Goal: Task Accomplishment & Management: Use online tool/utility

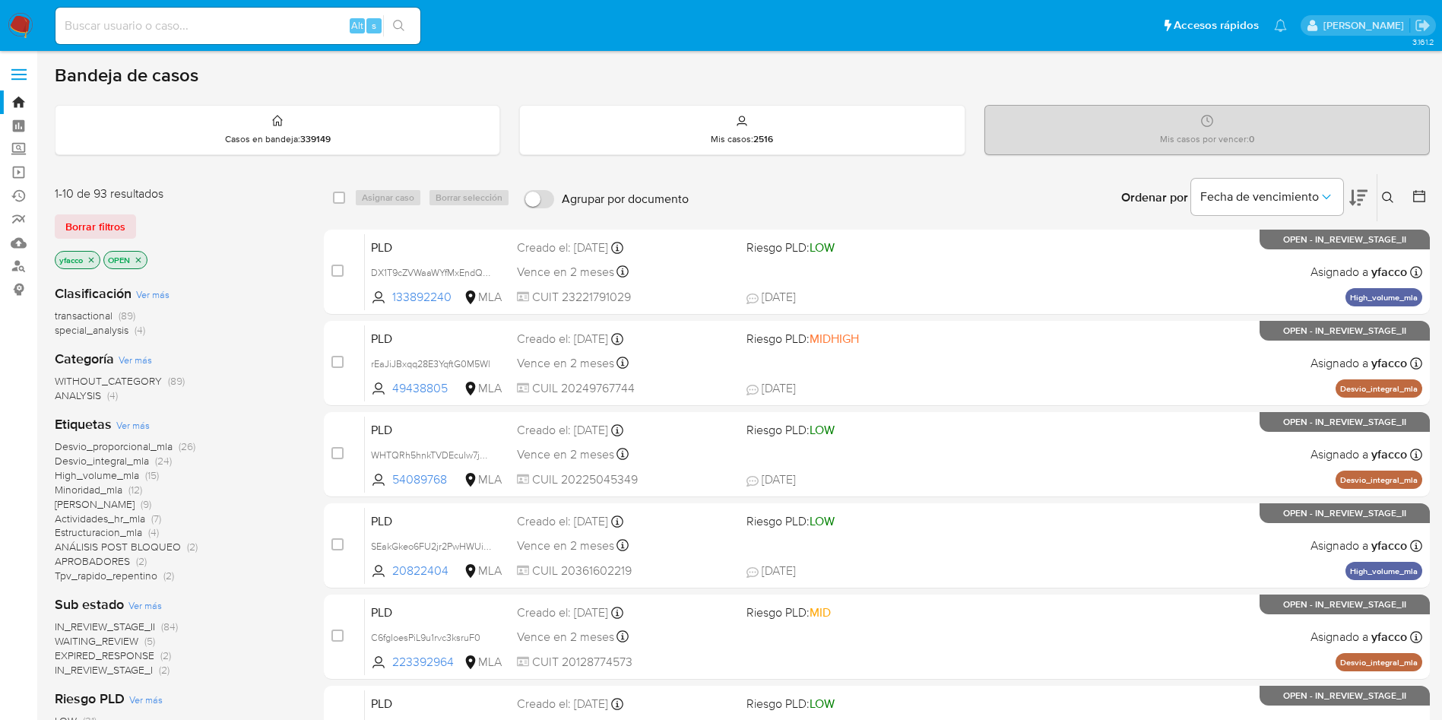
click at [337, 14] on div "Alt s" at bounding box center [237, 26] width 365 height 36
click at [335, 38] on div "Alt s" at bounding box center [237, 26] width 365 height 36
click at [321, 31] on input at bounding box center [237, 26] width 365 height 20
paste input "80452151"
type input "80452151"
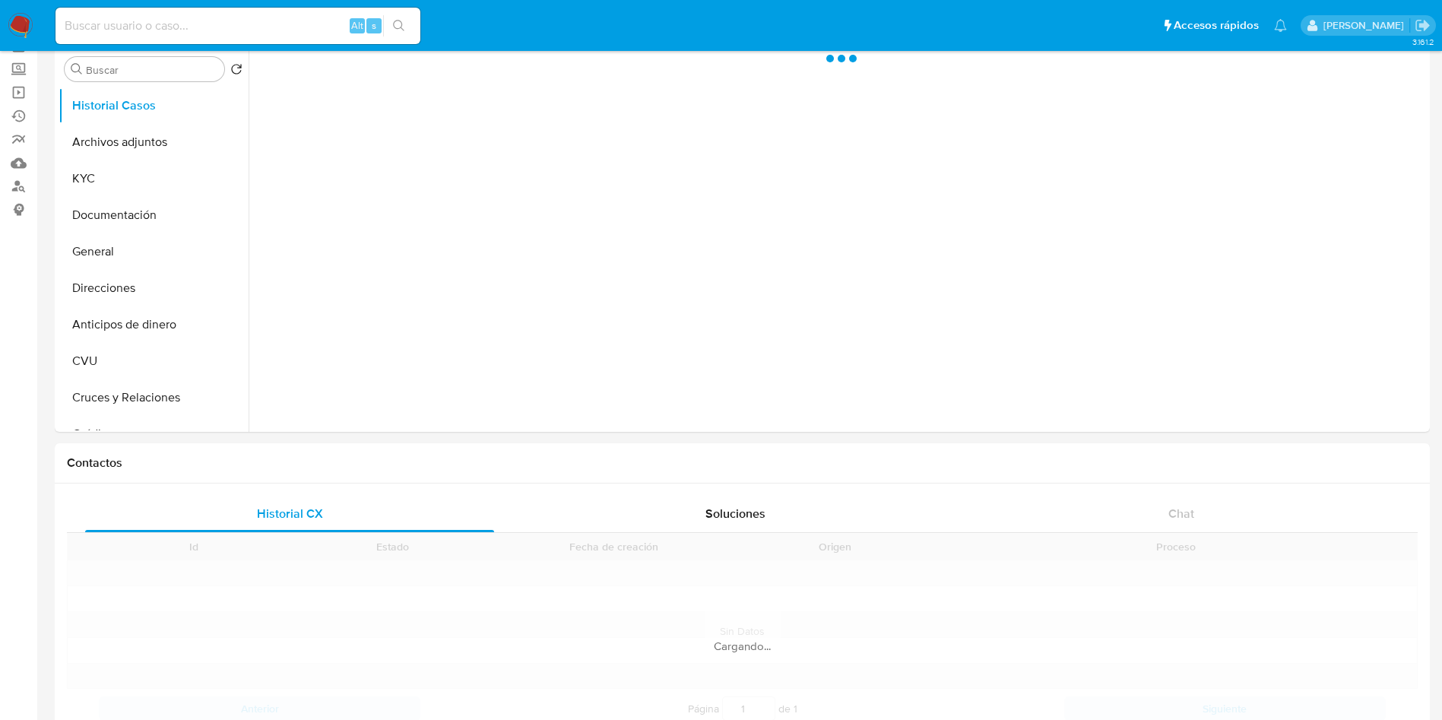
scroll to position [114, 0]
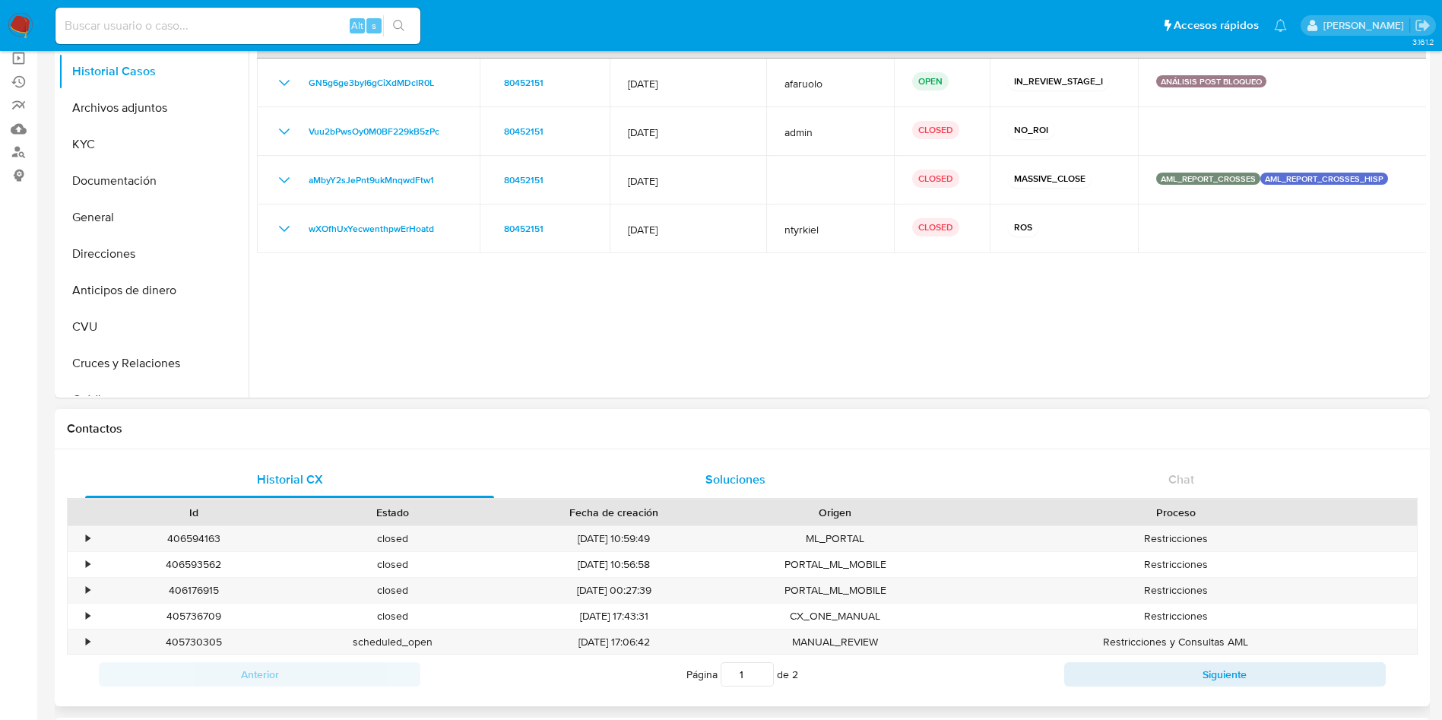
select select "10"
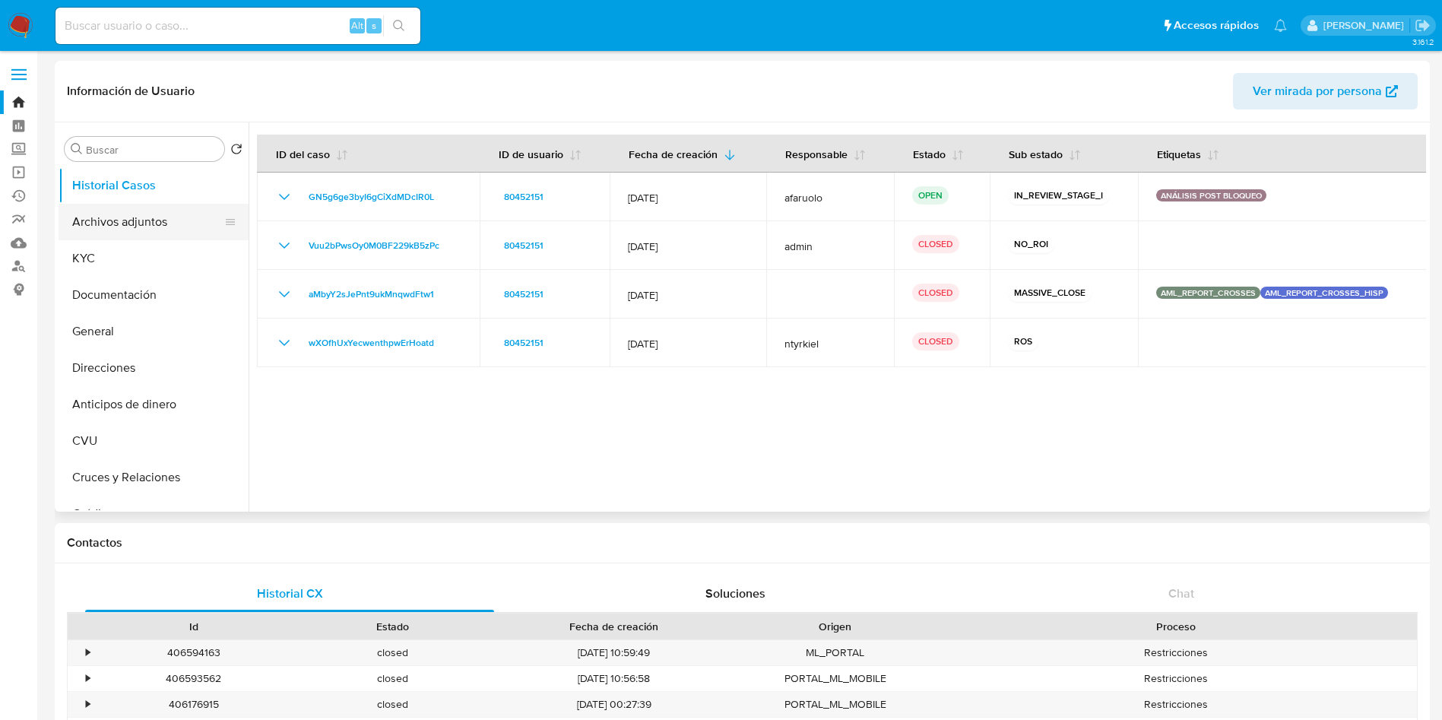
click at [110, 208] on button "Archivos adjuntos" at bounding box center [148, 222] width 178 height 36
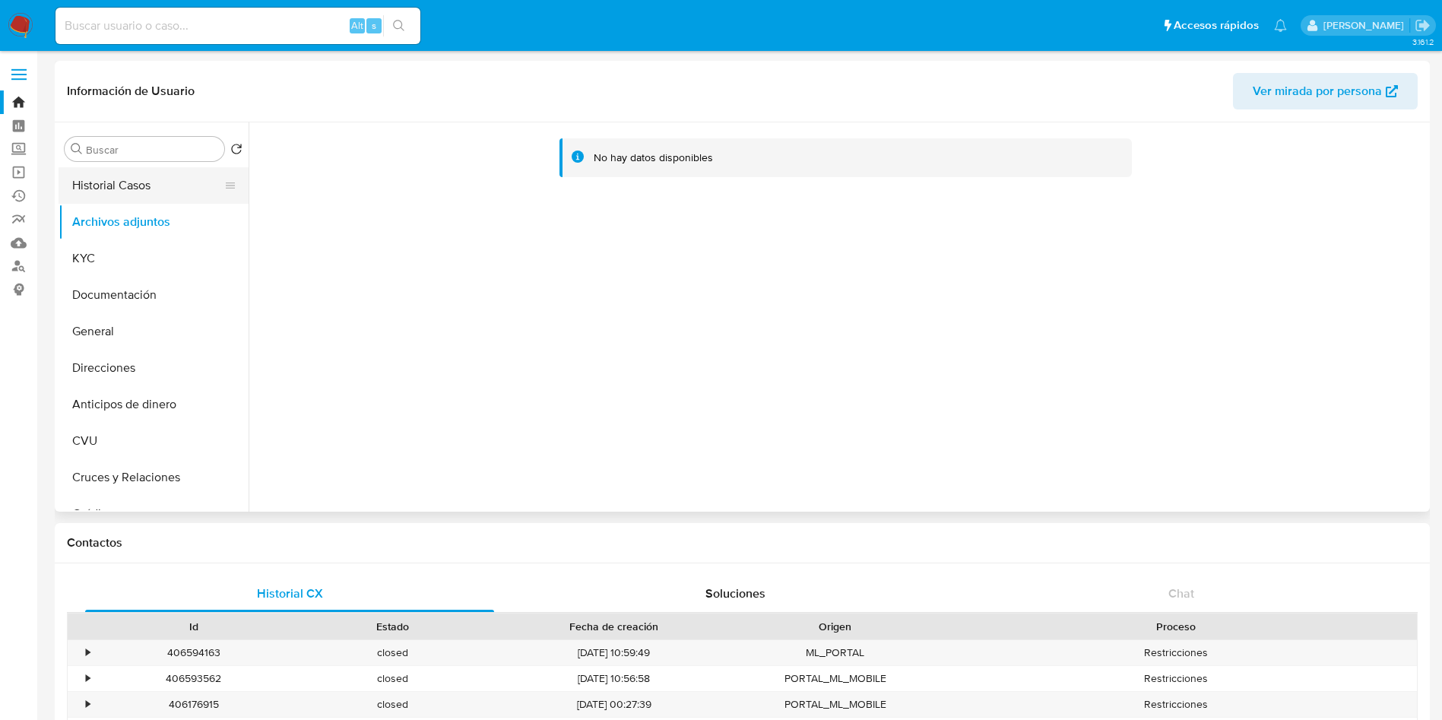
click at [145, 185] on button "Historial Casos" at bounding box center [148, 185] width 178 height 36
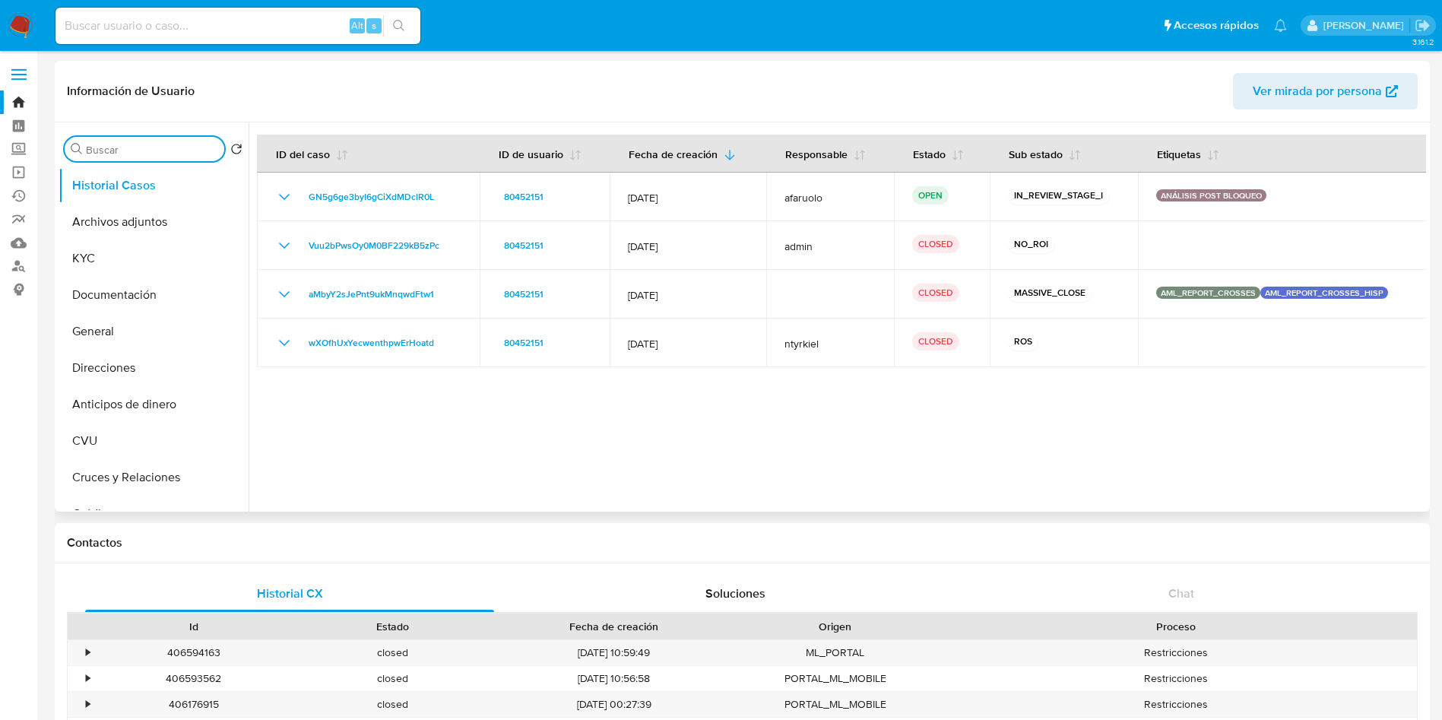
click at [122, 151] on input "Buscar" at bounding box center [152, 150] width 132 height 14
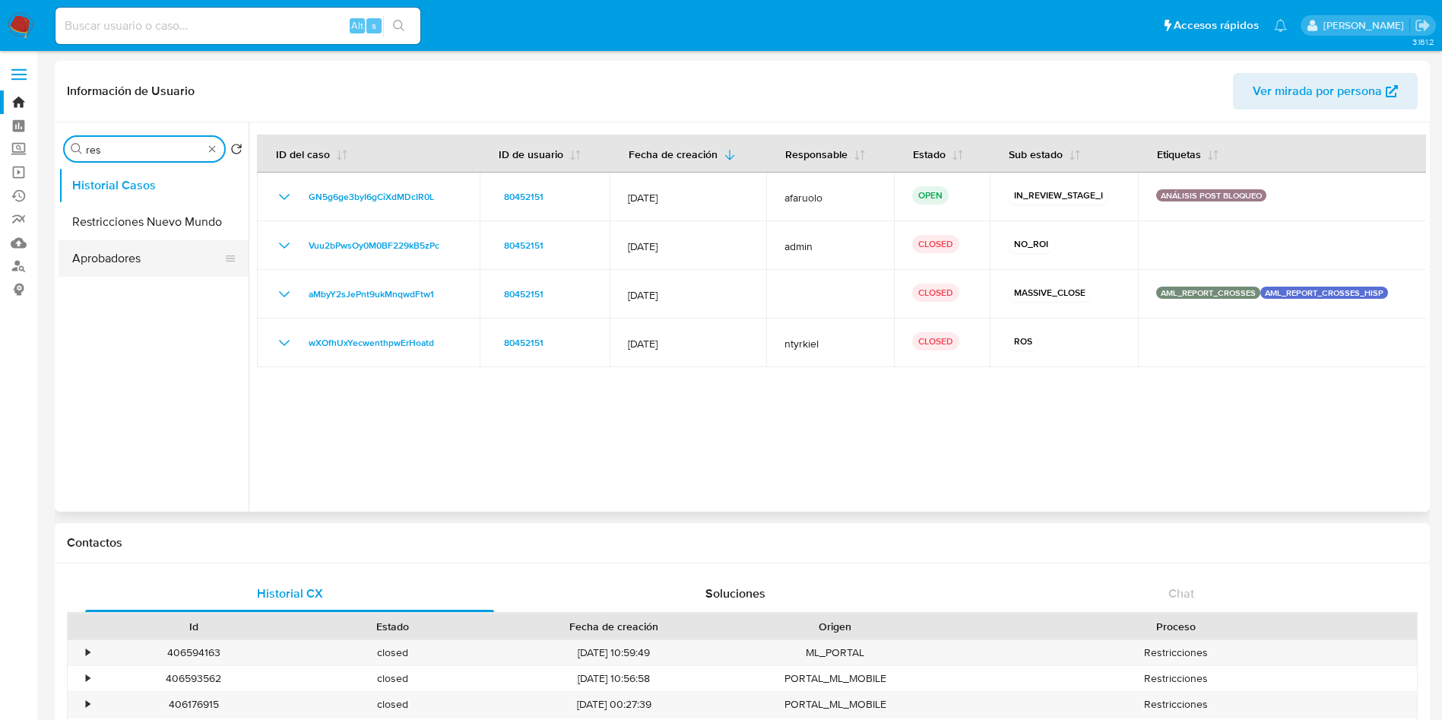
type input "res"
click at [138, 241] on button "Aprobadores" at bounding box center [148, 258] width 178 height 36
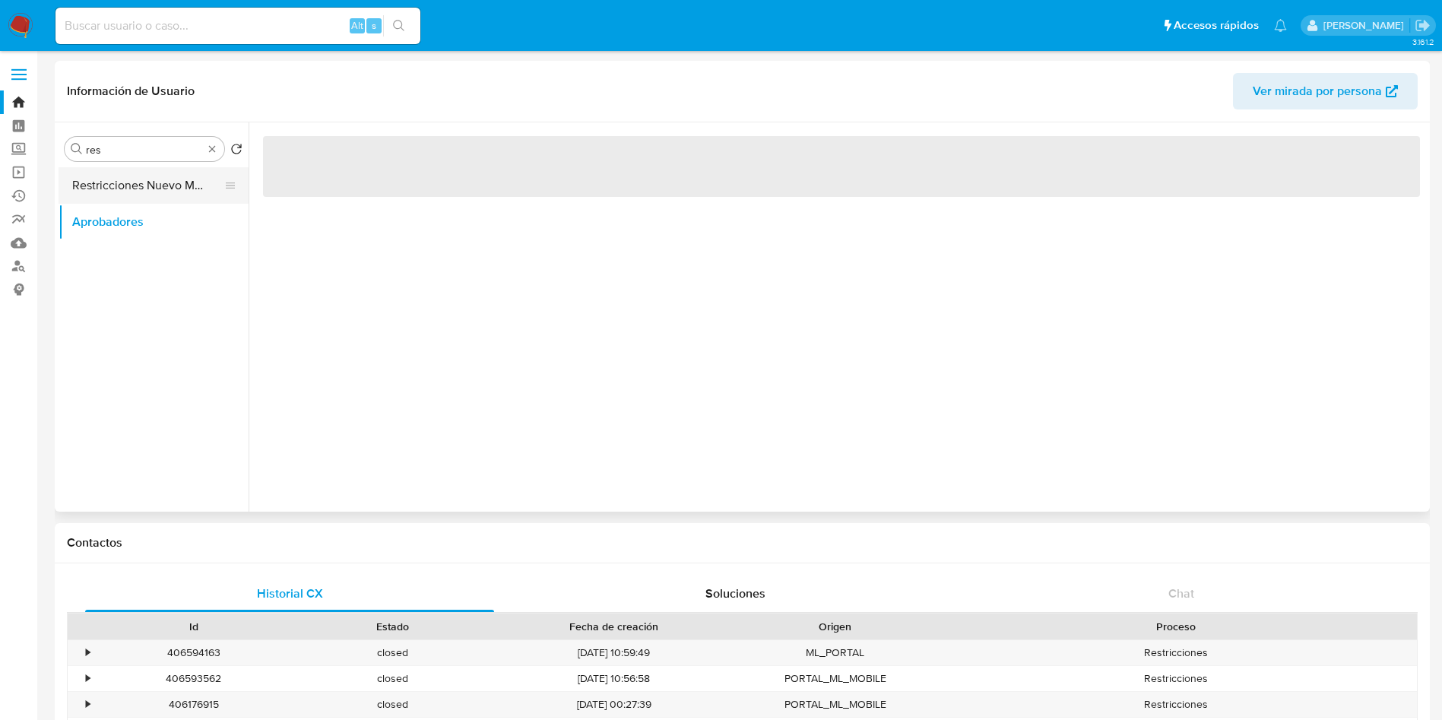
click at [141, 190] on button "Restricciones Nuevo Mundo" at bounding box center [148, 185] width 178 height 36
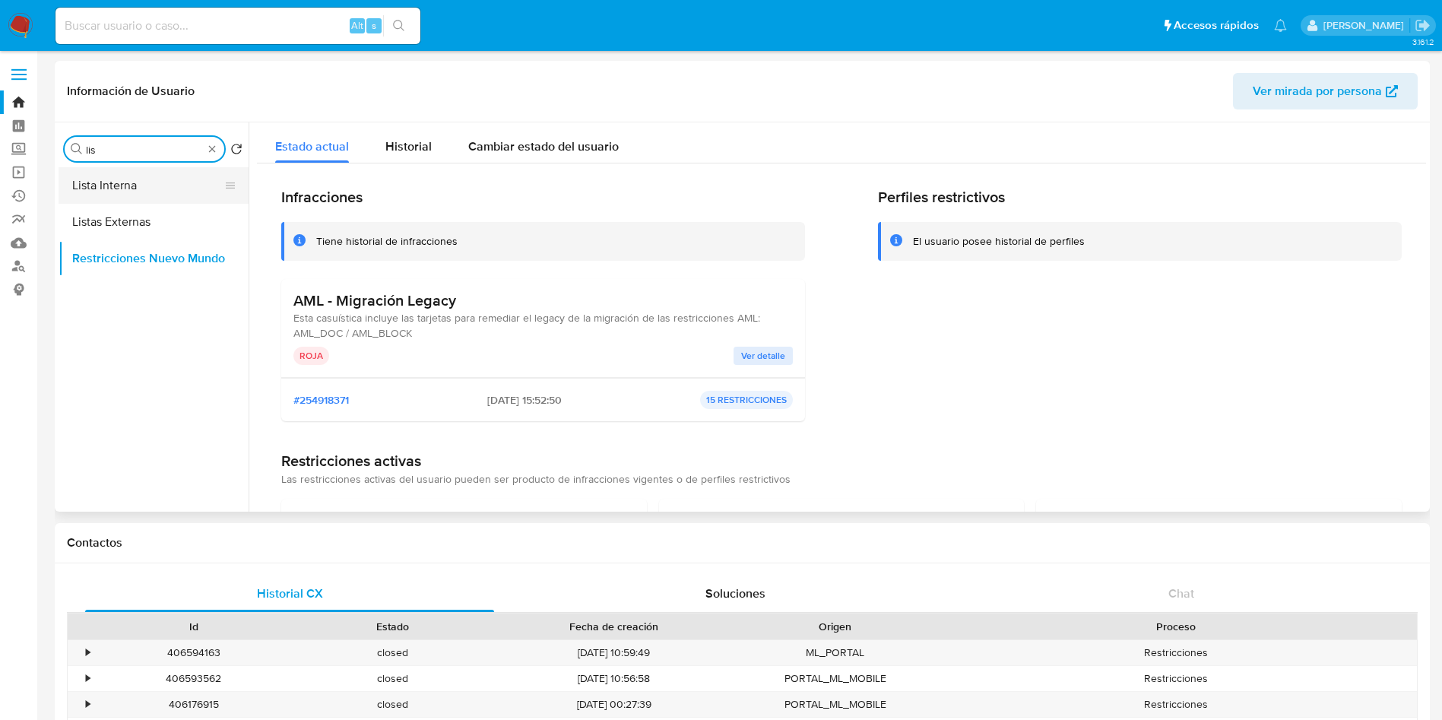
type input "lis"
click at [165, 189] on button "Lista Interna" at bounding box center [148, 185] width 178 height 36
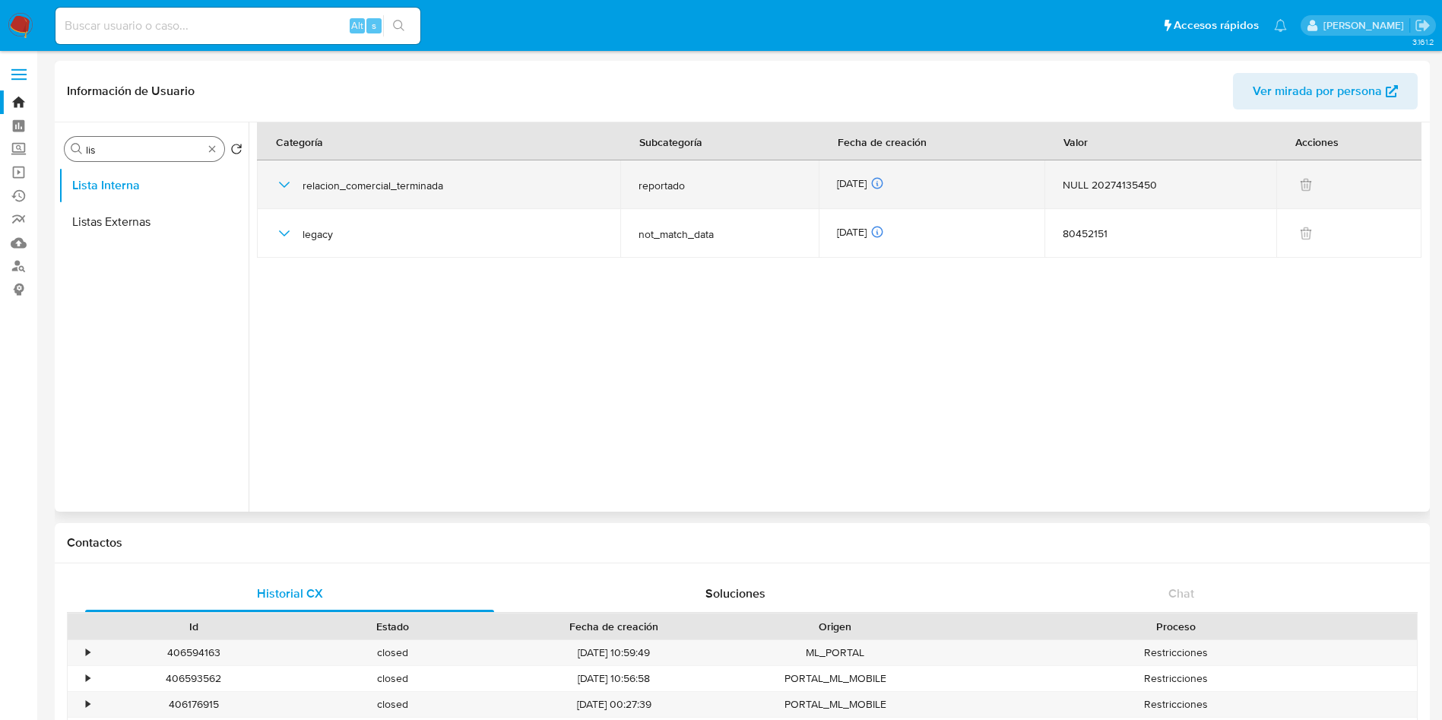
click at [290, 186] on icon "button" at bounding box center [284, 185] width 18 height 18
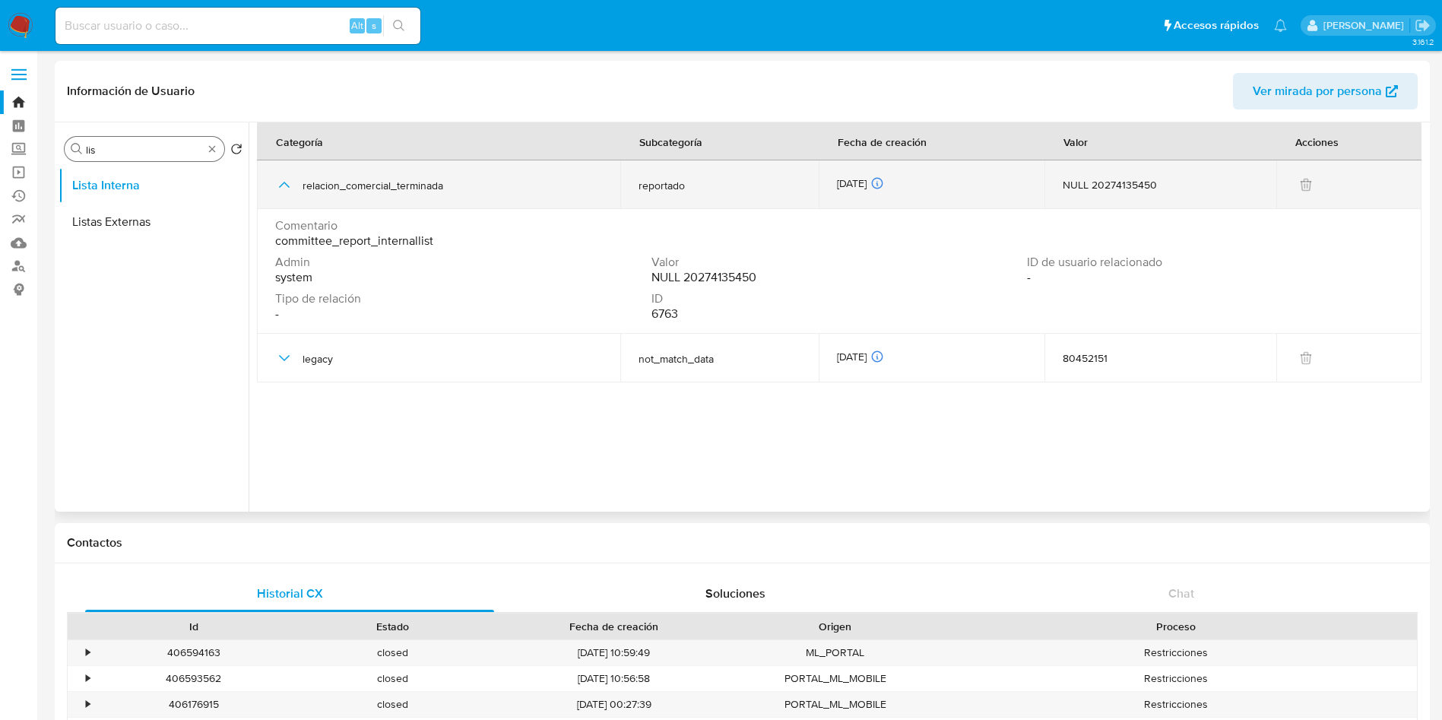
click at [290, 186] on icon "button" at bounding box center [284, 185] width 18 height 18
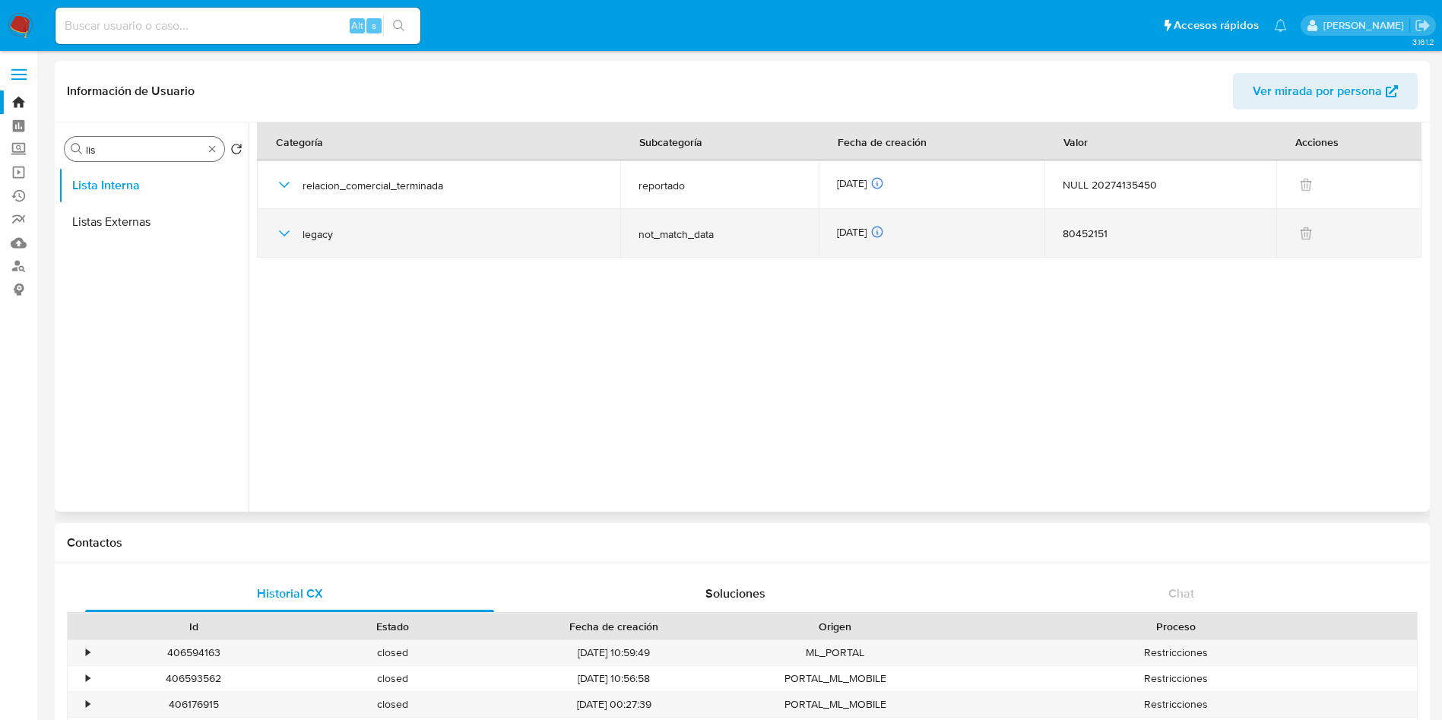
click at [284, 233] on icon "button" at bounding box center [284, 233] width 18 height 18
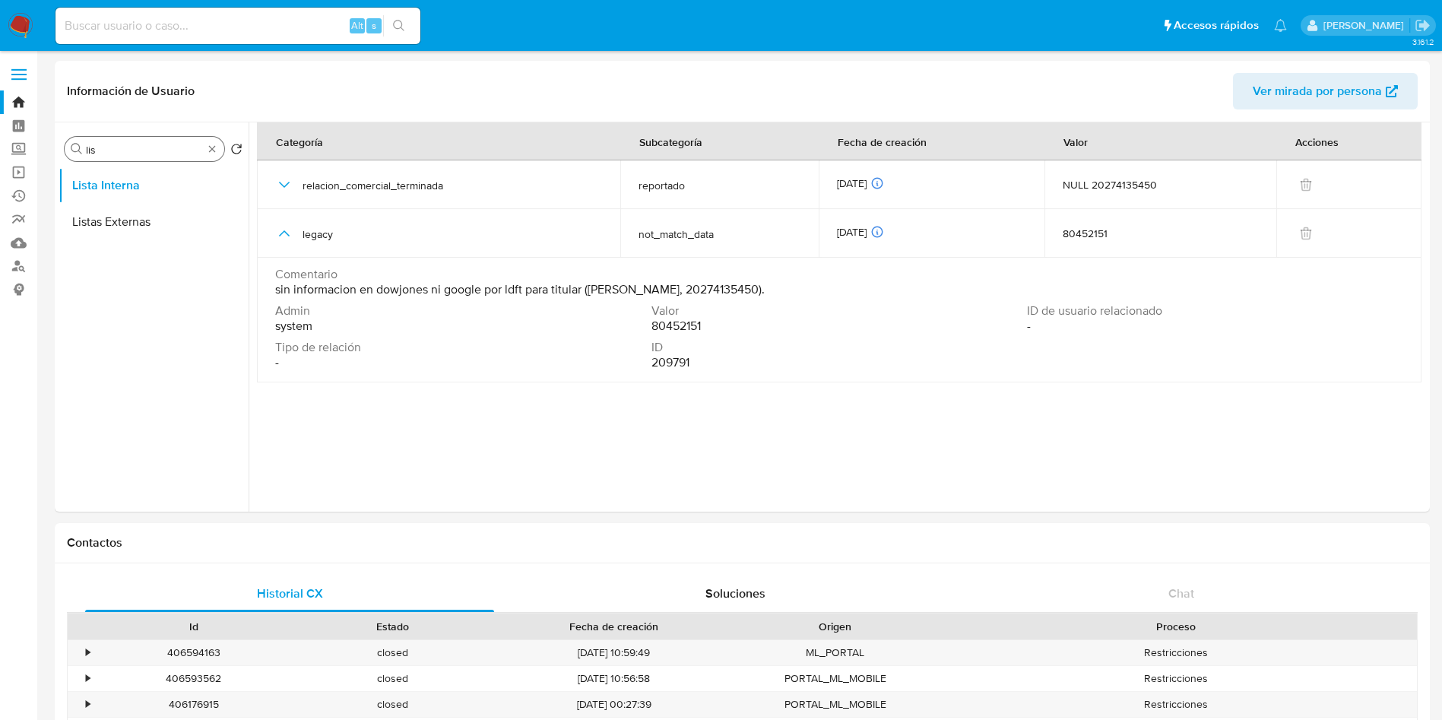
click at [217, 148] on div "Buscar lis" at bounding box center [145, 149] width 160 height 24
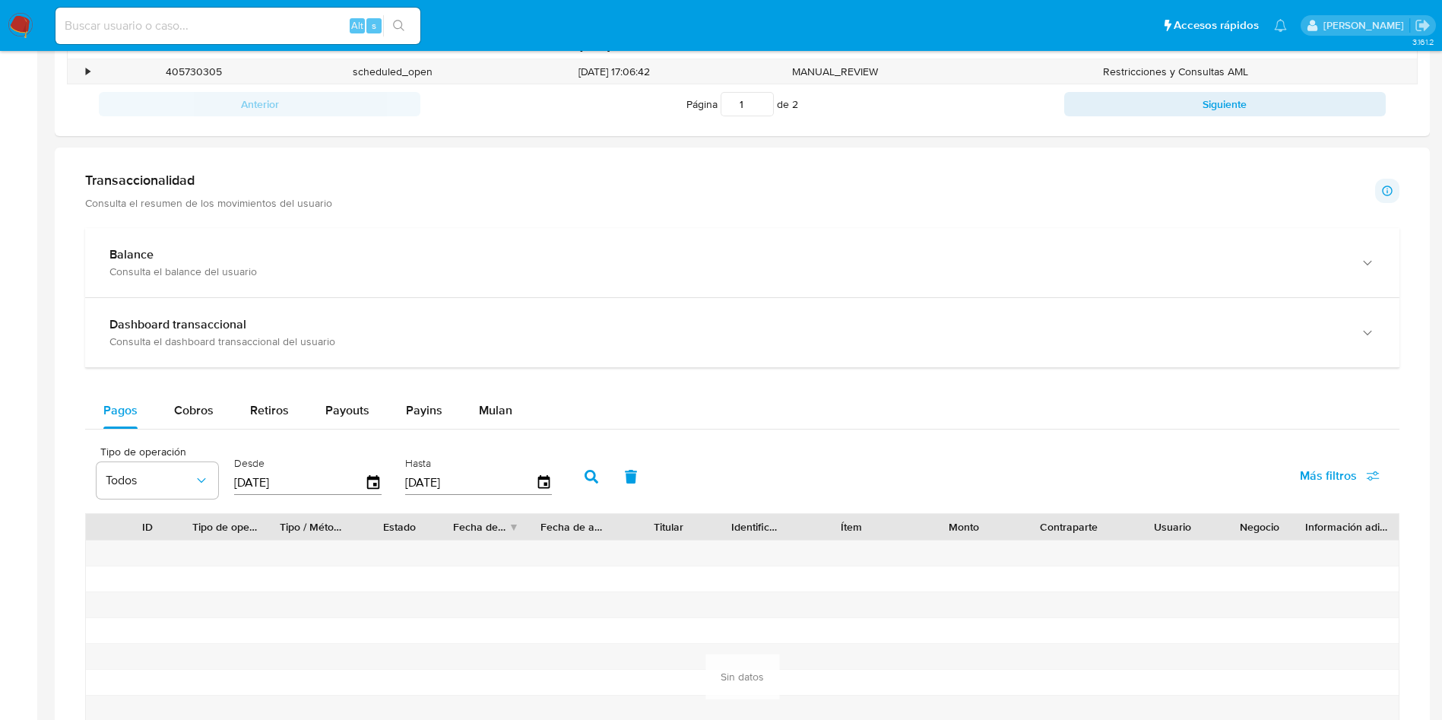
scroll to position [1213, 0]
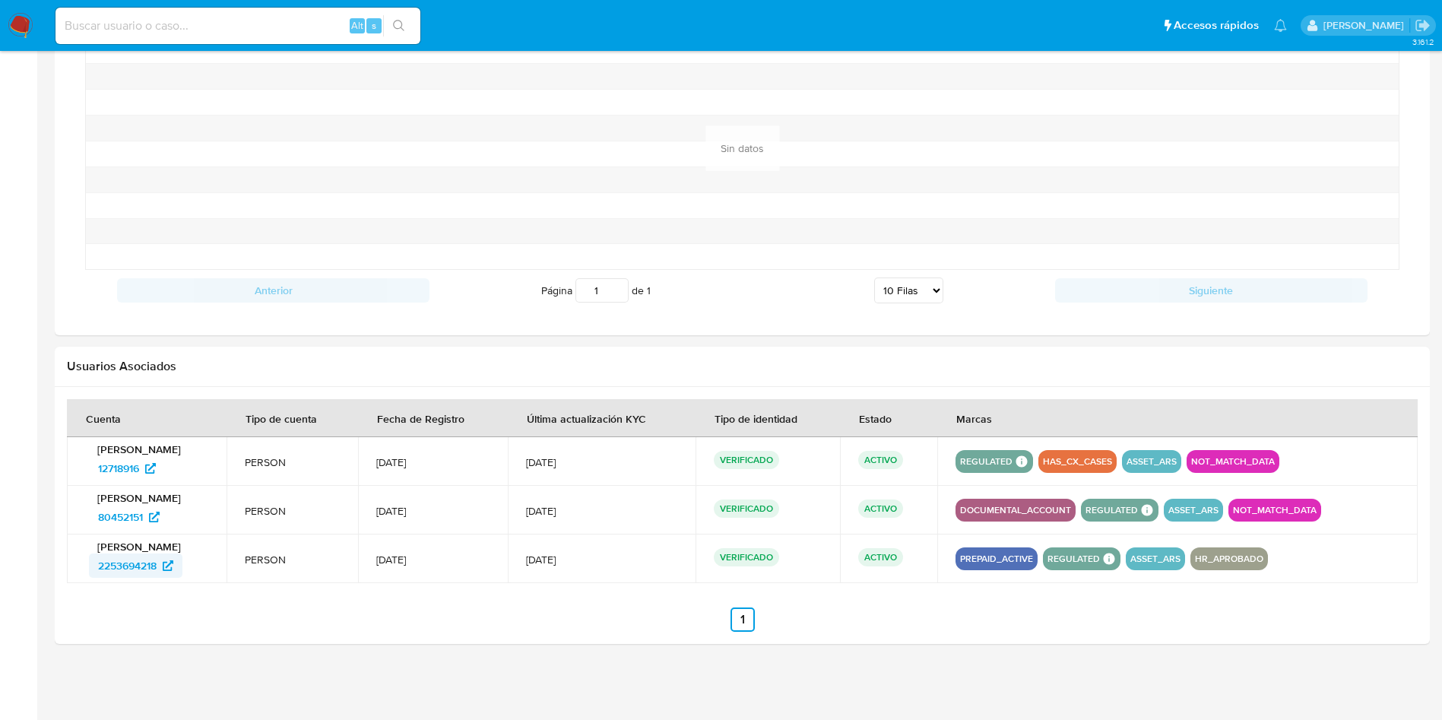
click at [132, 556] on span "2253694218" at bounding box center [127, 565] width 59 height 24
click at [132, 511] on span "80452151" at bounding box center [120, 517] width 45 height 24
click at [110, 464] on span "12718916" at bounding box center [118, 468] width 41 height 24
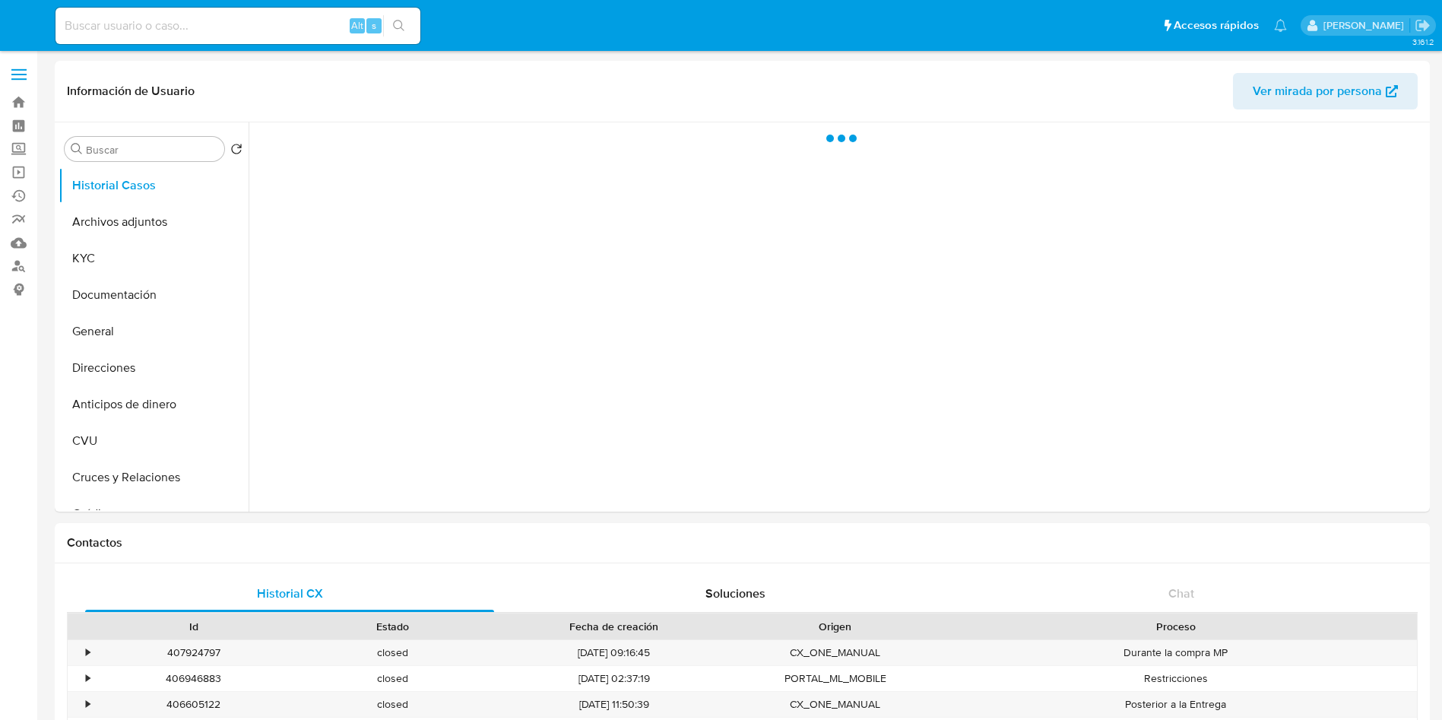
select select "10"
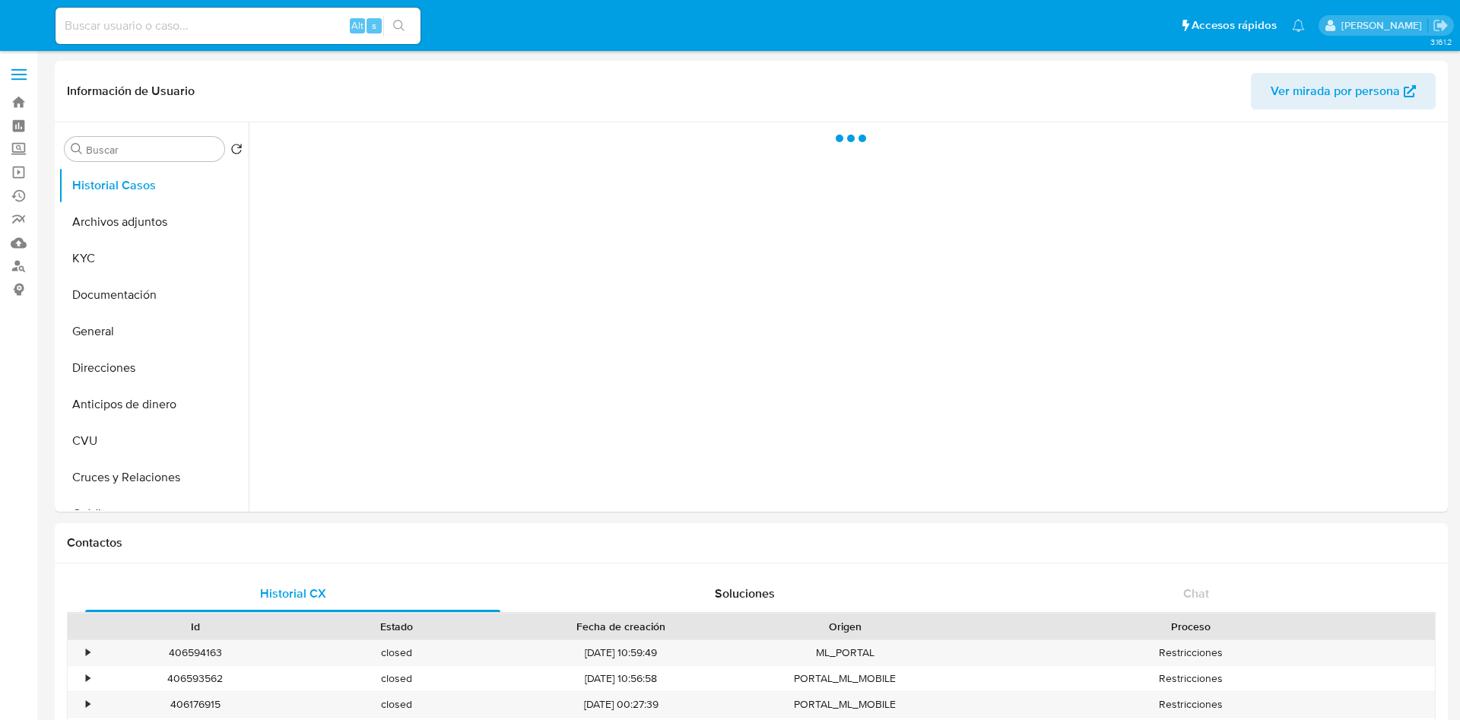
select select "10"
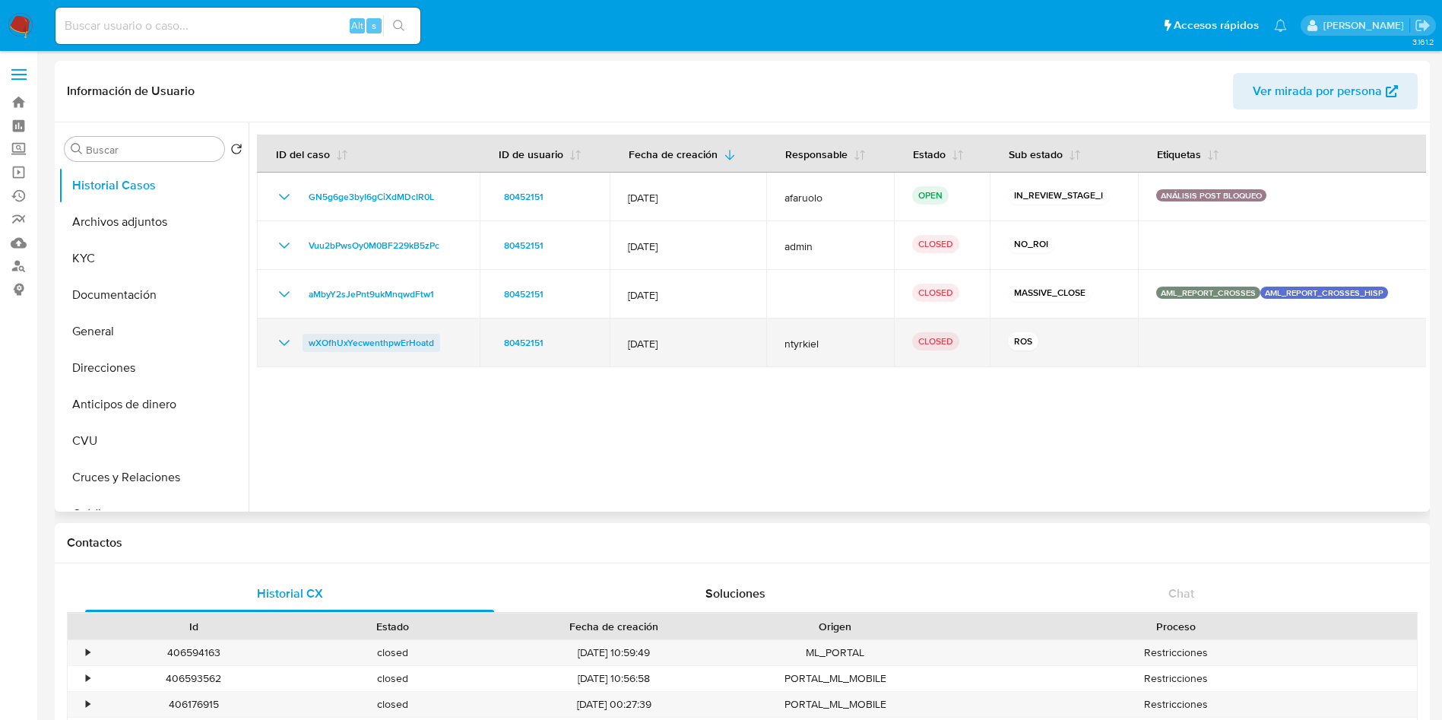
click at [363, 341] on span "wXOfhUxYecwenthpwErHoatd" at bounding box center [371, 343] width 125 height 18
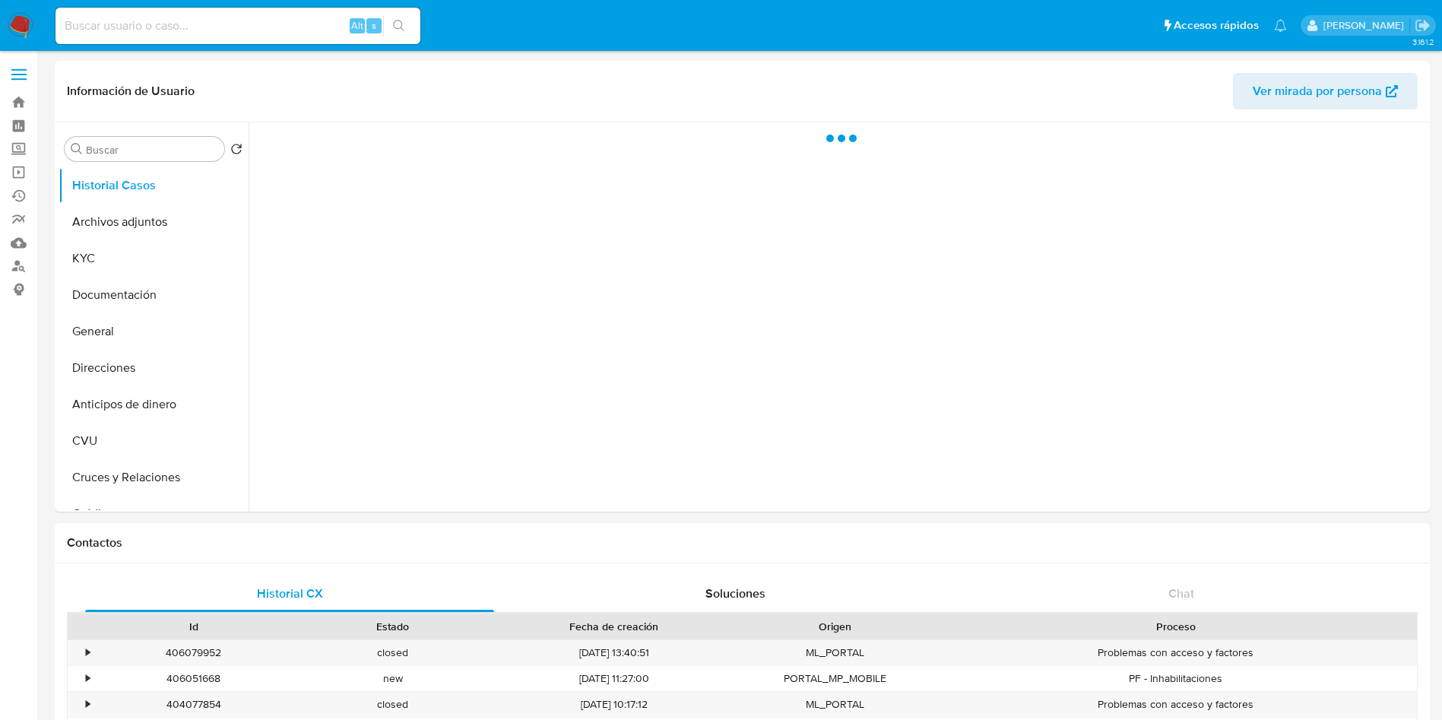
select select "10"
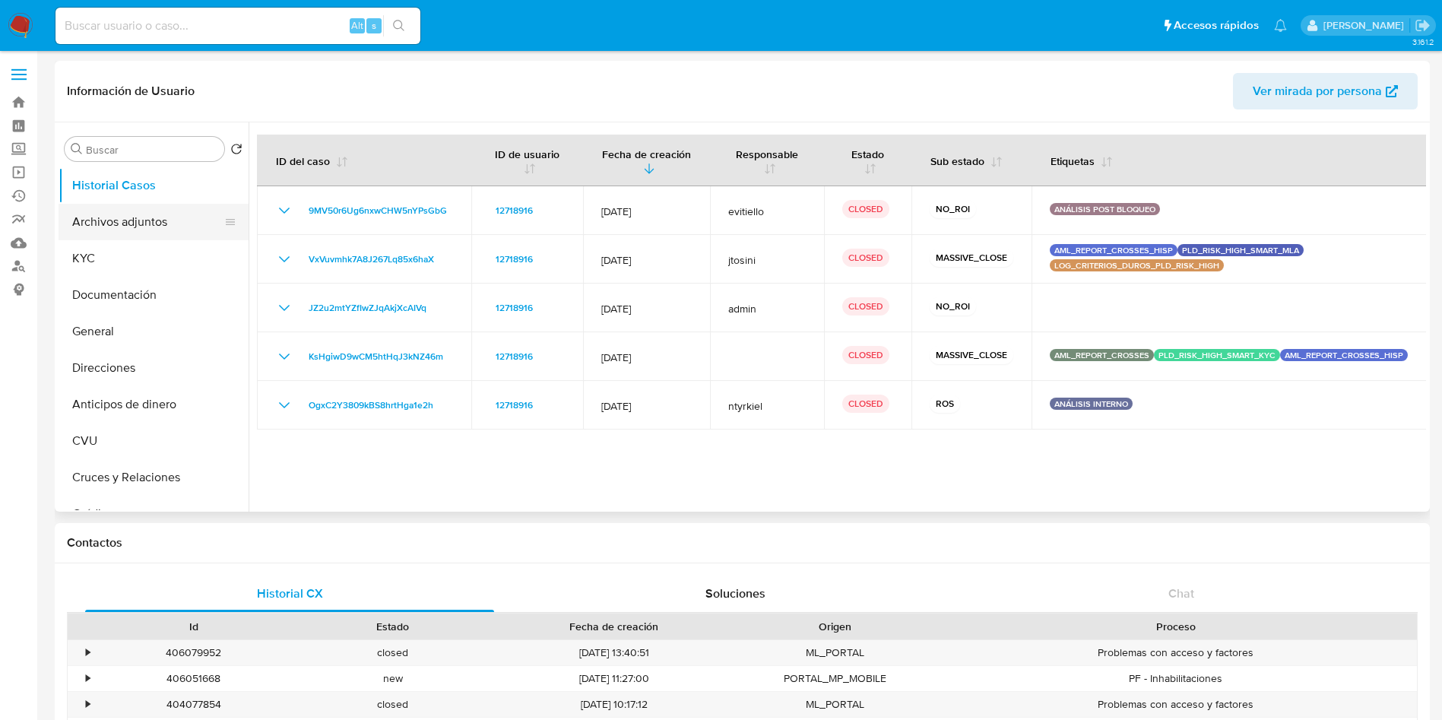
click at [114, 233] on button "Archivos adjuntos" at bounding box center [148, 222] width 178 height 36
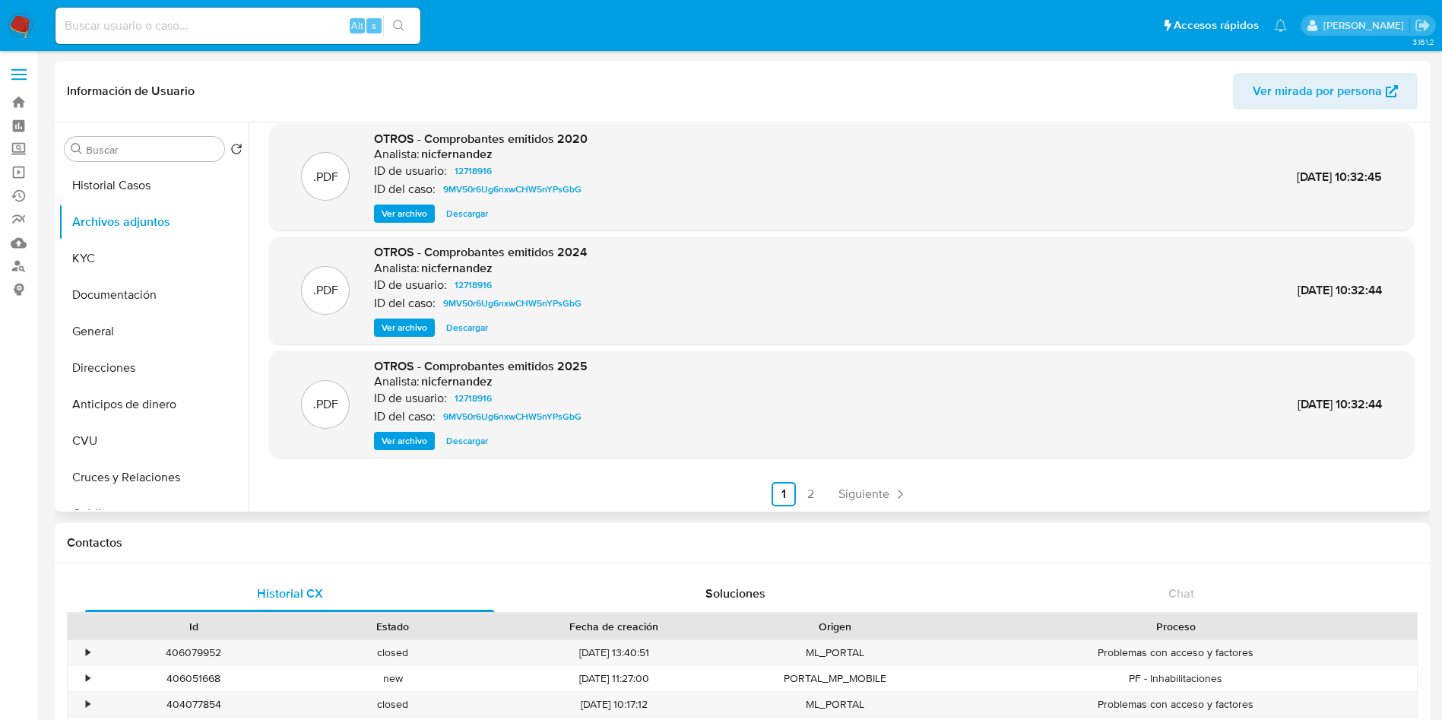
scroll to position [128, 0]
click at [861, 490] on span "Siguiente" at bounding box center [863, 492] width 51 height 12
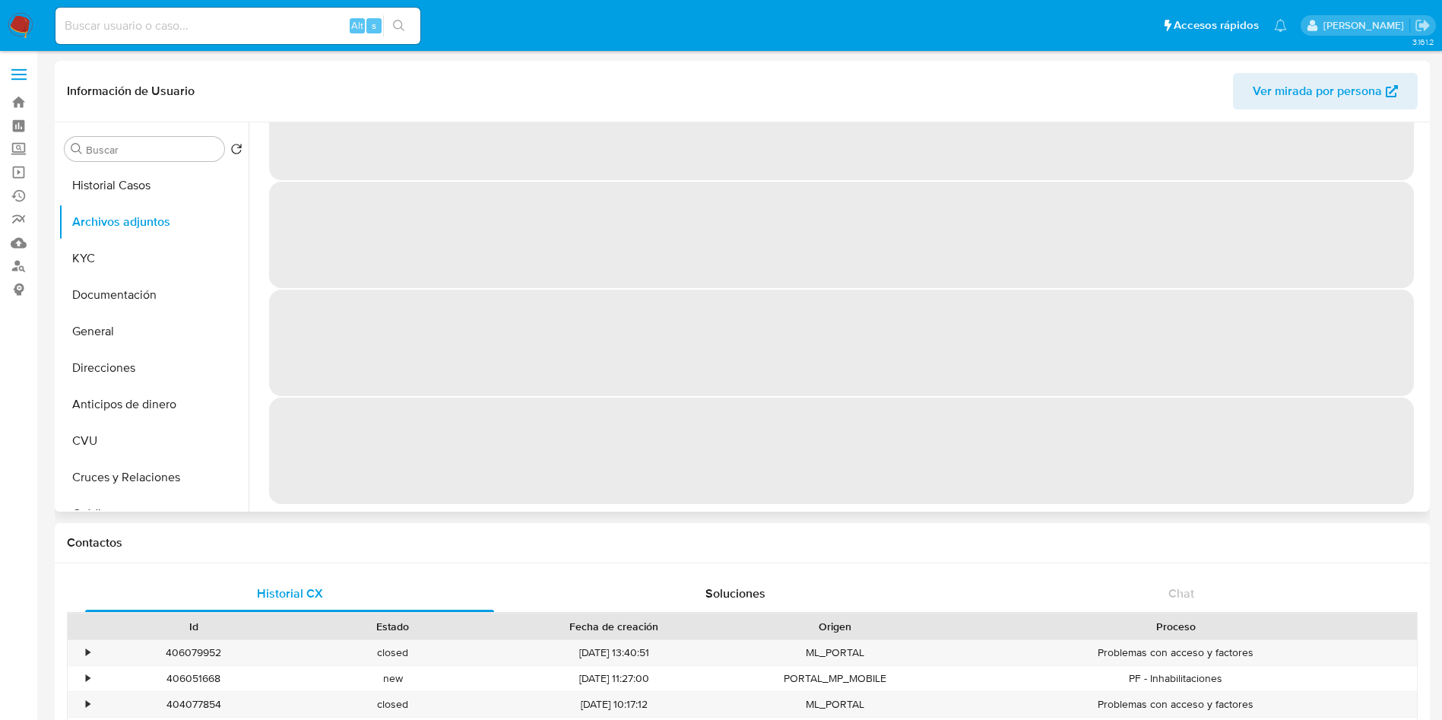
scroll to position [0, 0]
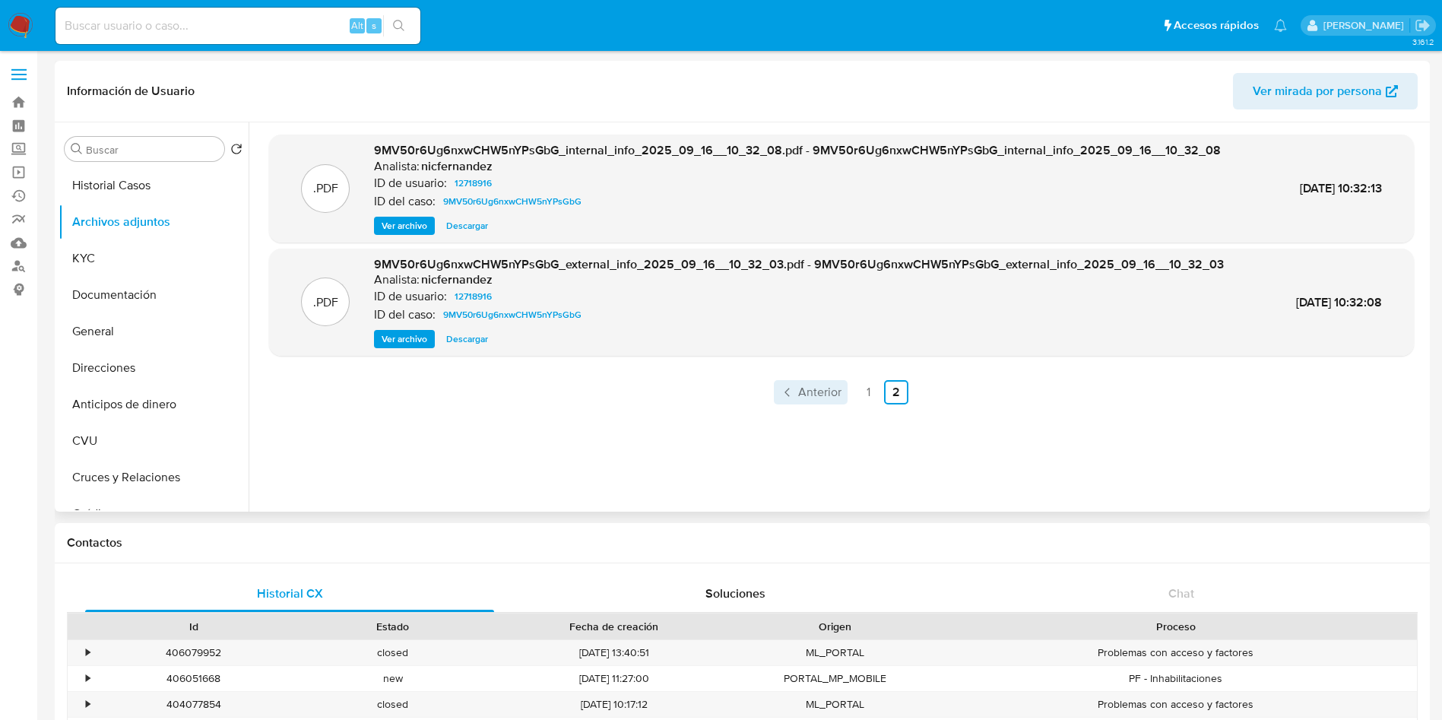
click at [804, 391] on span "Anterior" at bounding box center [819, 392] width 43 height 12
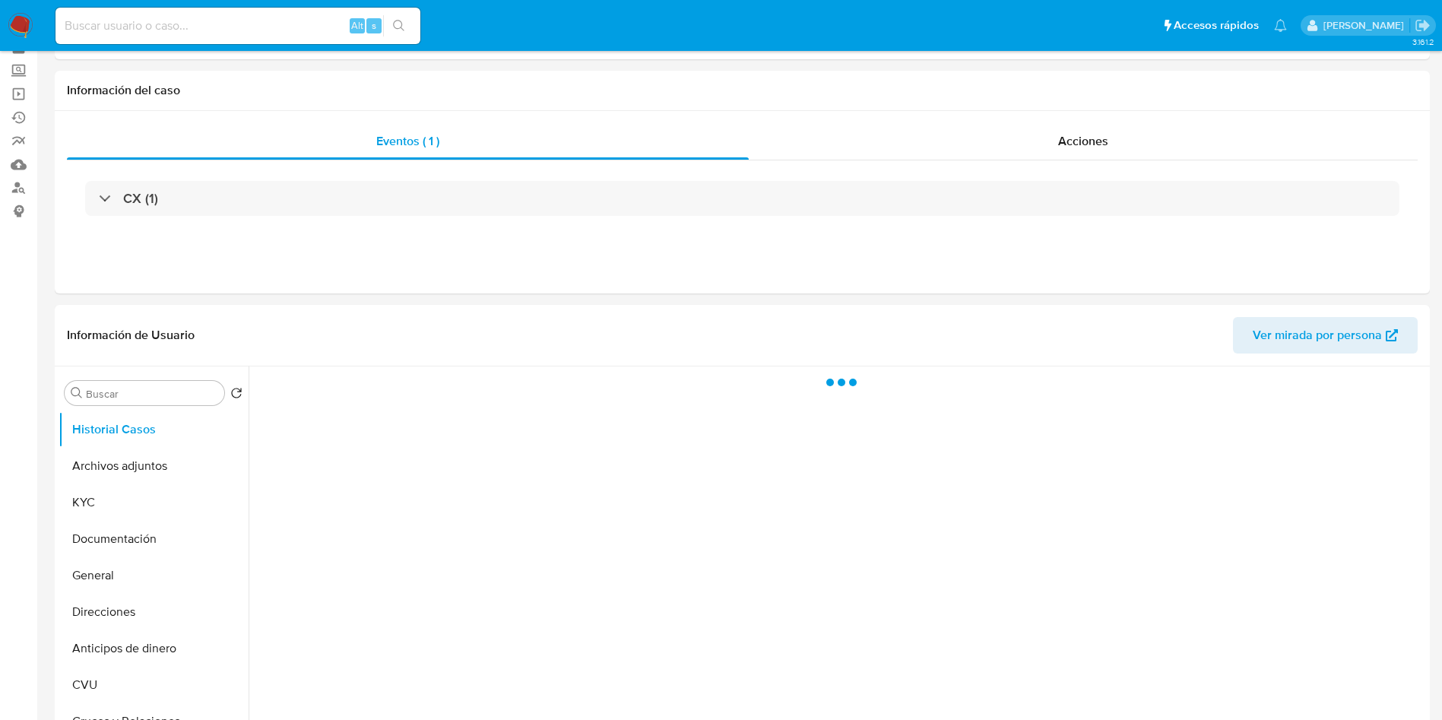
scroll to position [114, 0]
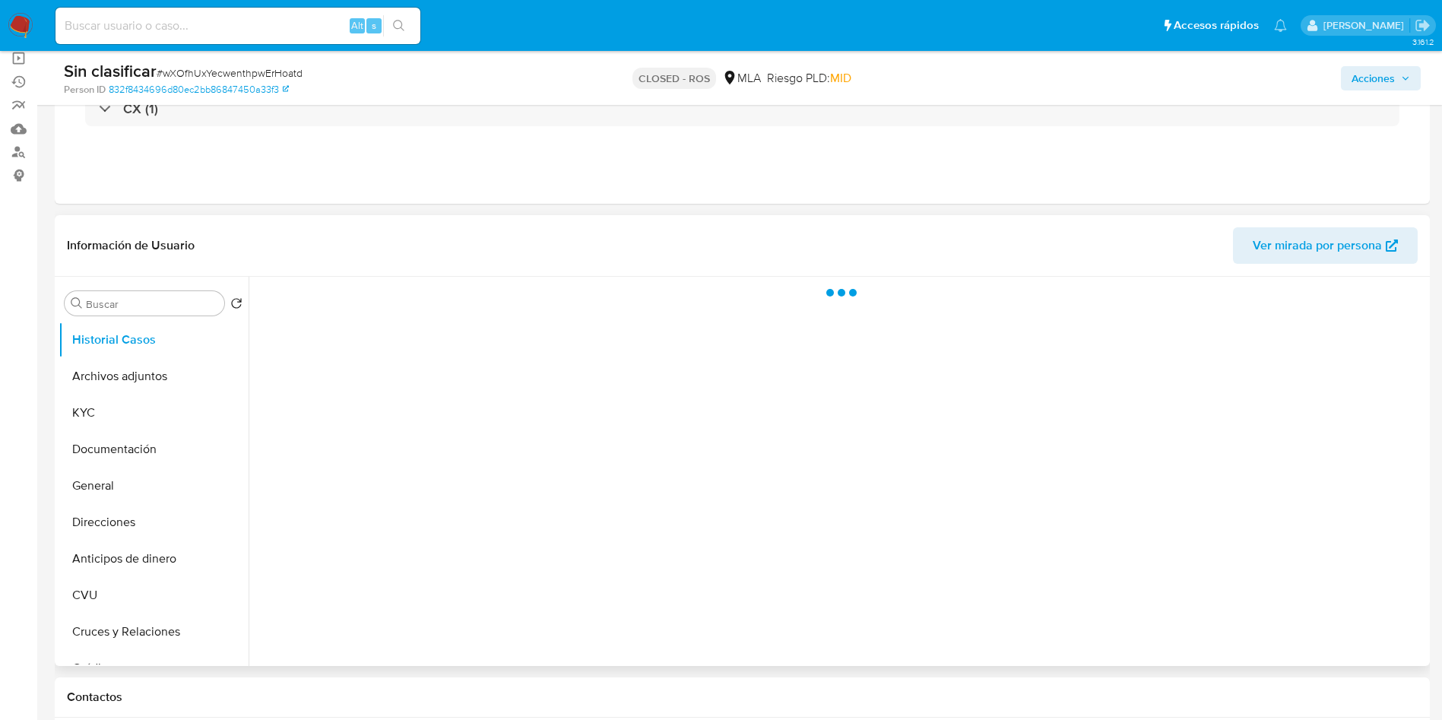
select select "10"
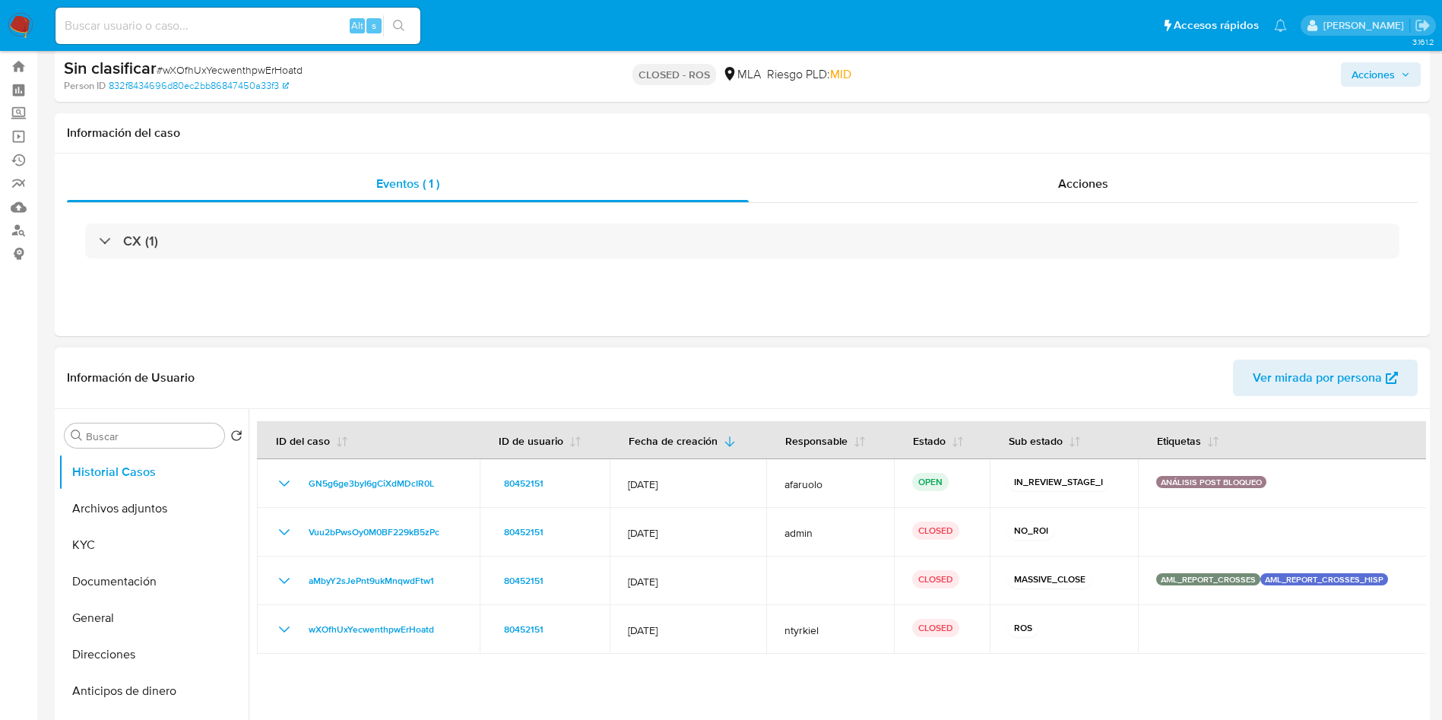
scroll to position [0, 0]
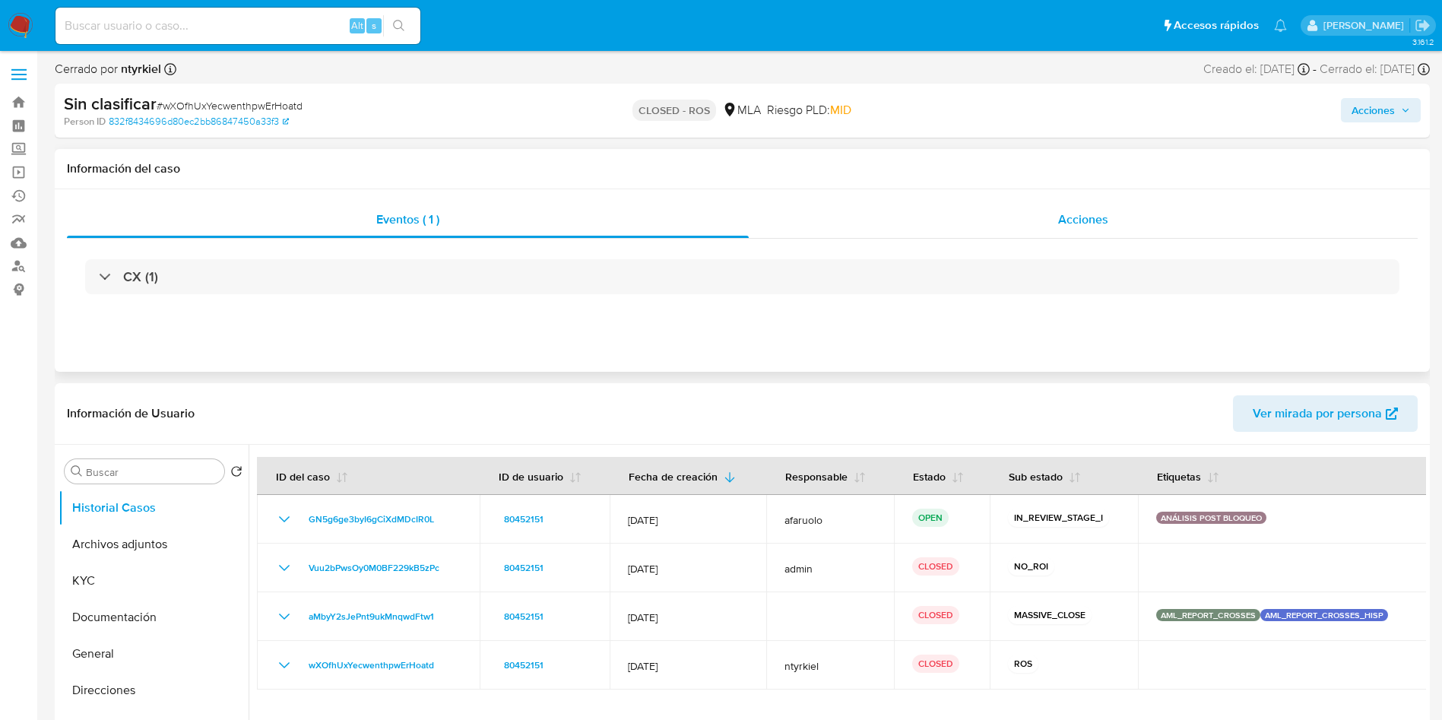
click at [1058, 229] on div "Acciones" at bounding box center [1083, 219] width 669 height 36
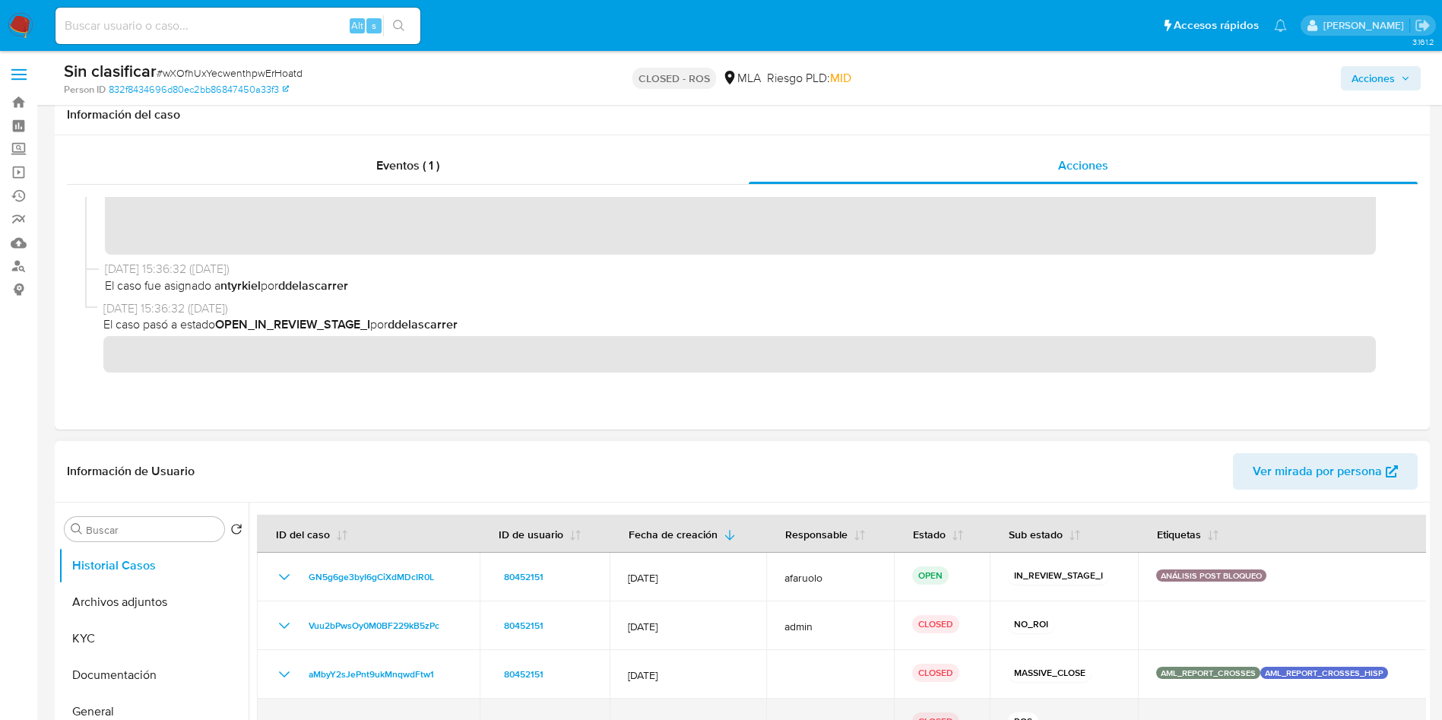
scroll to position [228, 0]
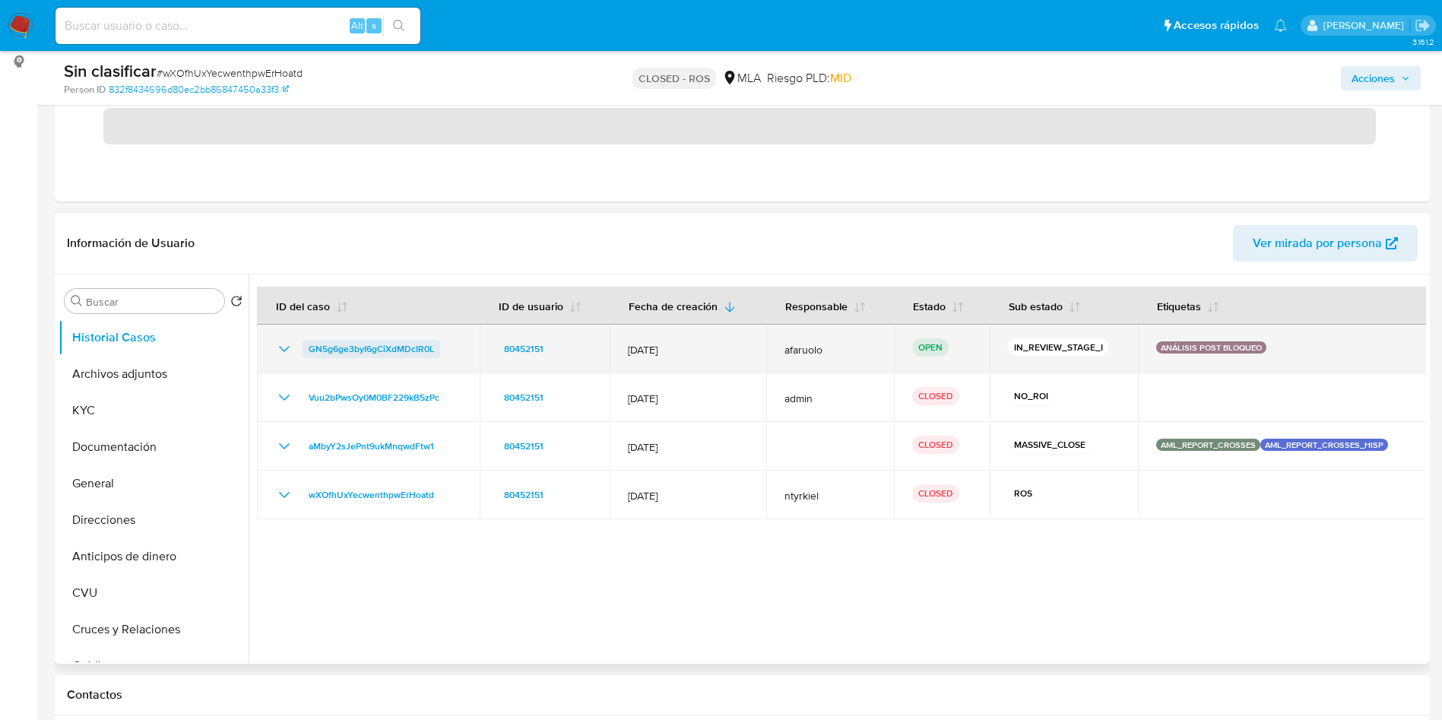
drag, startPoint x: 300, startPoint y: 345, endPoint x: 438, endPoint y: 344, distance: 138.4
click at [438, 344] on div "GN5g6ge3byI6gCiXdMDcIR0L" at bounding box center [368, 349] width 186 height 18
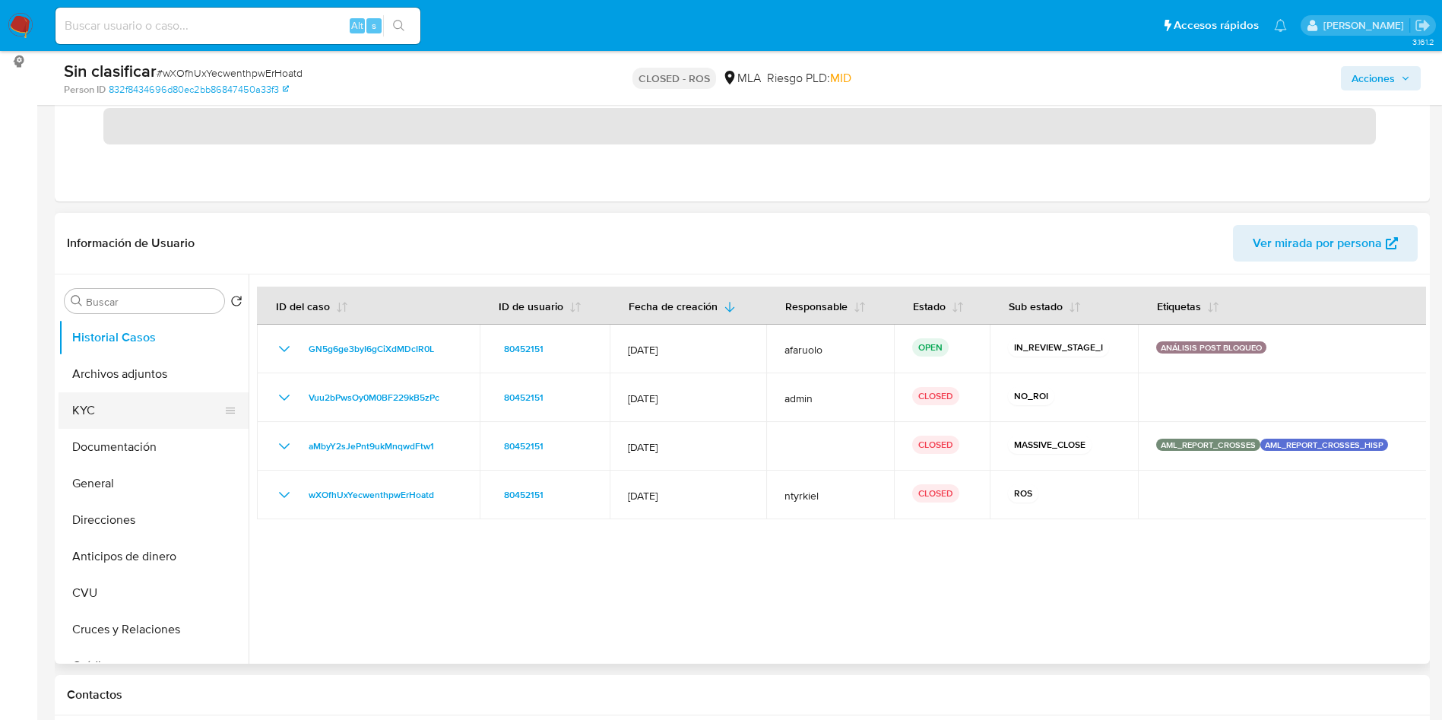
click at [99, 400] on button "KYC" at bounding box center [148, 410] width 178 height 36
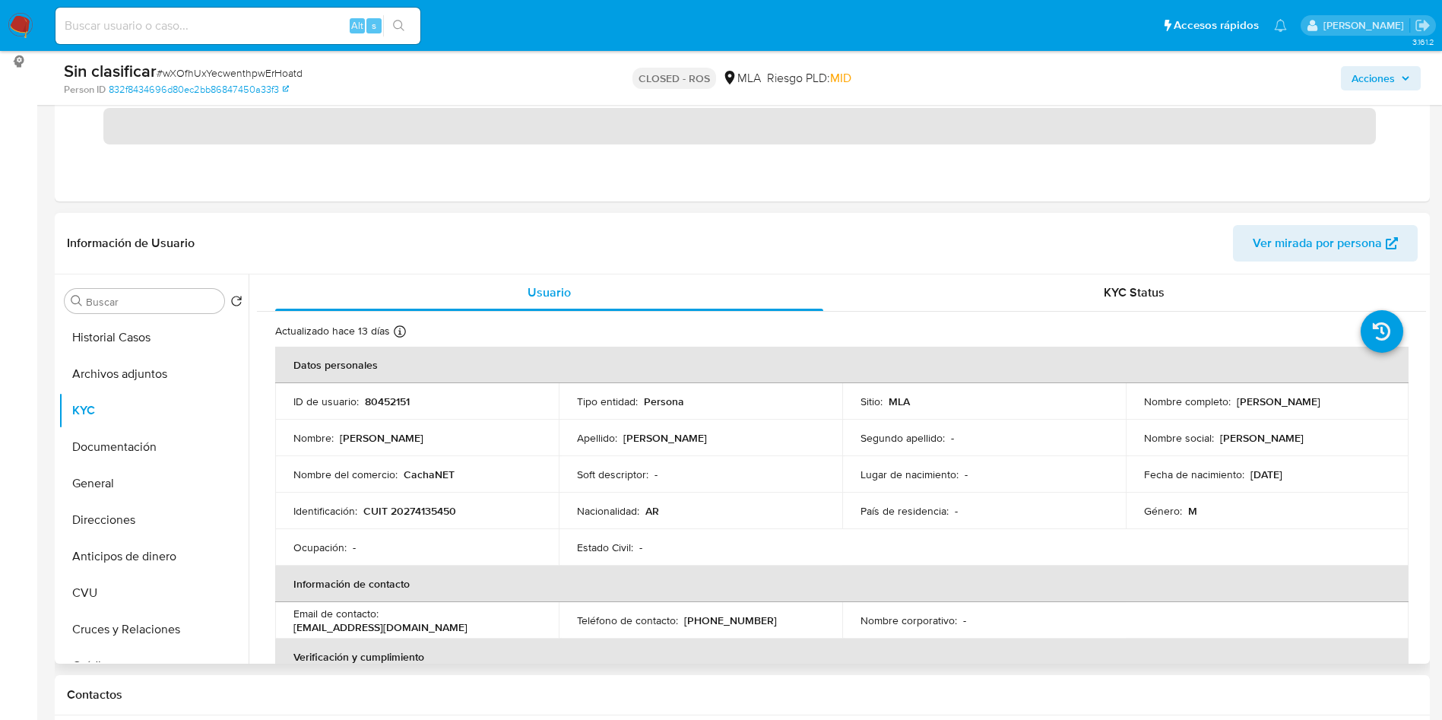
drag, startPoint x: 1232, startPoint y: 403, endPoint x: 1356, endPoint y: 405, distance: 123.9
click at [1356, 405] on div "Nombre completo : Adrian Fernando Bruno" at bounding box center [1267, 402] width 247 height 14
copy p "[PERSON_NAME]"
click at [117, 380] on button "Archivos adjuntos" at bounding box center [148, 374] width 178 height 36
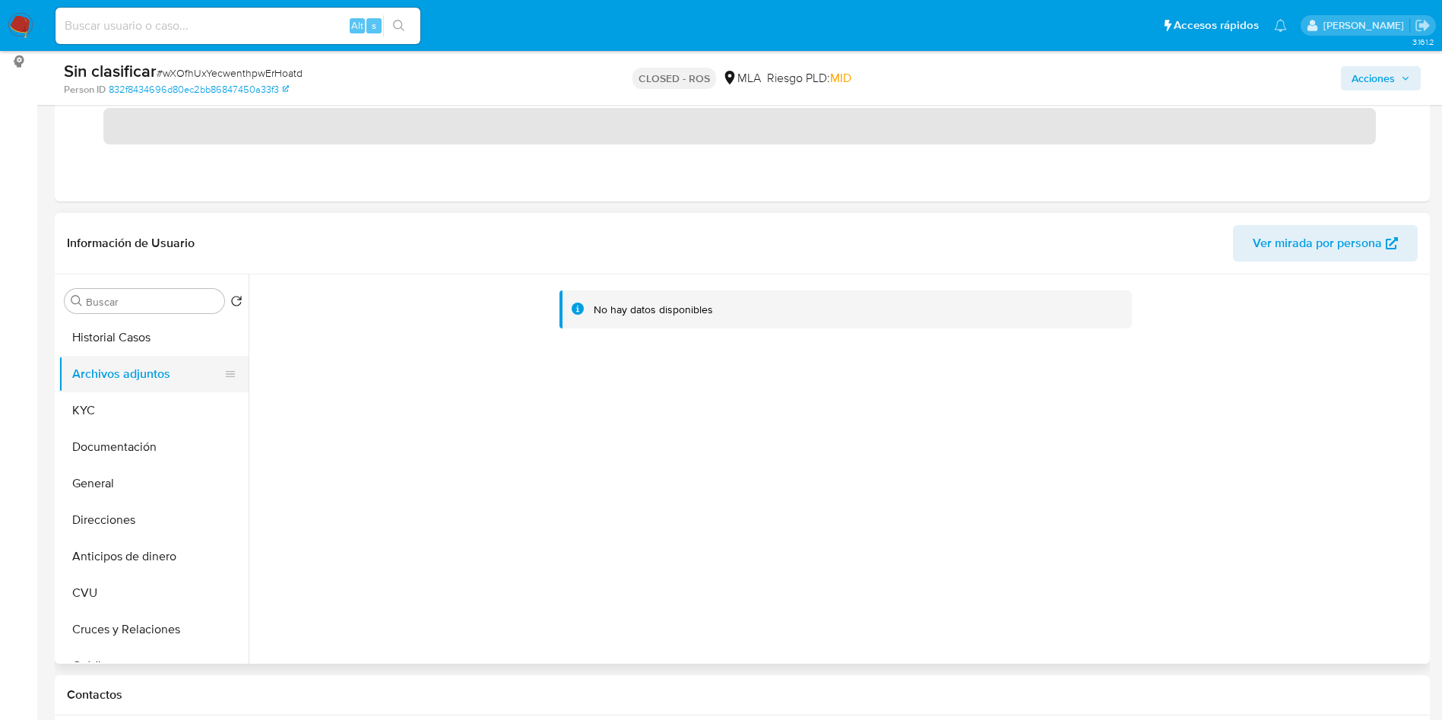
scroll to position [114, 0]
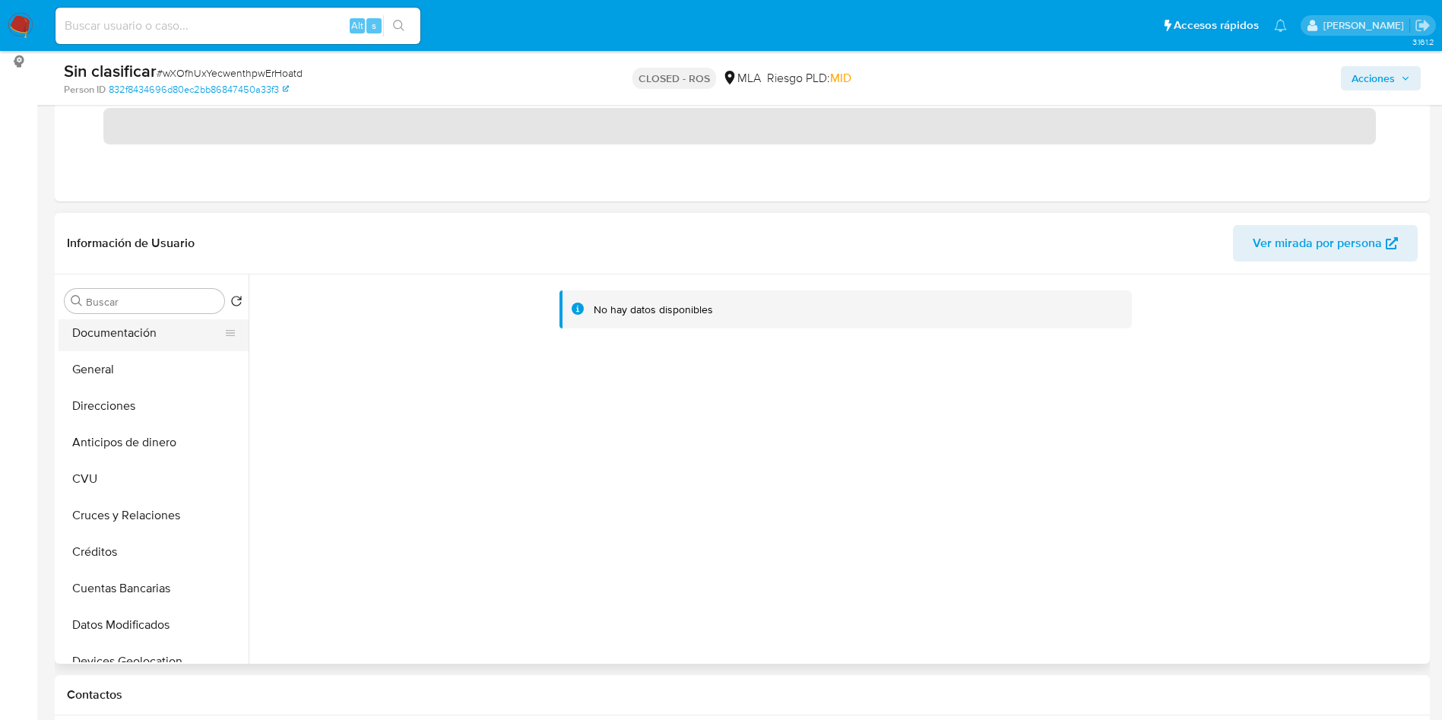
click at [153, 328] on button "Documentación" at bounding box center [148, 333] width 178 height 36
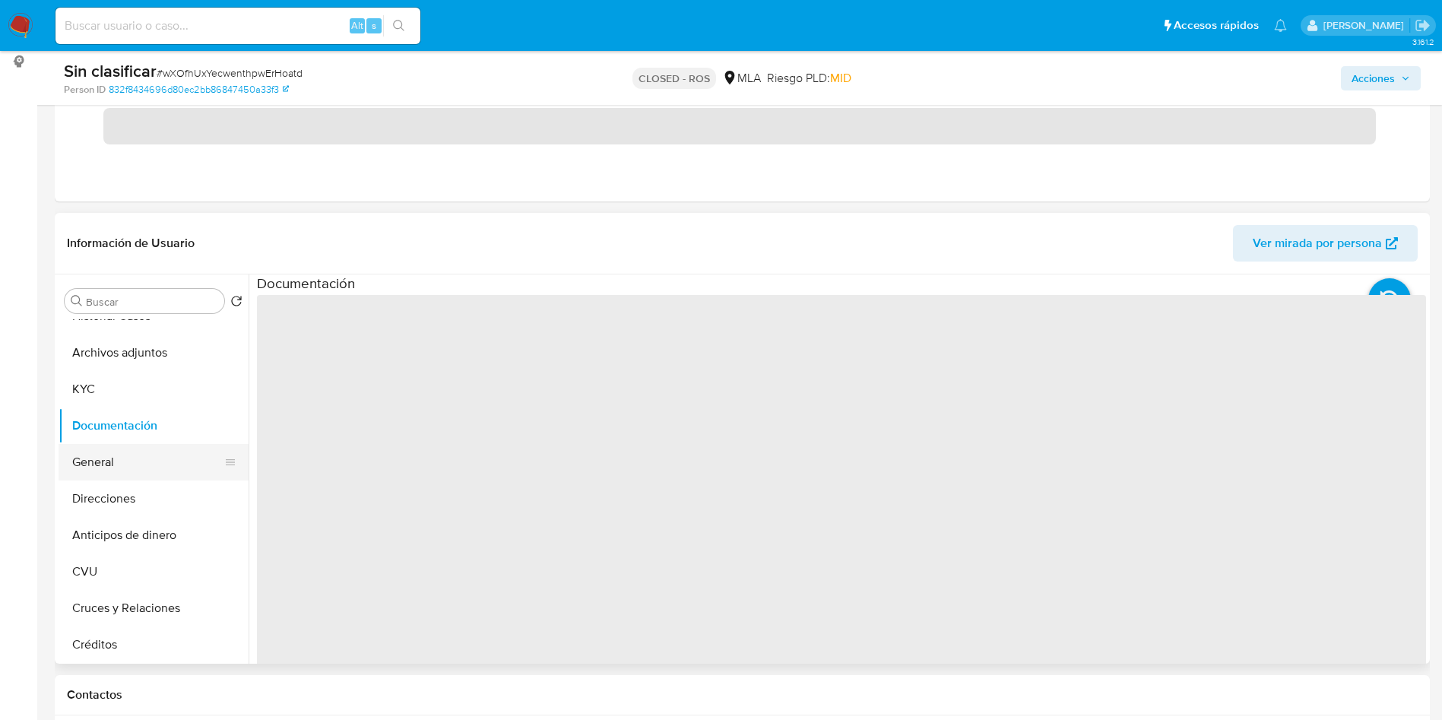
scroll to position [0, 0]
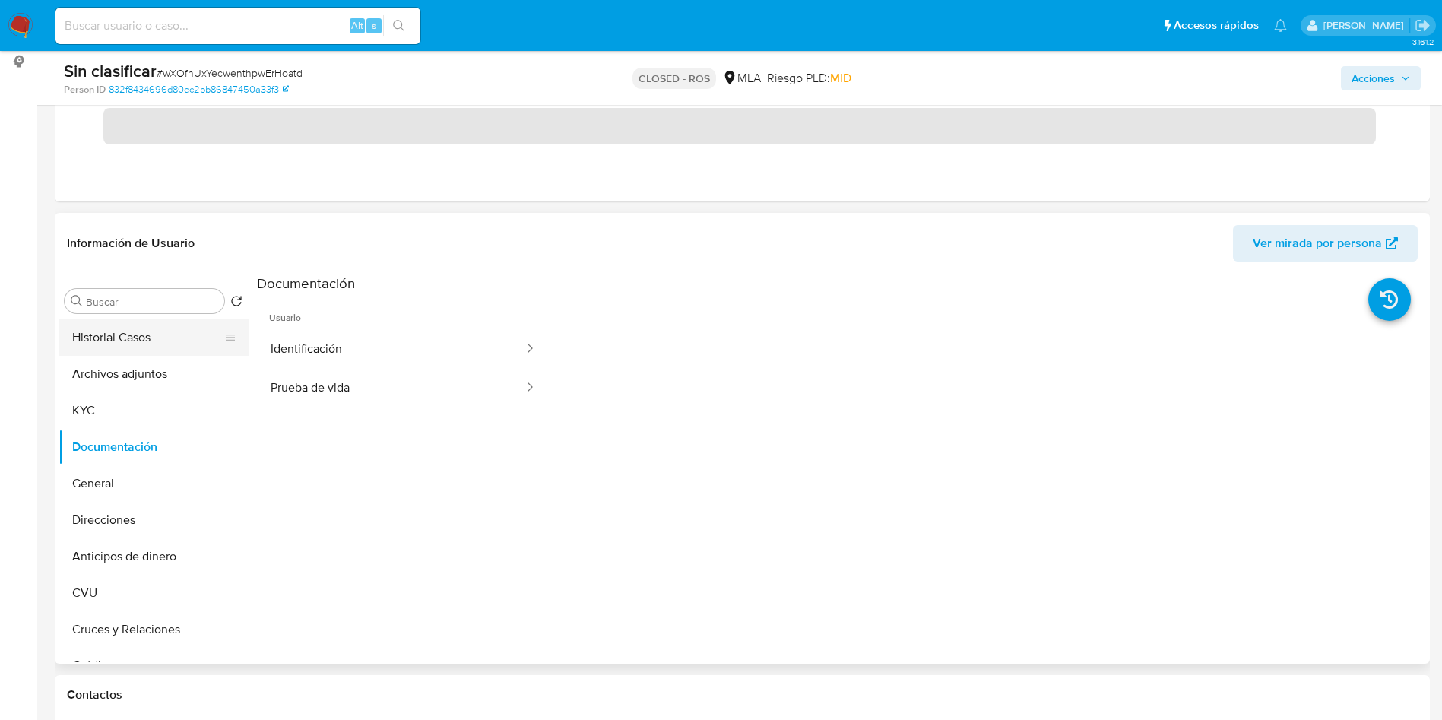
click at [128, 333] on button "Historial Casos" at bounding box center [148, 337] width 178 height 36
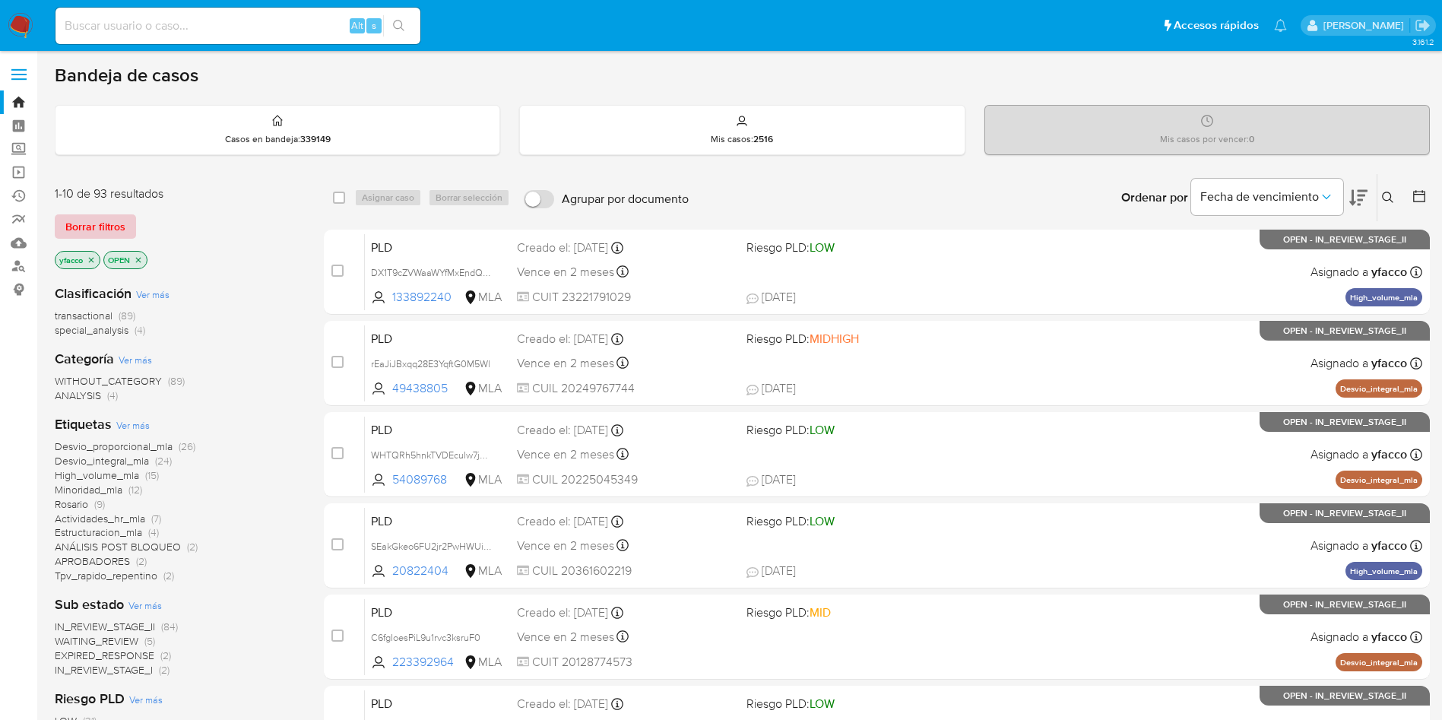
click at [103, 226] on span "Borrar filtros" at bounding box center [95, 226] width 60 height 21
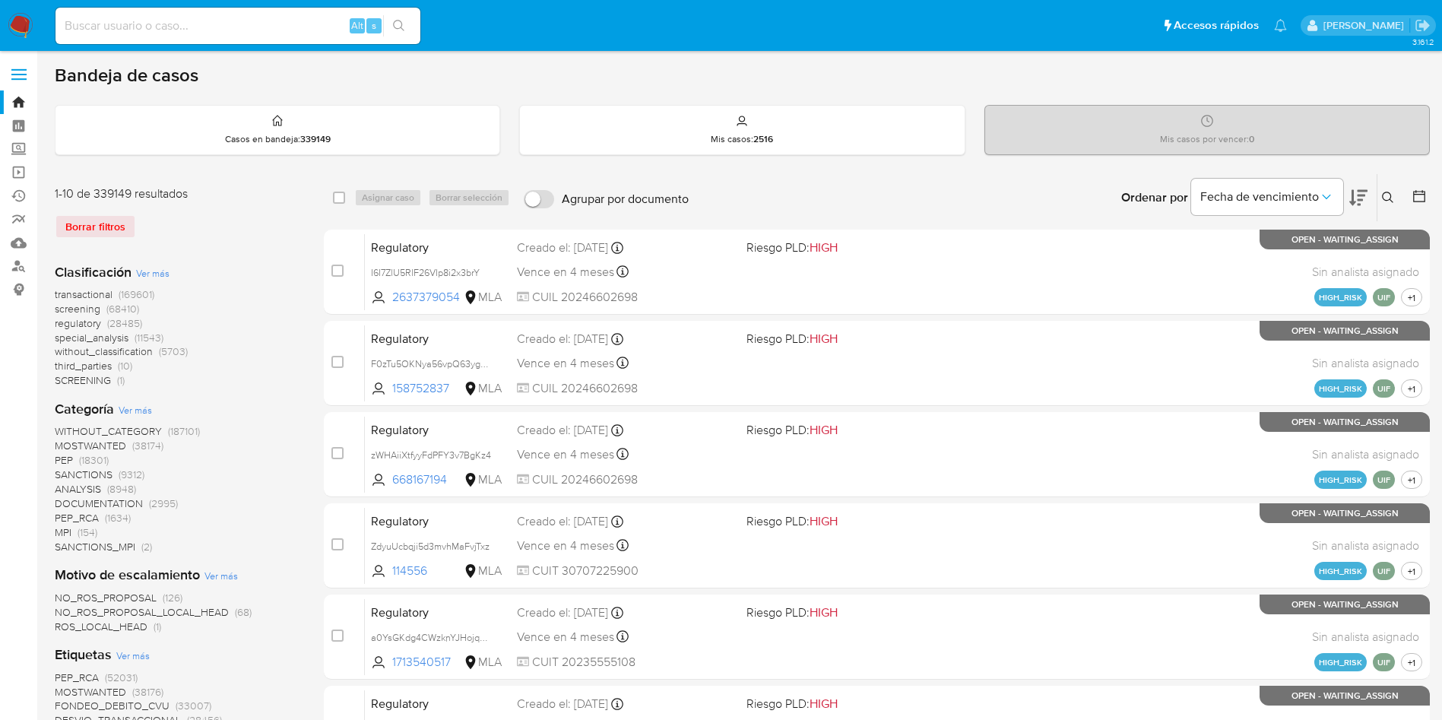
click at [1385, 194] on icon at bounding box center [1388, 198] width 12 height 12
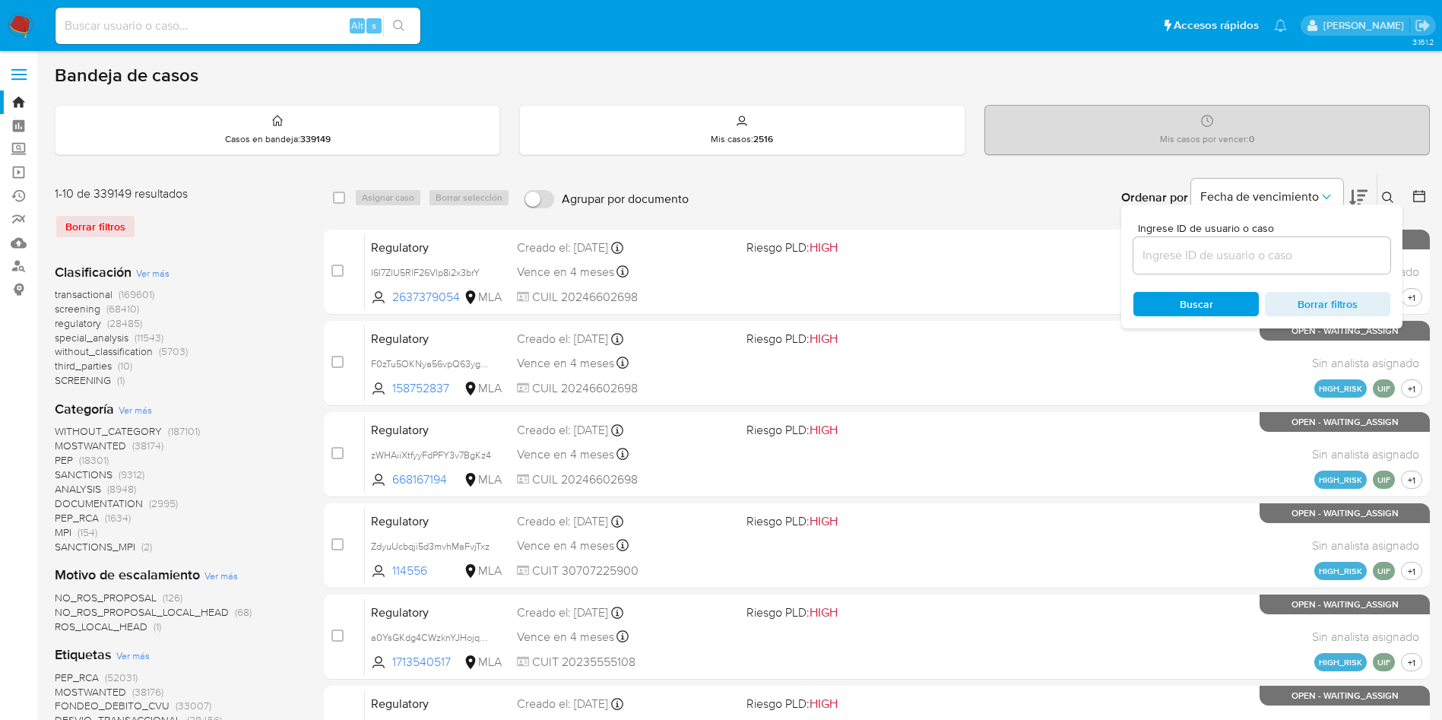
click at [1218, 259] on input at bounding box center [1261, 256] width 257 height 20
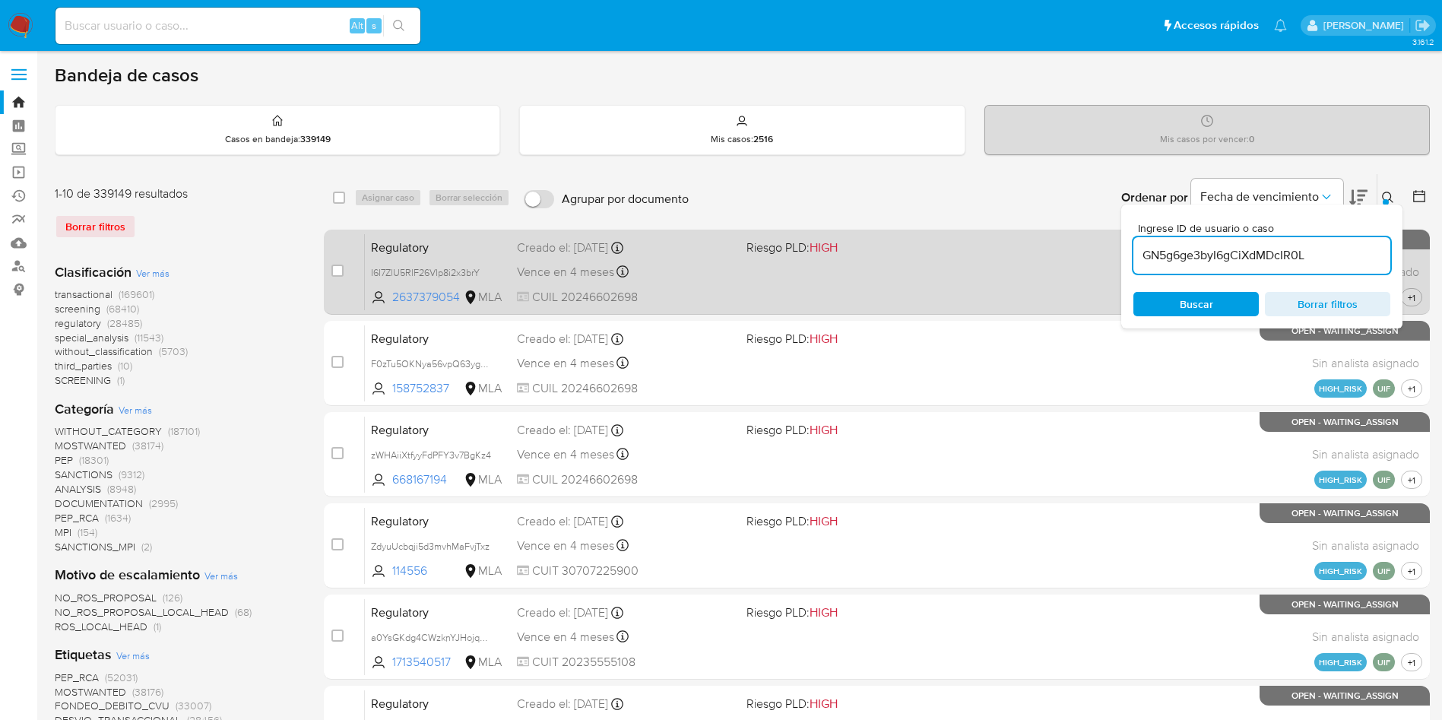
type input "GN5g6ge3byI6gCiXdMDcIR0L"
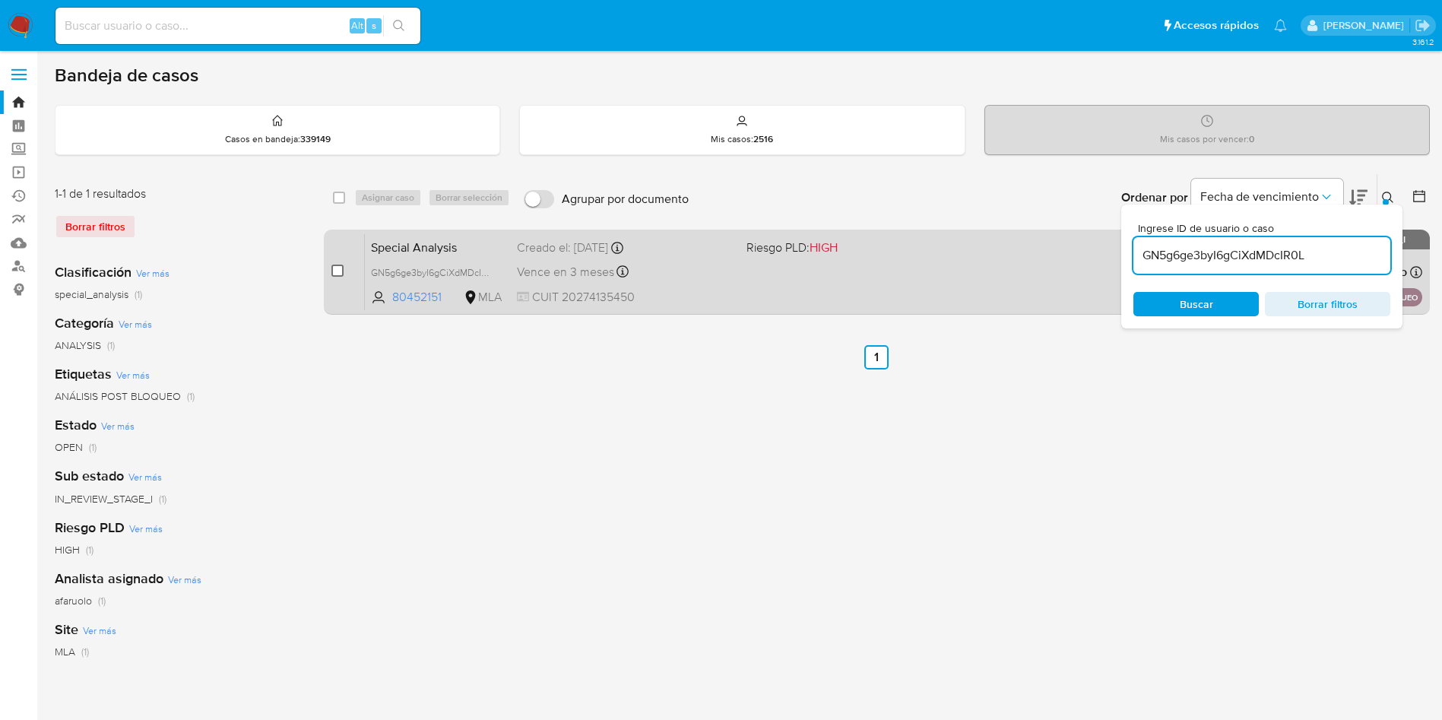
click at [334, 275] on input "checkbox" at bounding box center [337, 271] width 12 height 12
checkbox input "true"
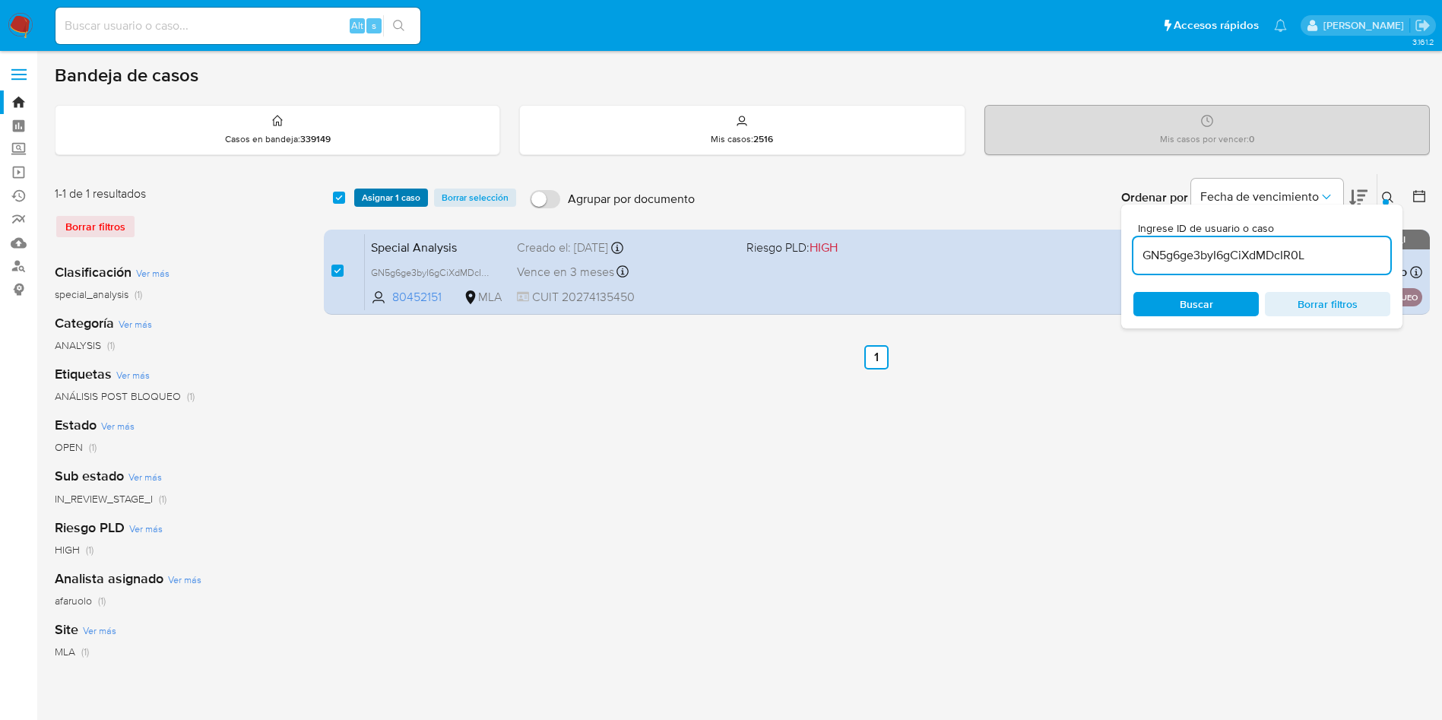
click at [382, 200] on span "Asignar 1 caso" at bounding box center [391, 197] width 59 height 15
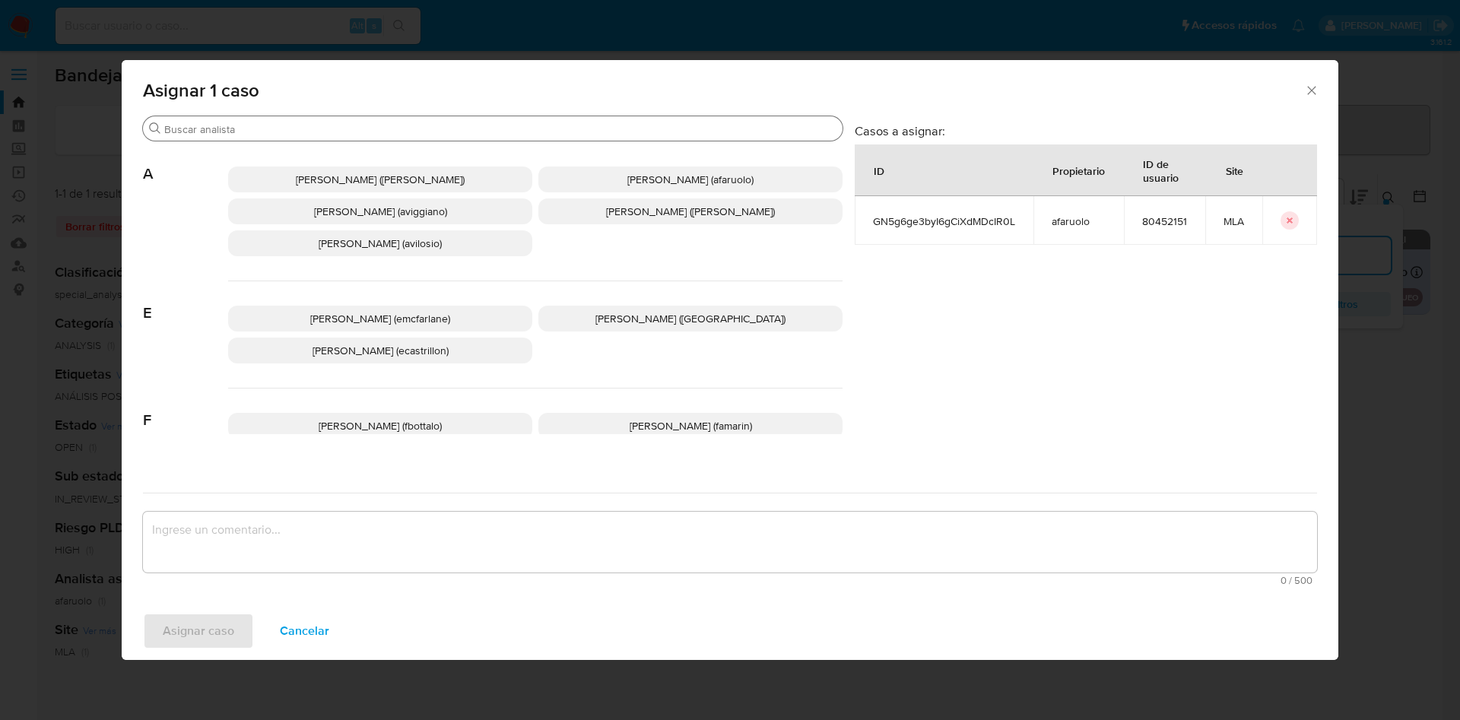
click at [359, 139] on div "Buscar" at bounding box center [492, 128] width 699 height 24
click at [360, 134] on input "Buscar" at bounding box center [500, 129] width 672 height 14
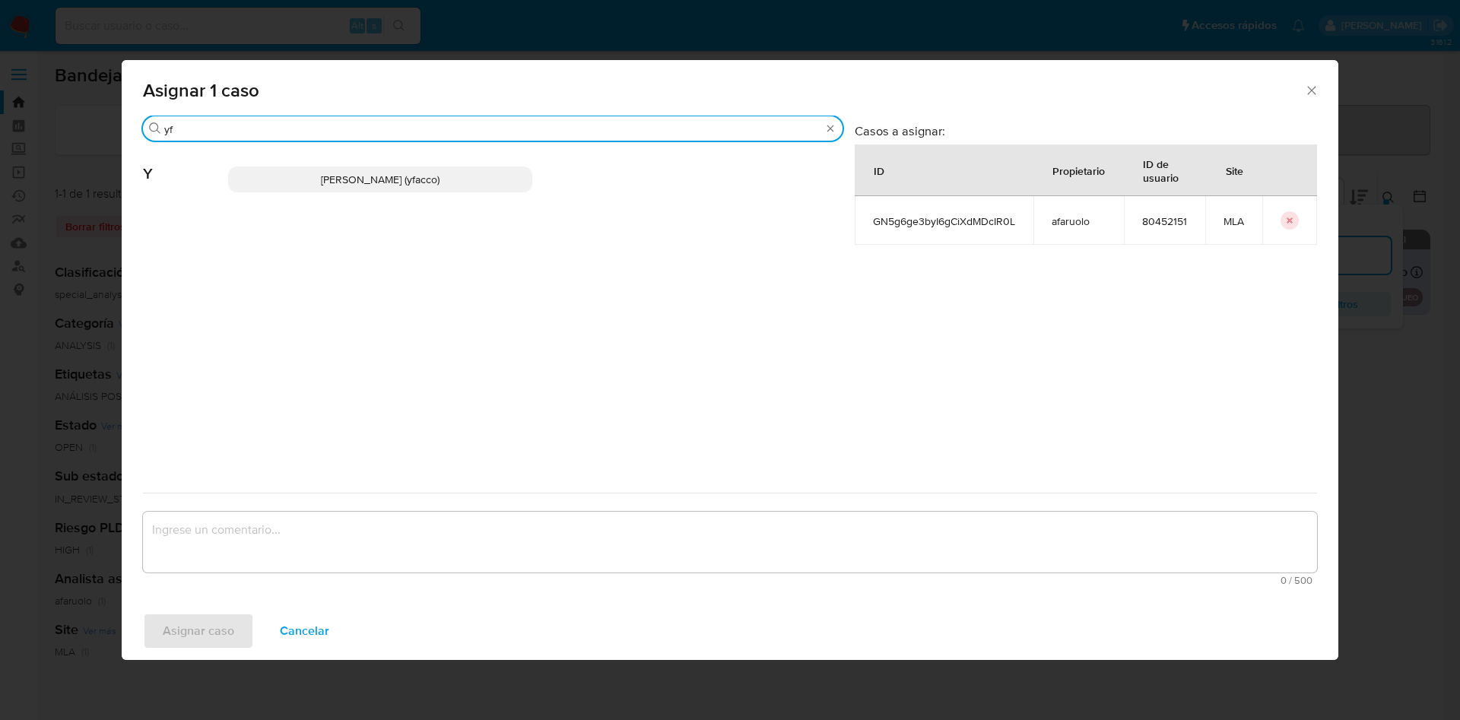
type input "yf"
click at [368, 174] on span "Yesica Paola Facco (yfacco)" at bounding box center [380, 179] width 119 height 15
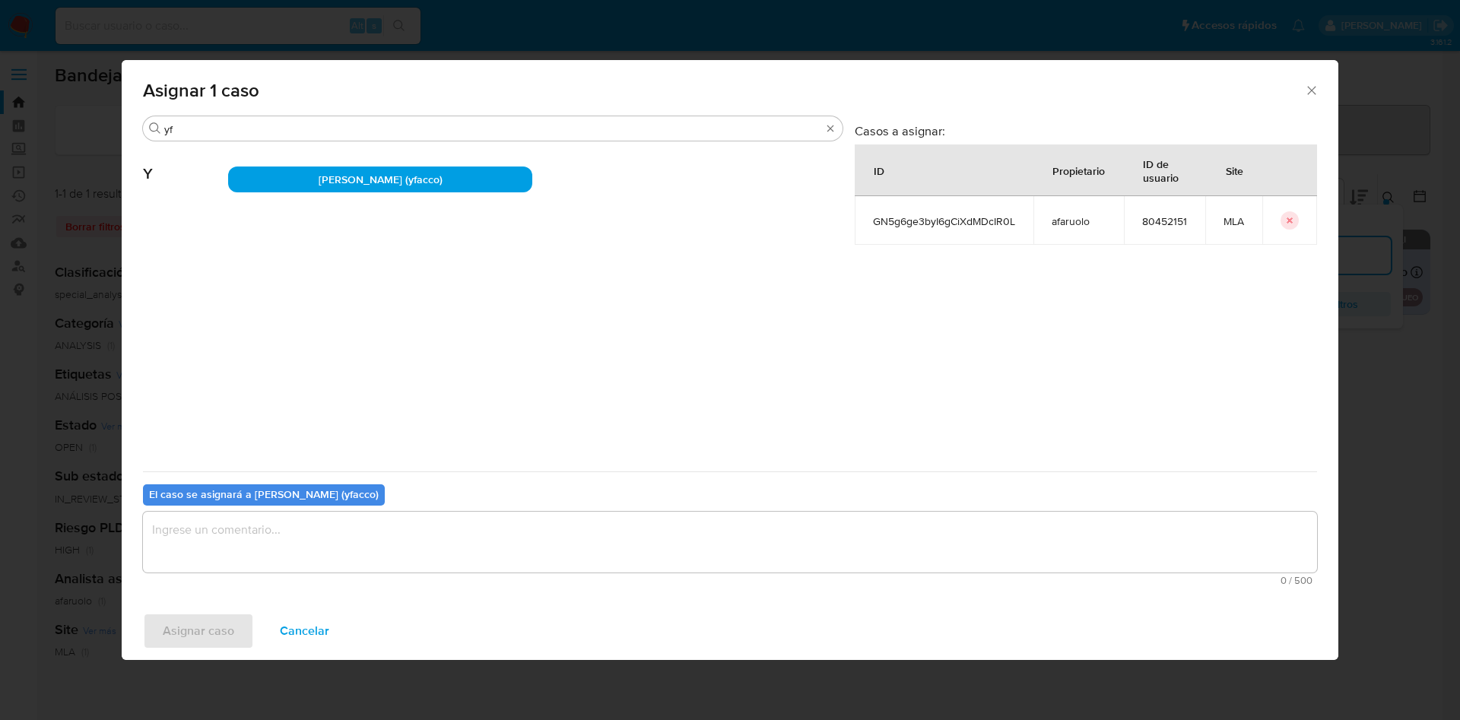
click at [386, 583] on div "El caso se asignará a Yesica Paola Facco (yfacco) 0 / 500 500 caracteres restan…" at bounding box center [730, 531] width 1174 height 120
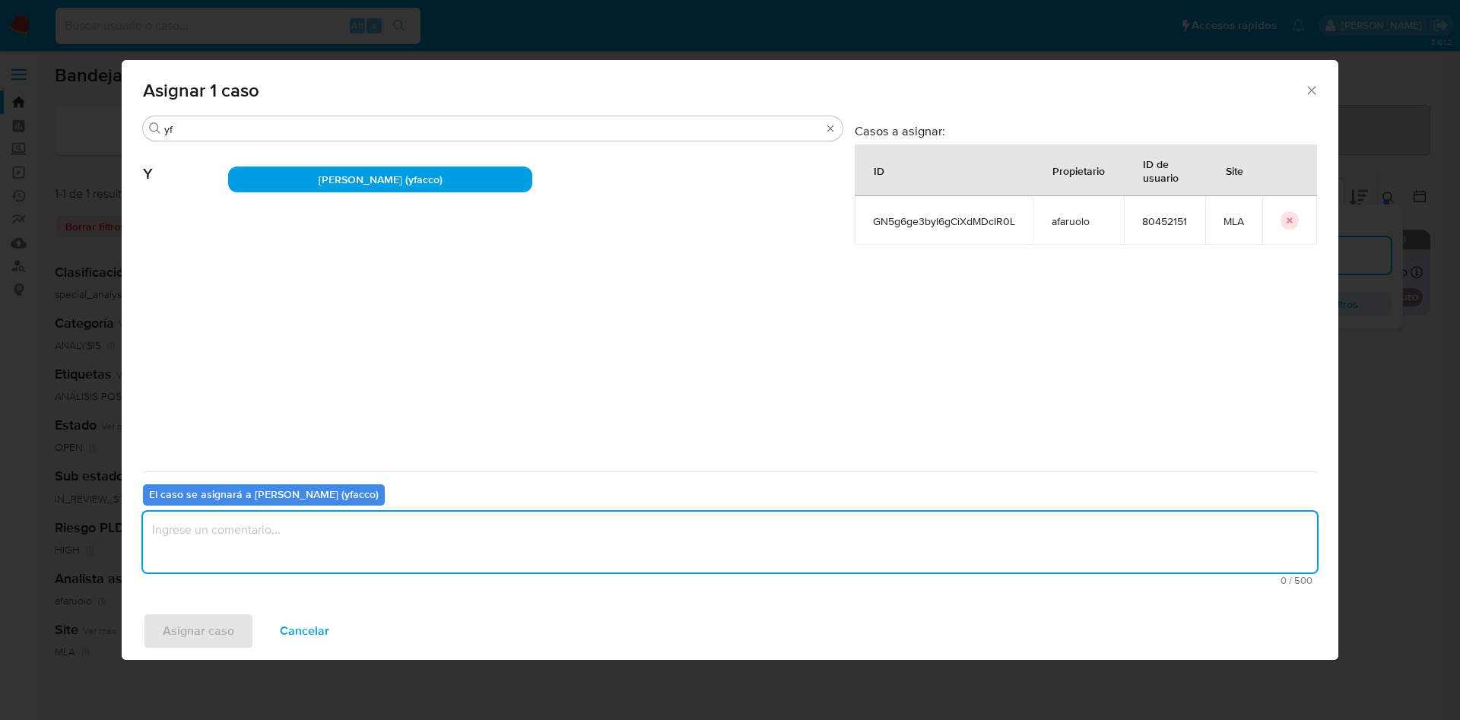
click at [368, 540] on textarea "assign-modal" at bounding box center [730, 542] width 1174 height 61
click at [192, 624] on span "Asignar caso" at bounding box center [198, 630] width 71 height 33
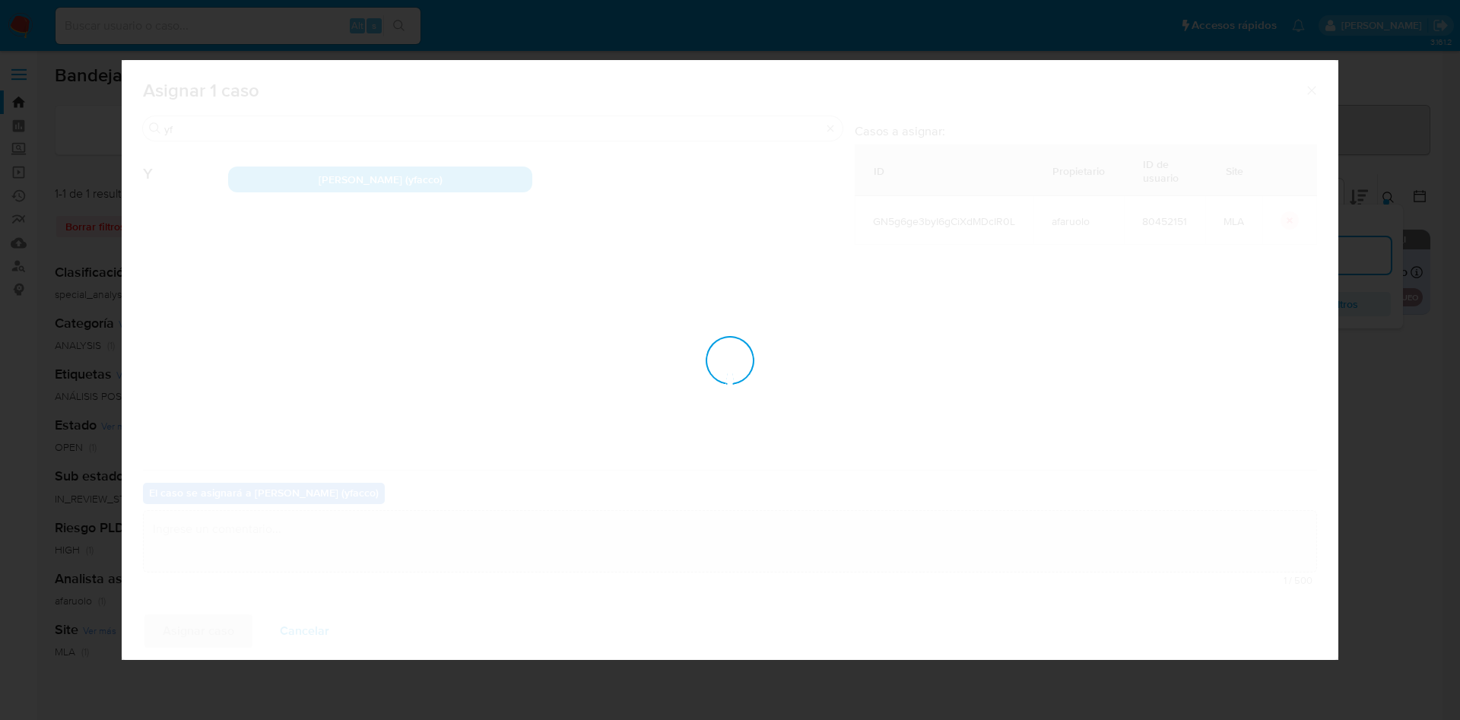
checkbox input "false"
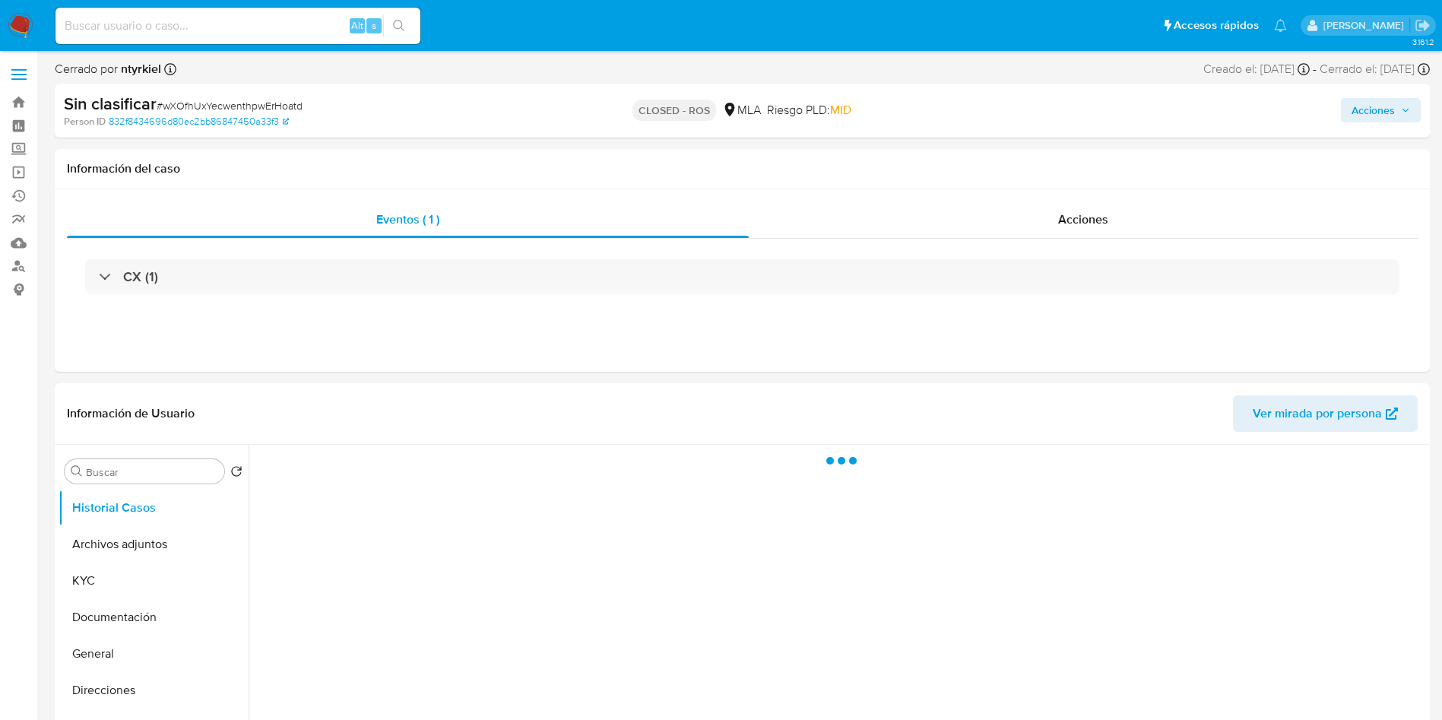
select select "10"
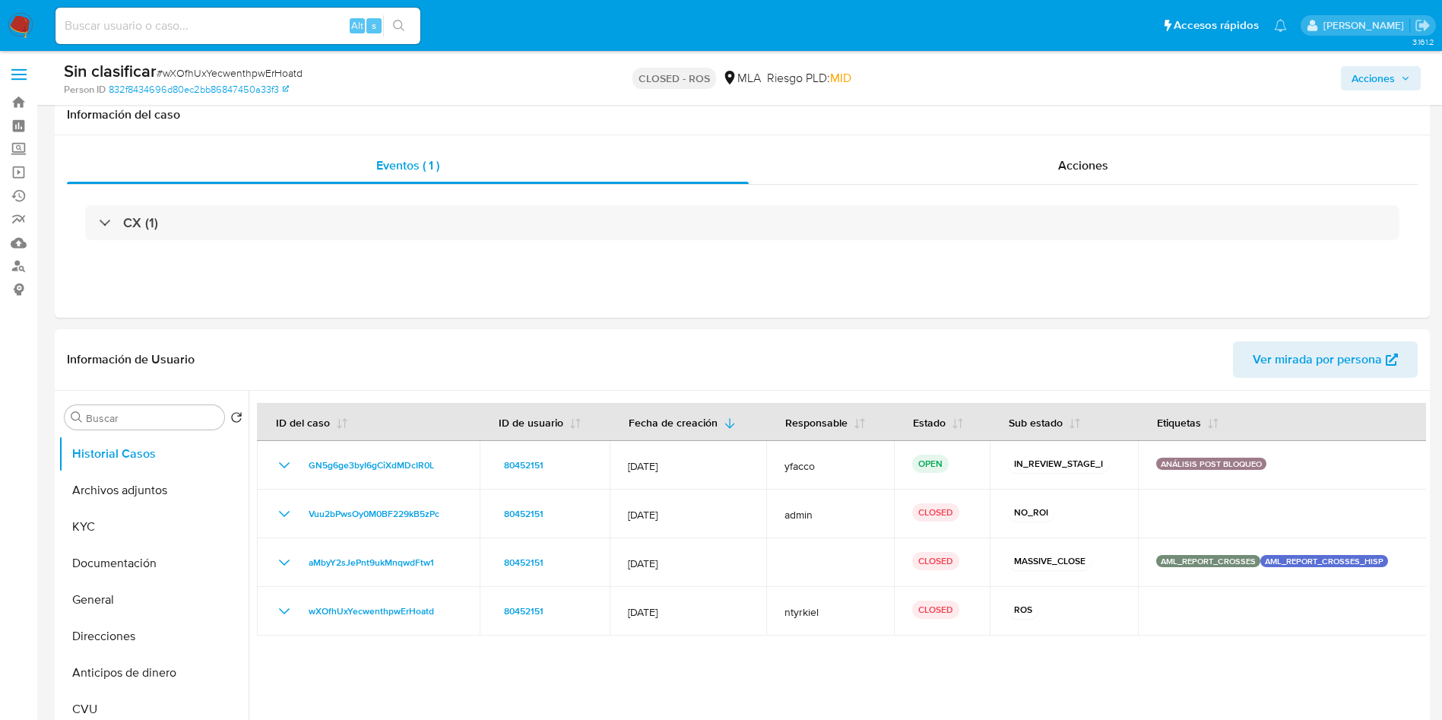
scroll to position [114, 0]
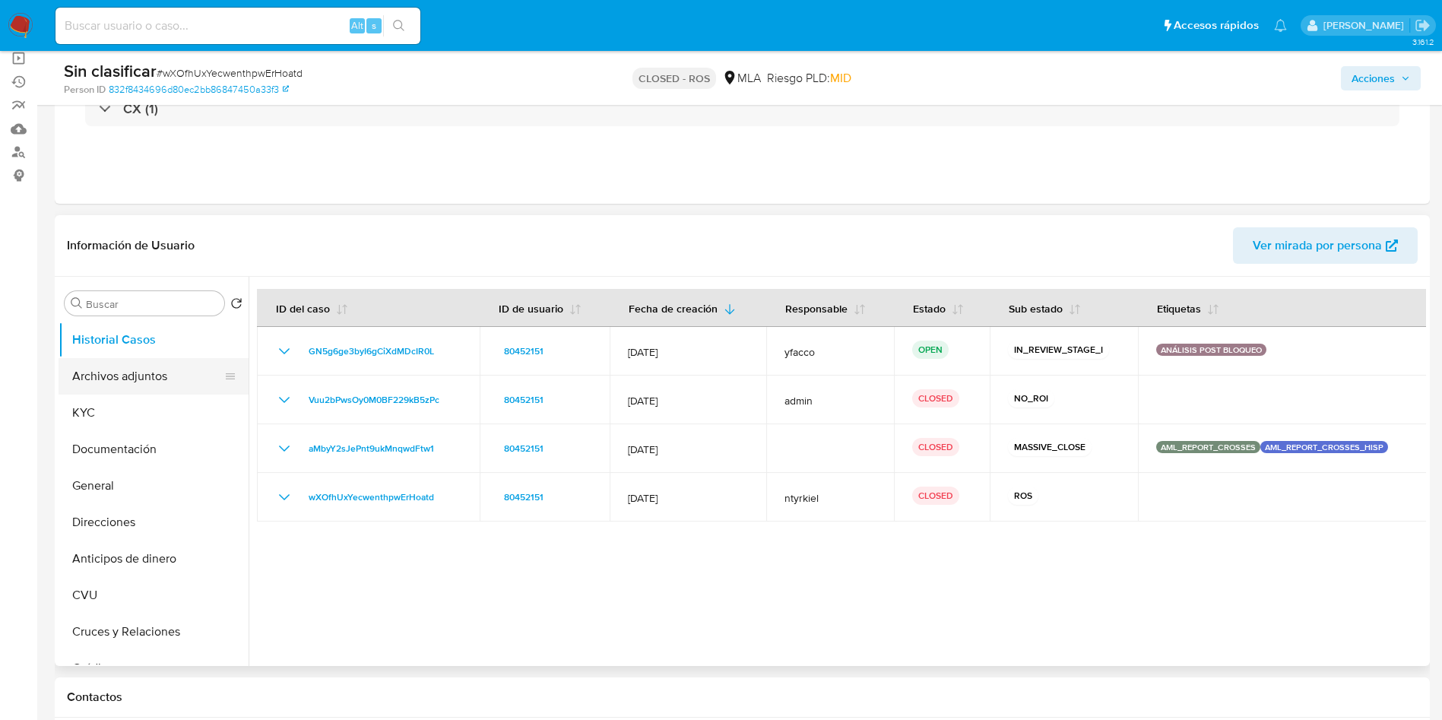
click at [116, 372] on button "Archivos adjuntos" at bounding box center [148, 376] width 178 height 36
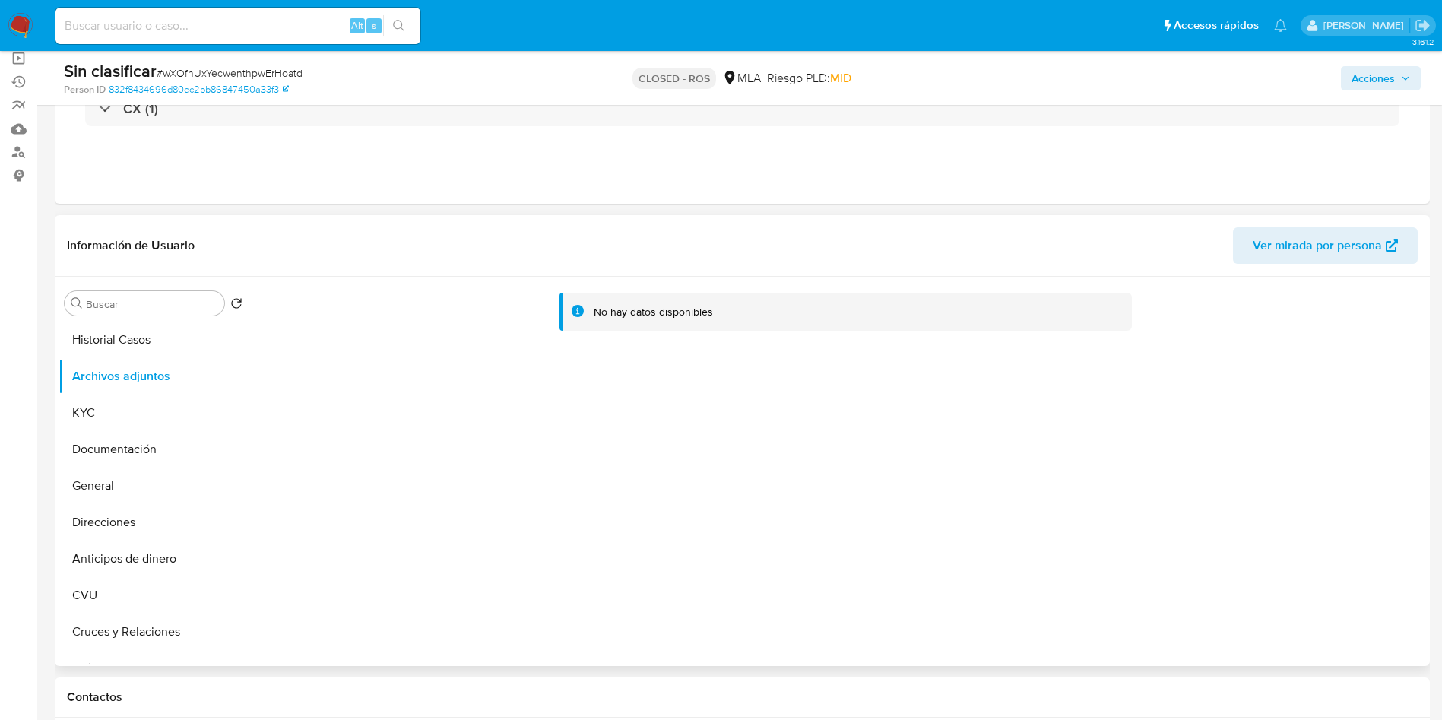
scroll to position [228, 0]
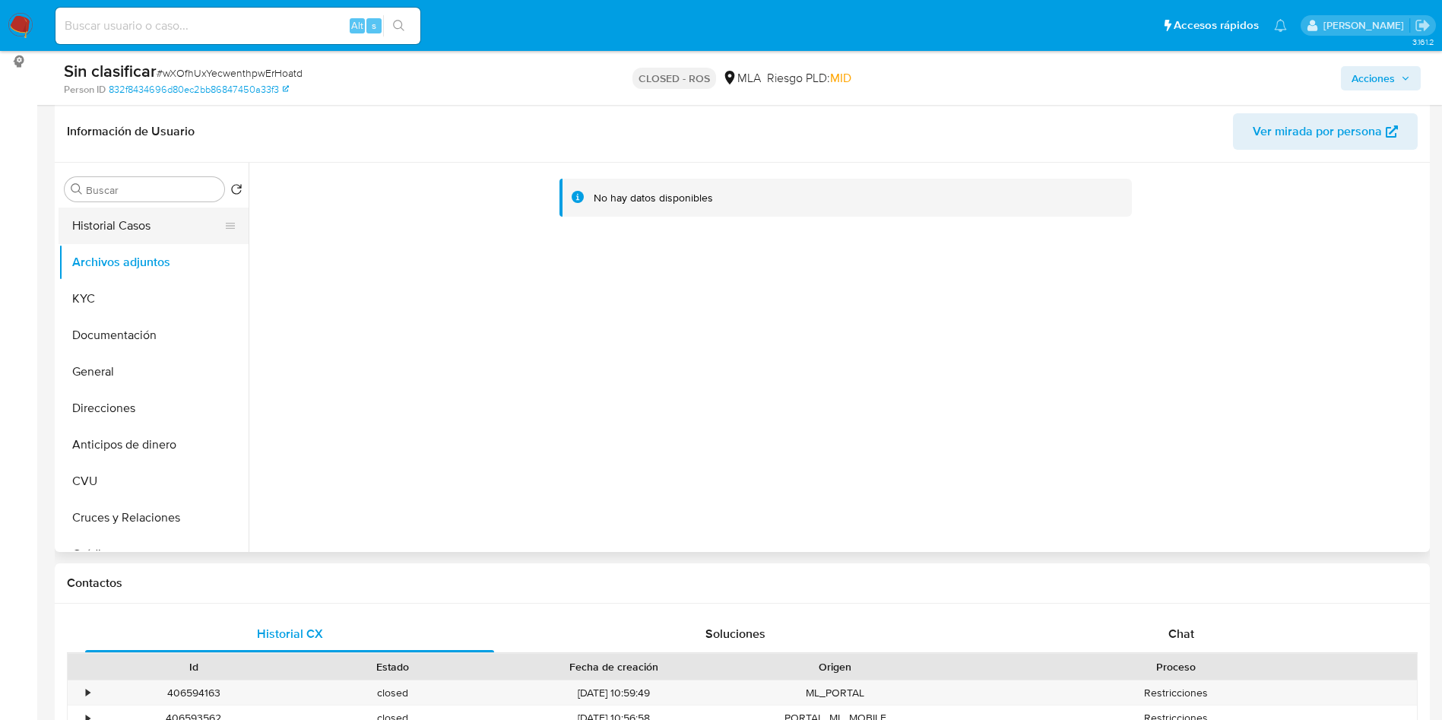
click at [107, 233] on button "Historial Casos" at bounding box center [148, 226] width 178 height 36
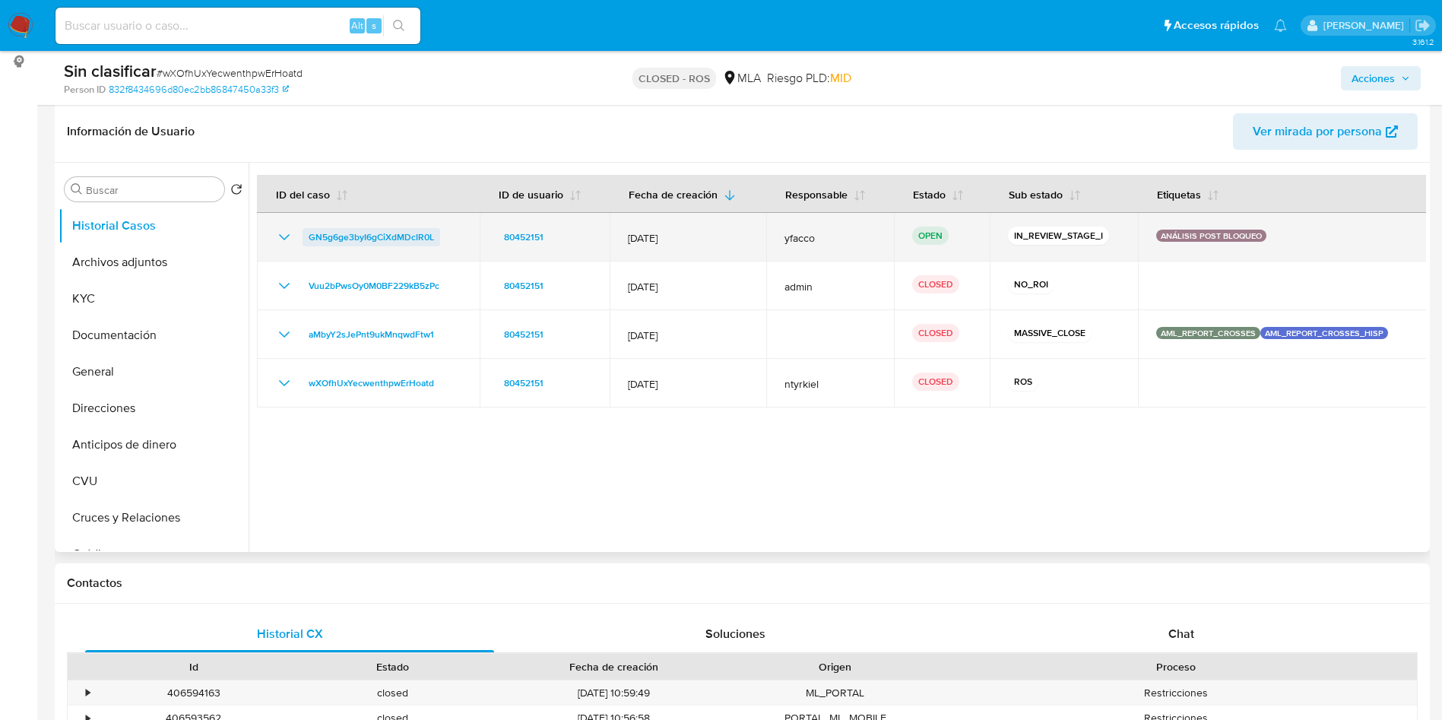
click at [394, 228] on span "GN5g6ge3byI6gCiXdMDcIR0L" at bounding box center [371, 237] width 125 height 18
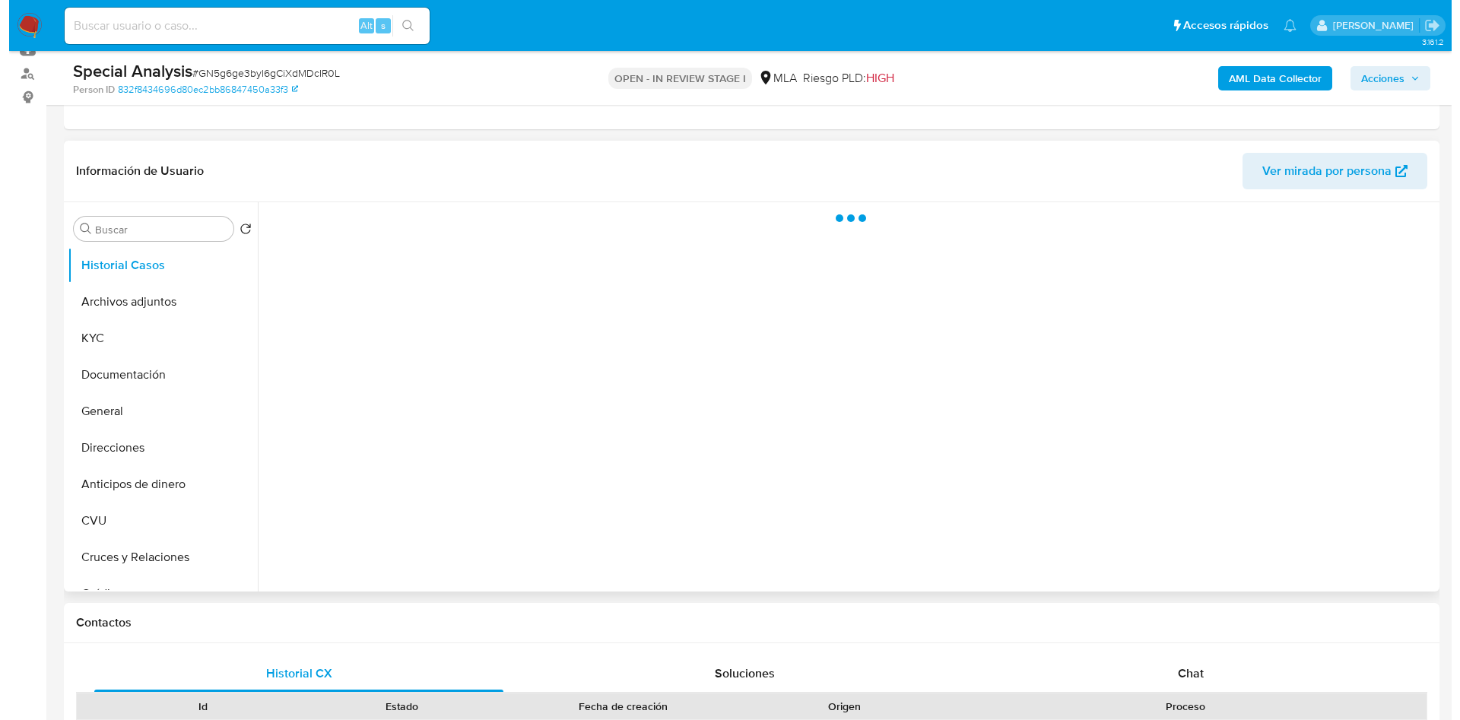
scroll to position [228, 0]
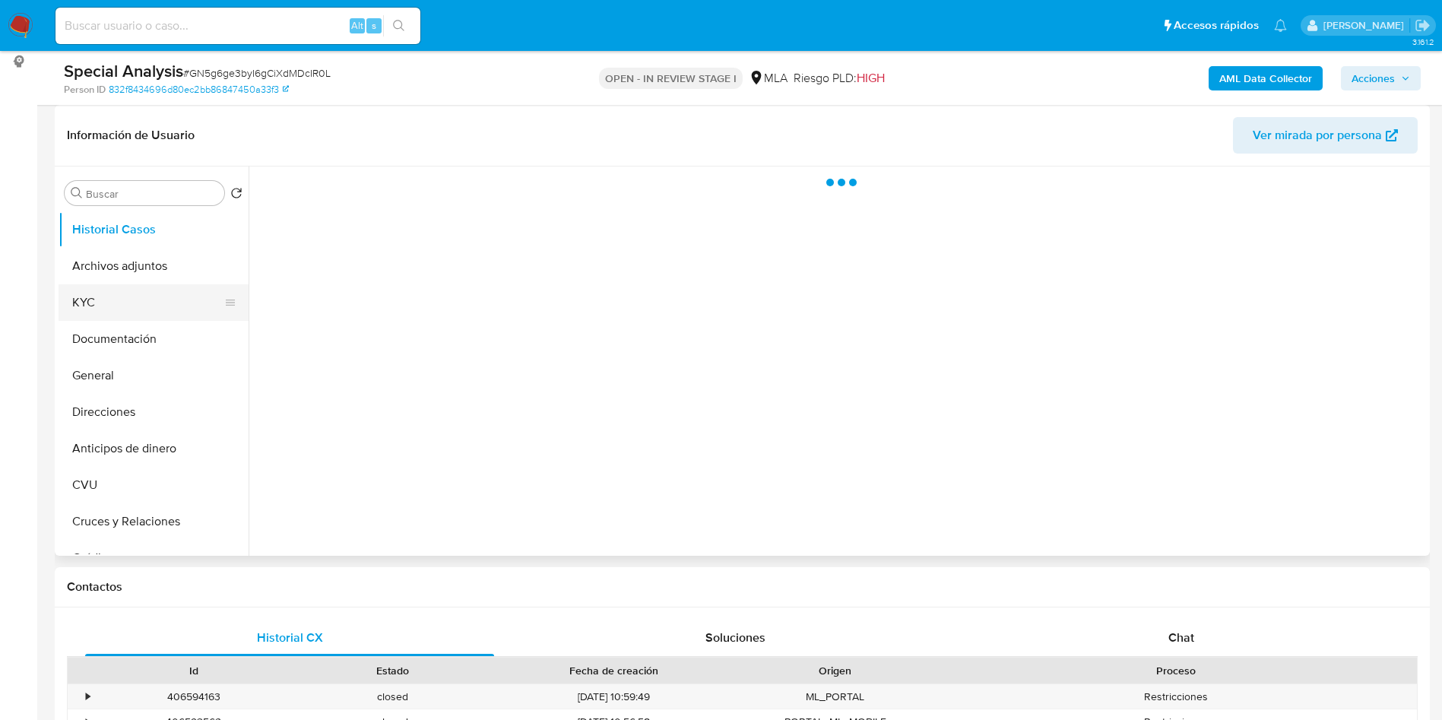
select select "10"
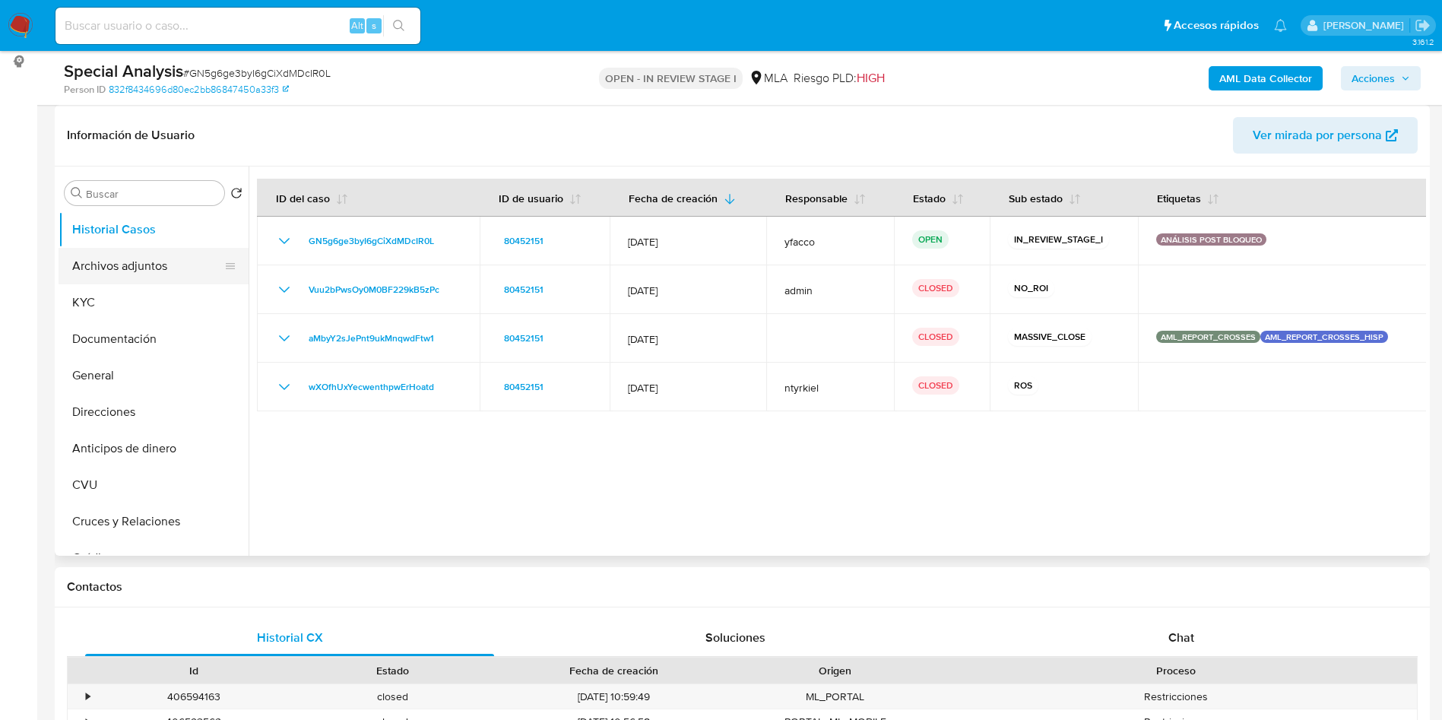
click at [137, 265] on button "Archivos adjuntos" at bounding box center [148, 266] width 178 height 36
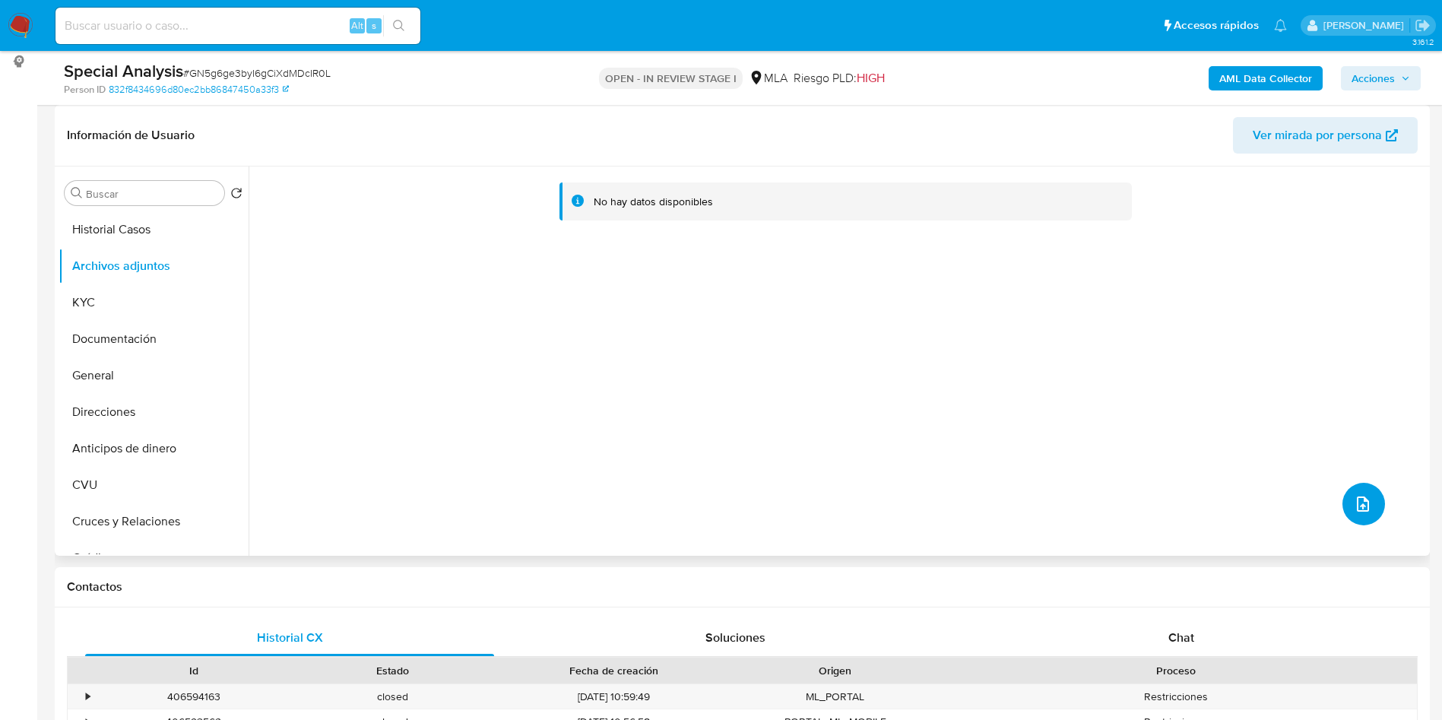
click at [1374, 510] on button "upload-file" at bounding box center [1364, 504] width 43 height 43
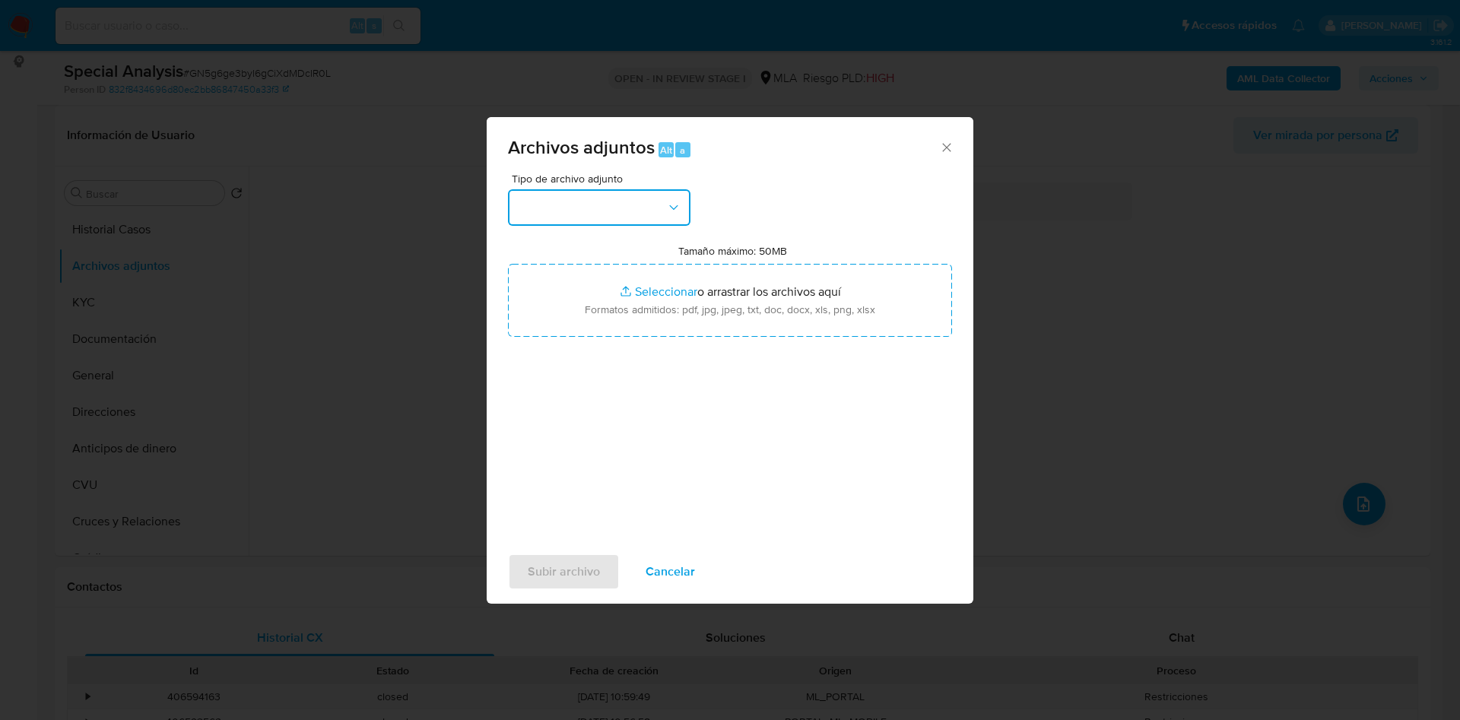
click at [626, 210] on button "button" at bounding box center [599, 207] width 182 height 36
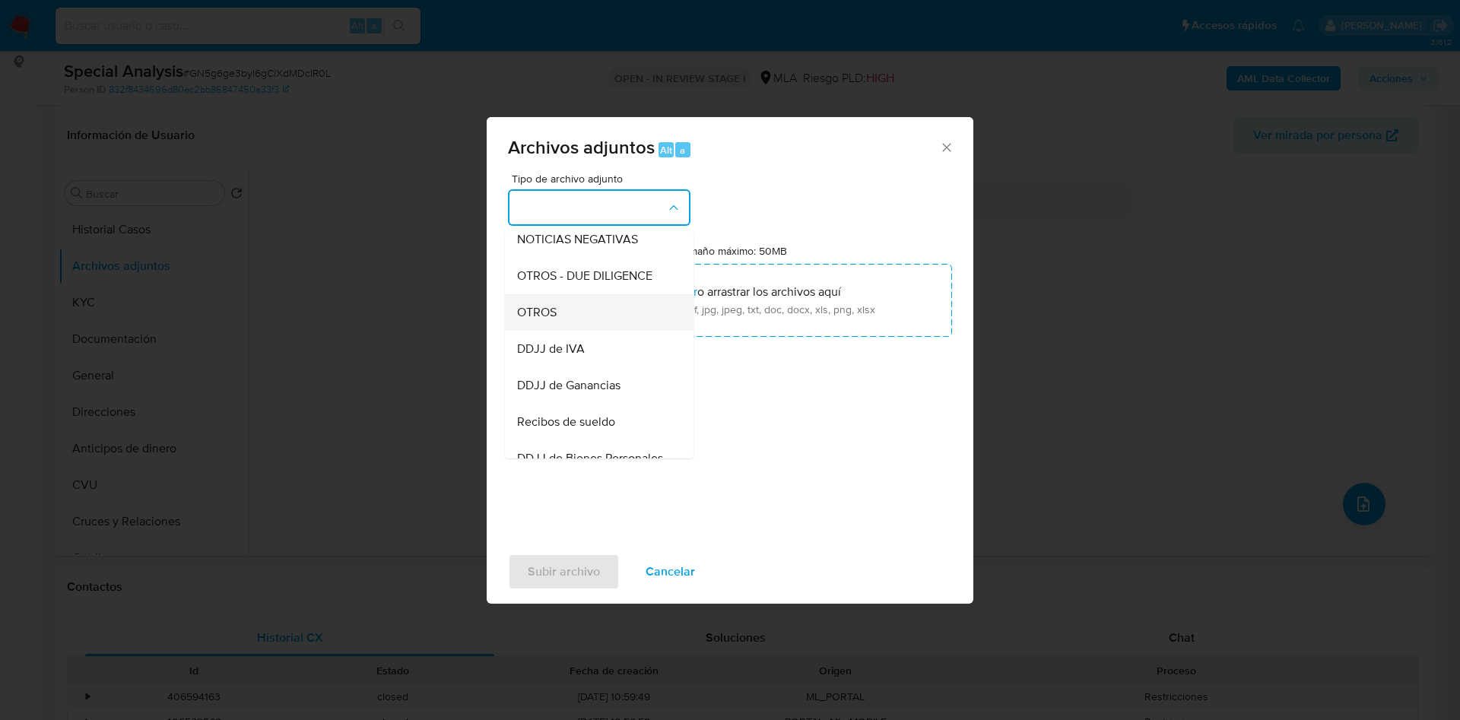
click at [540, 313] on div "OTROS" at bounding box center [594, 312] width 155 height 36
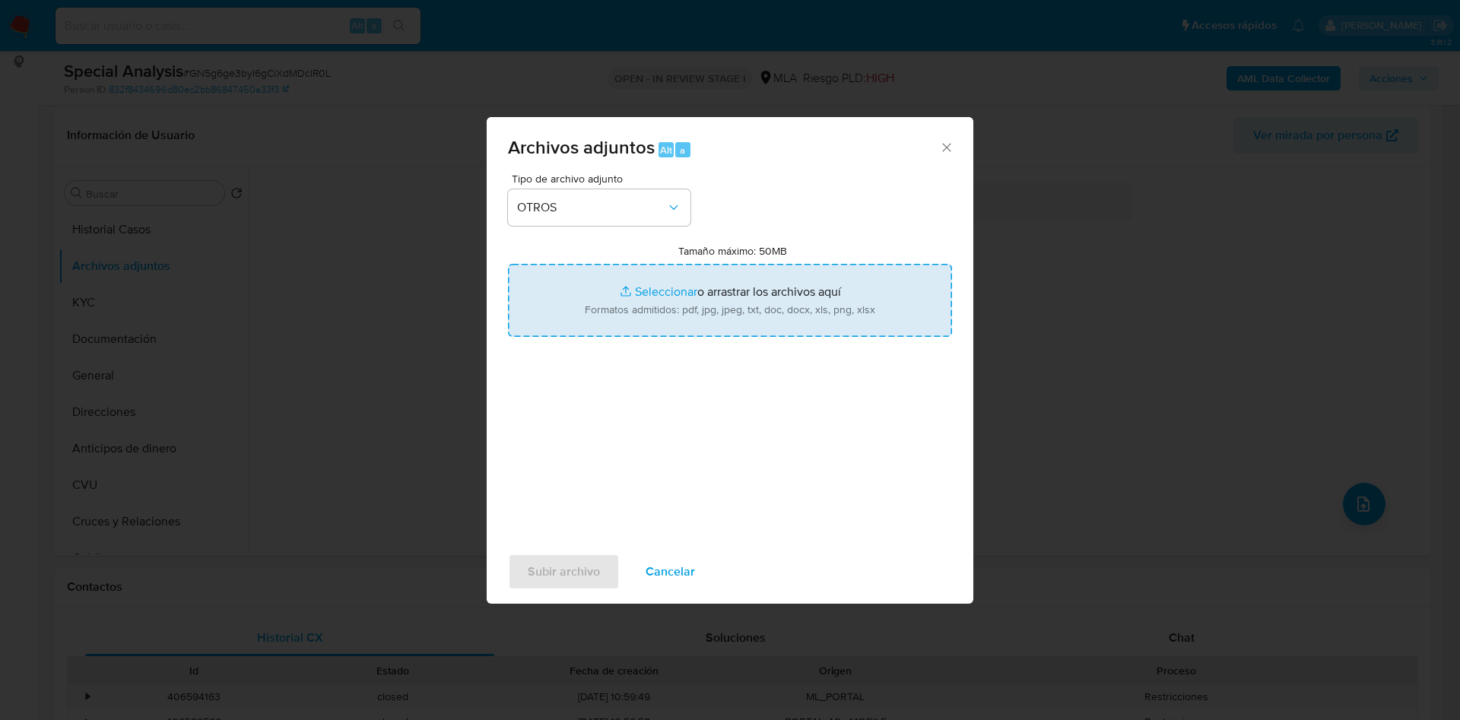
click at [630, 292] on input "Tamaño máximo: 50MB Seleccionar archivos" at bounding box center [730, 300] width 444 height 73
type input "C:\fakepath\Adrian Fernando Bruno 2025.pdf"
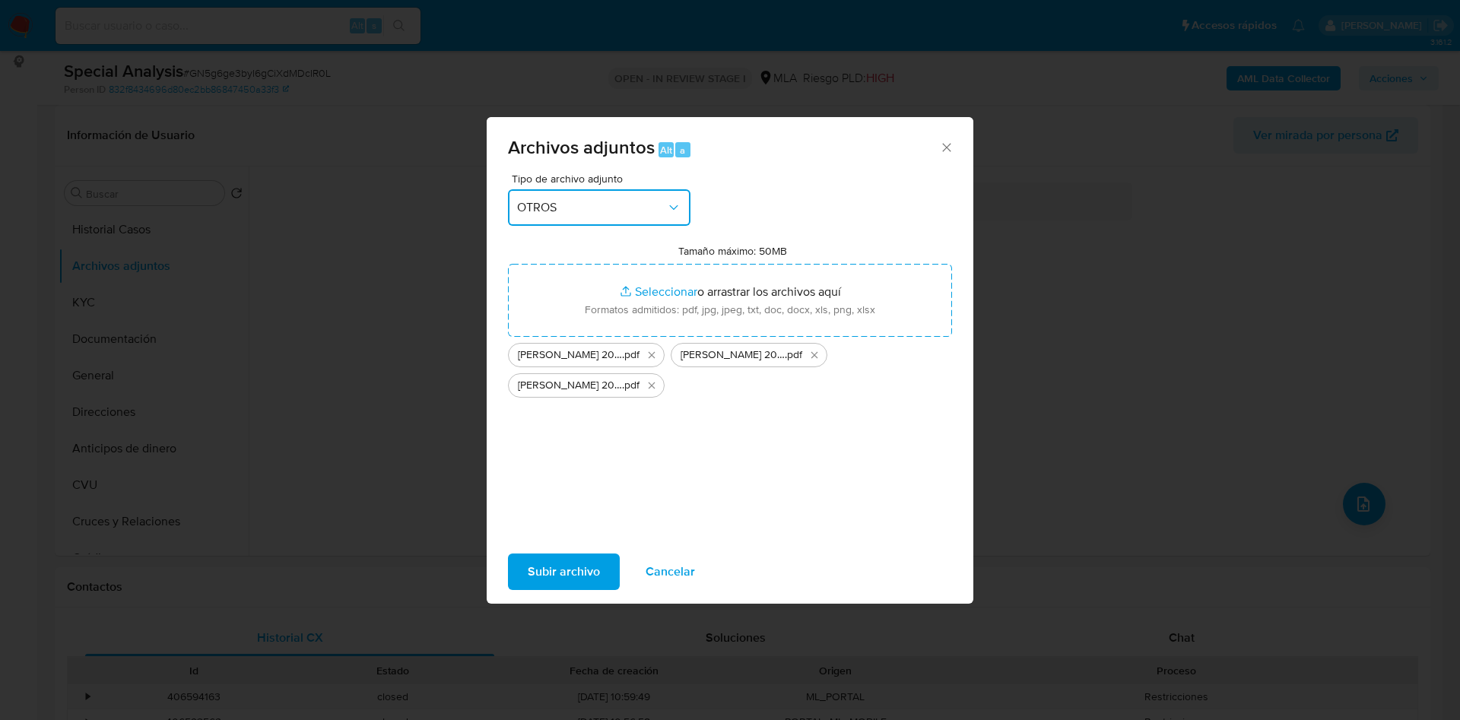
click at [590, 194] on button "OTROS" at bounding box center [599, 207] width 182 height 36
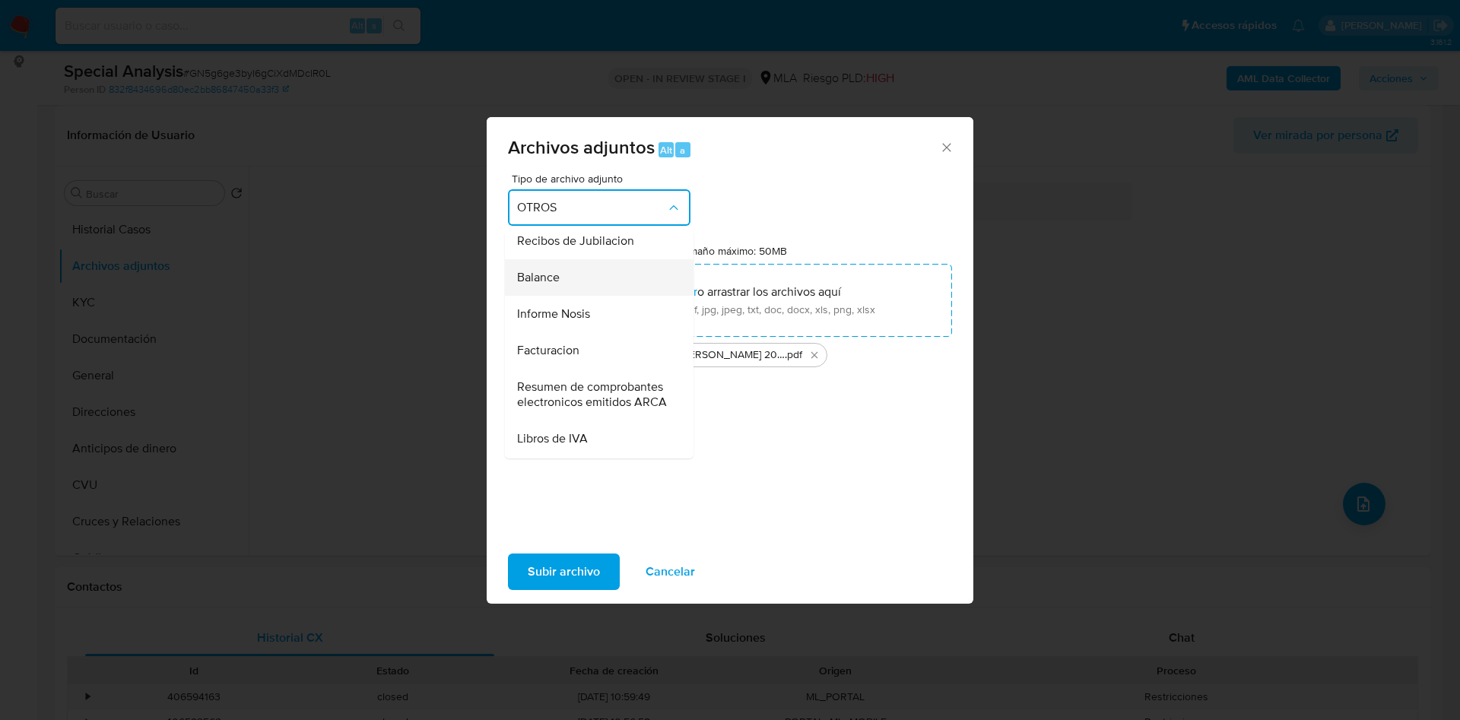
scroll to position [553, 0]
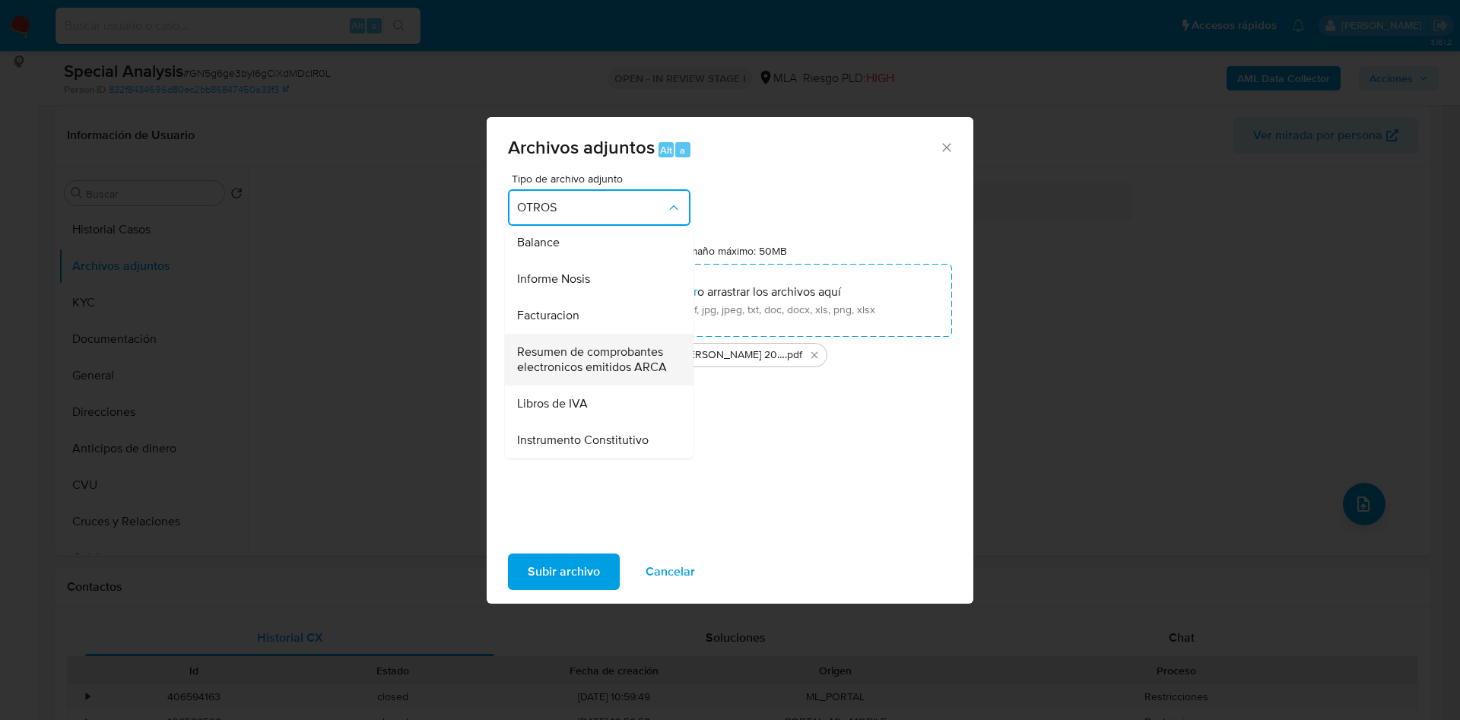
click at [599, 375] on span "Resumen de comprobantes electronicos emitidos ARCA" at bounding box center [594, 359] width 155 height 30
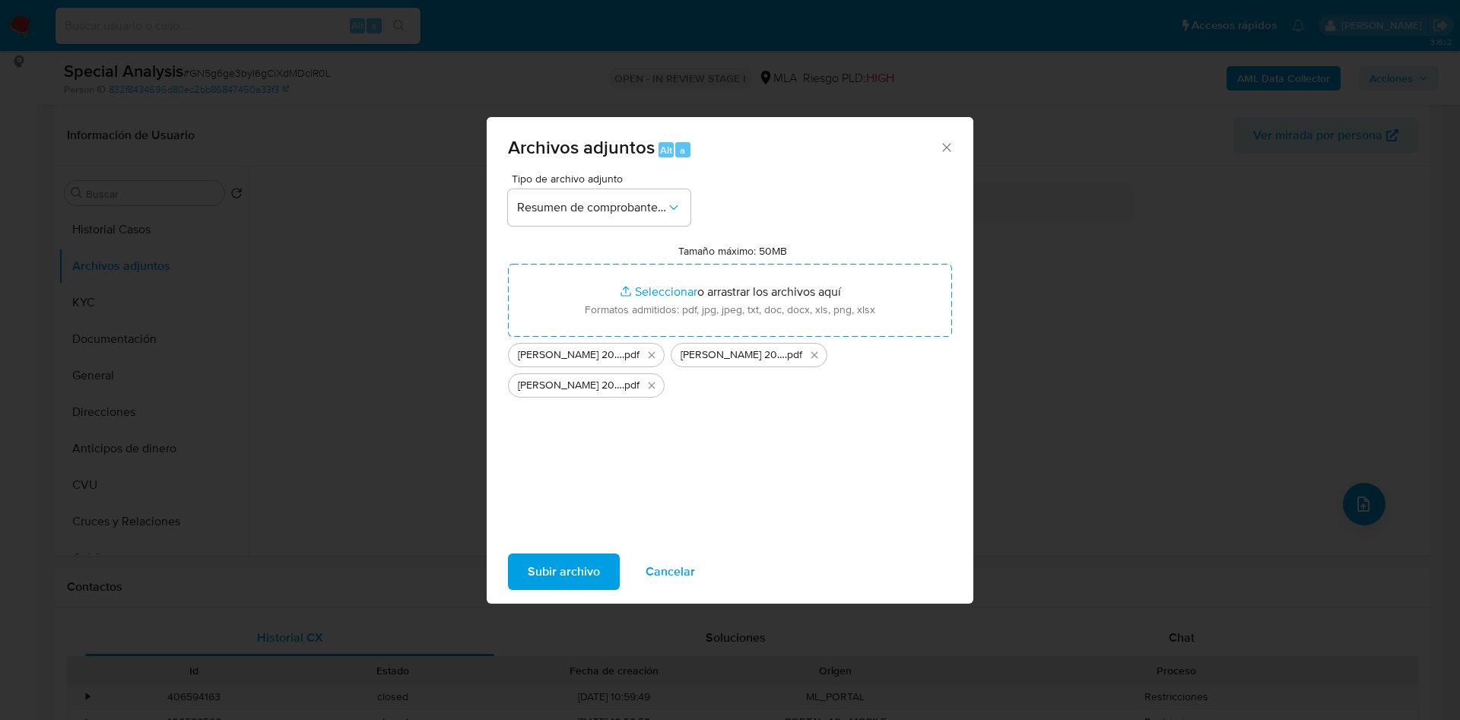
click at [566, 575] on span "Subir archivo" at bounding box center [564, 571] width 72 height 33
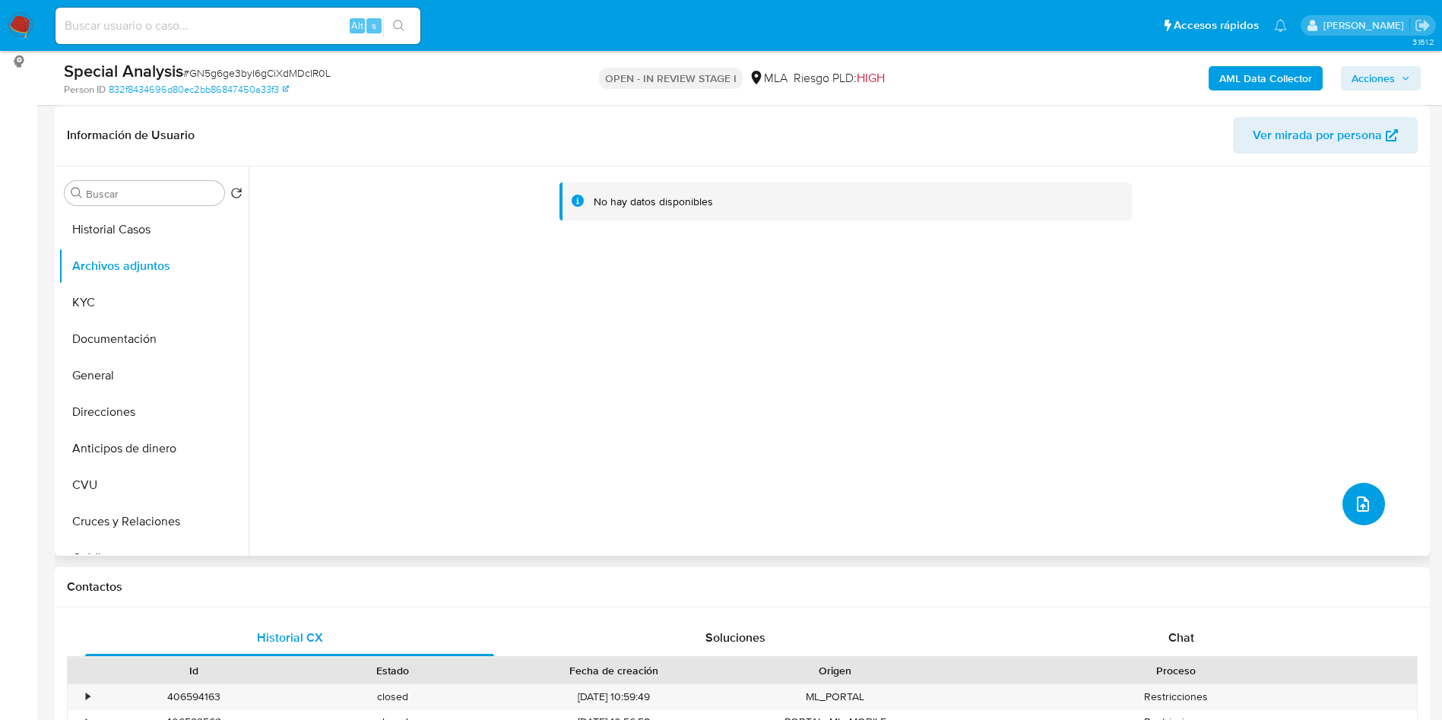
click at [1354, 507] on icon "upload-file" at bounding box center [1363, 504] width 18 height 18
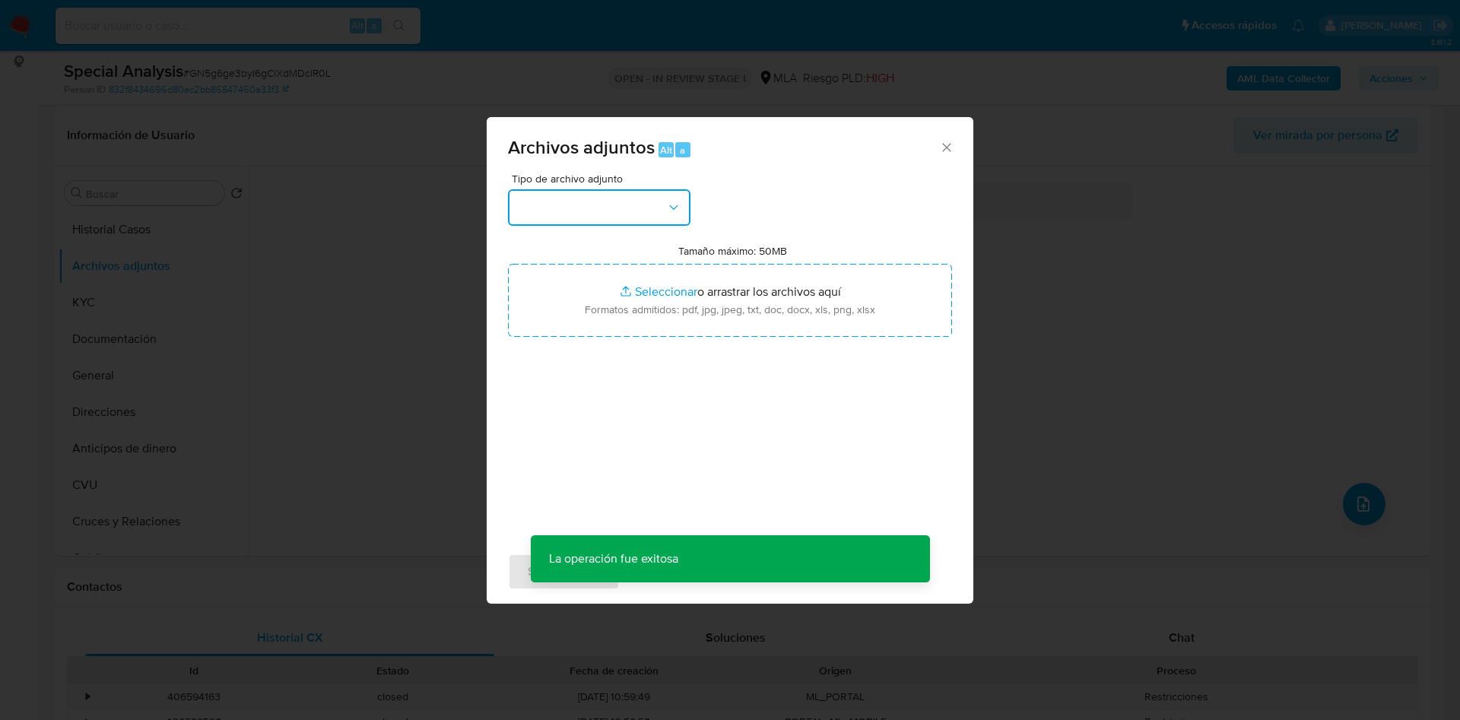
click at [654, 217] on button "button" at bounding box center [599, 207] width 182 height 36
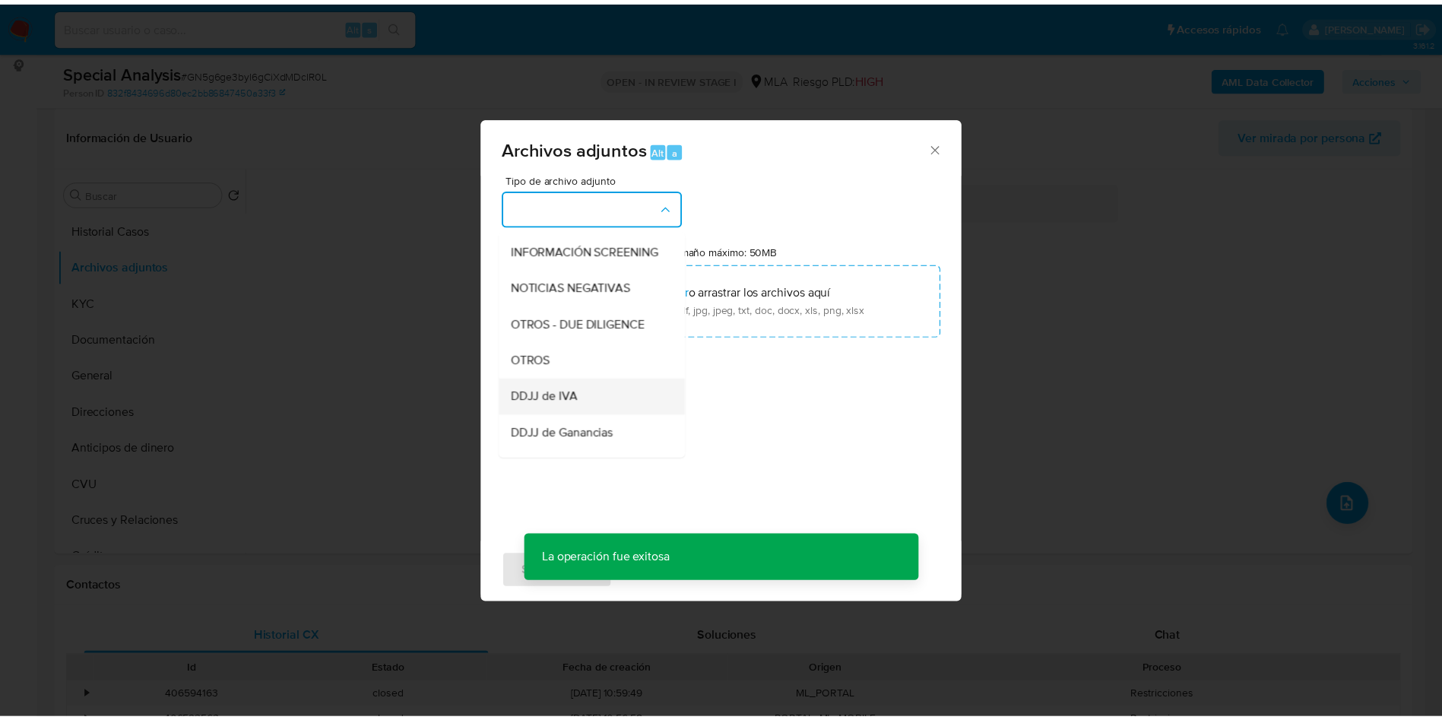
scroll to position [228, 0]
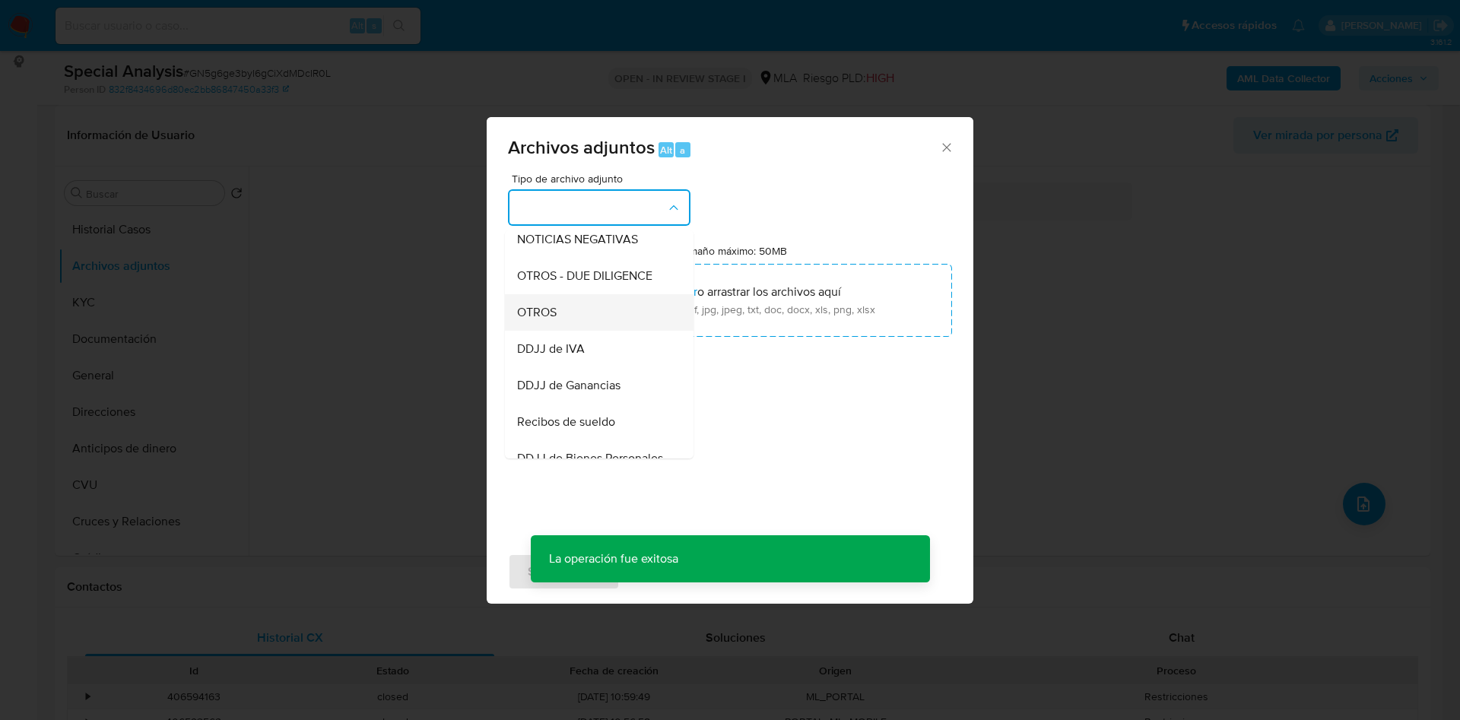
click at [534, 320] on span "OTROS" at bounding box center [537, 312] width 40 height 15
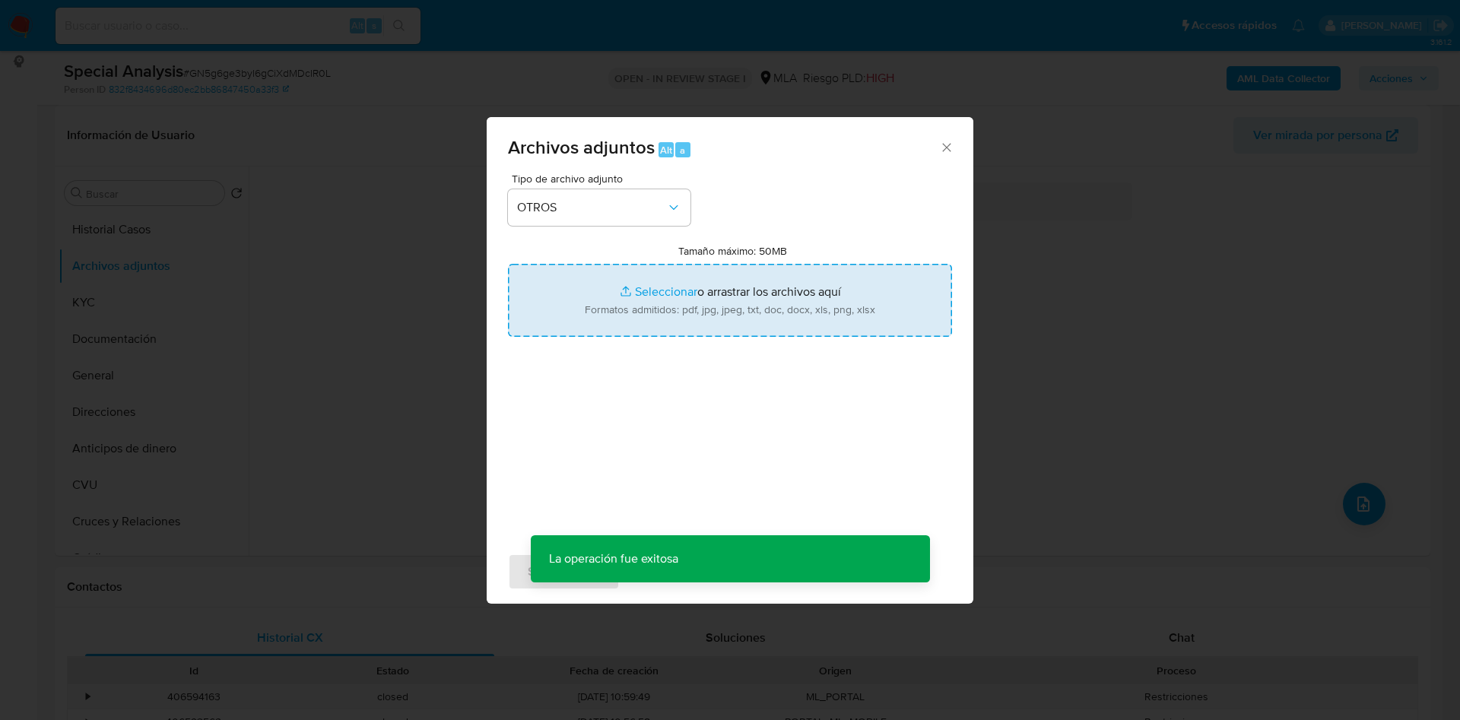
click at [637, 292] on input "Tamaño máximo: 50MB Seleccionar archivos" at bounding box center [730, 300] width 444 height 73
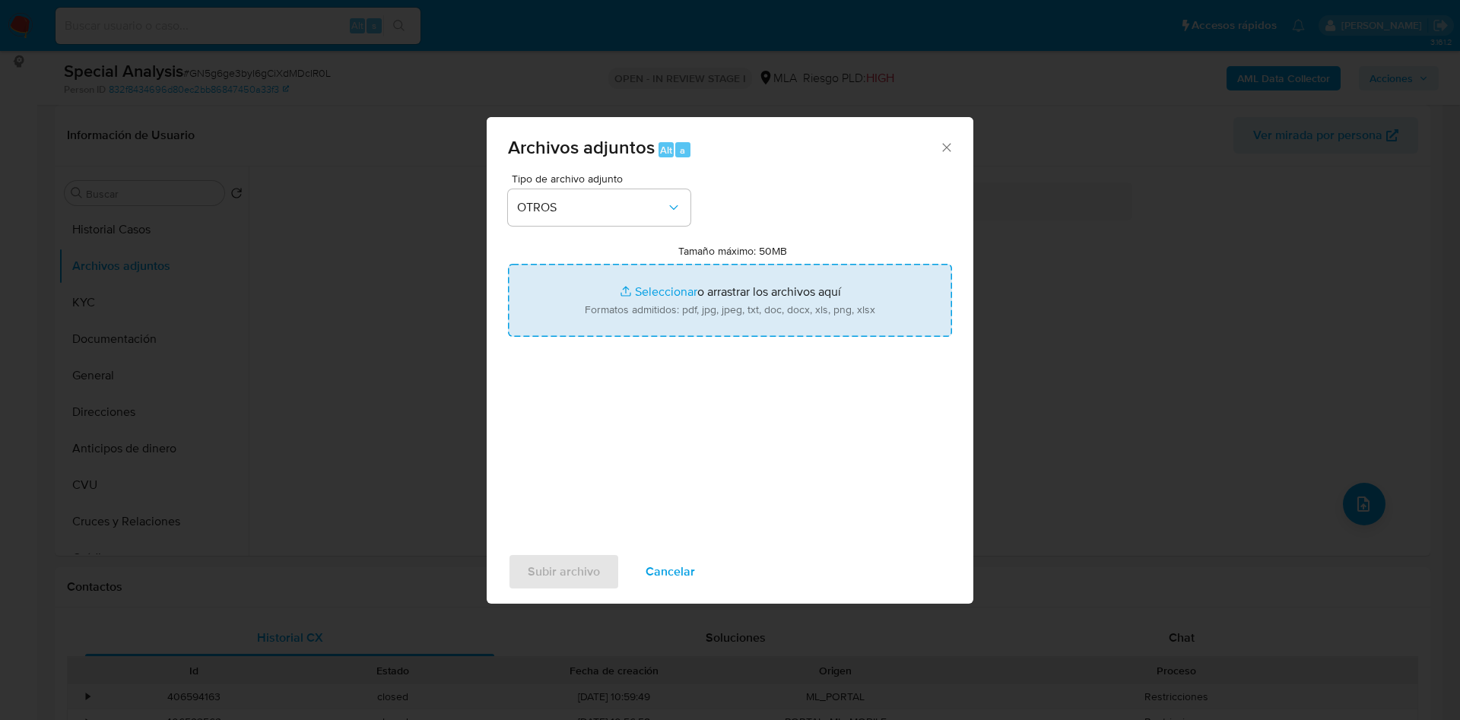
type input "C:\fakepath\DDJJ_ANUAL_39719126810.pdf"
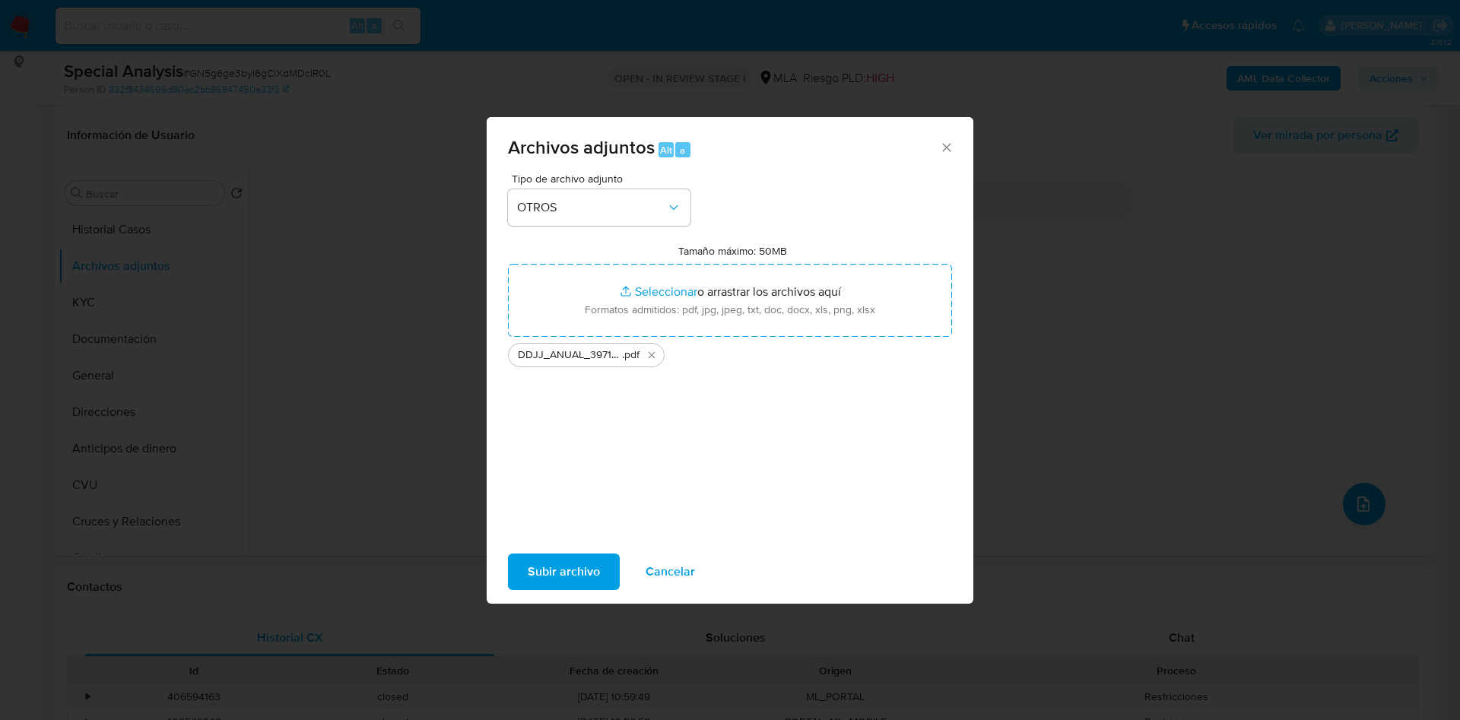
click at [566, 577] on span "Subir archivo" at bounding box center [564, 571] width 72 height 33
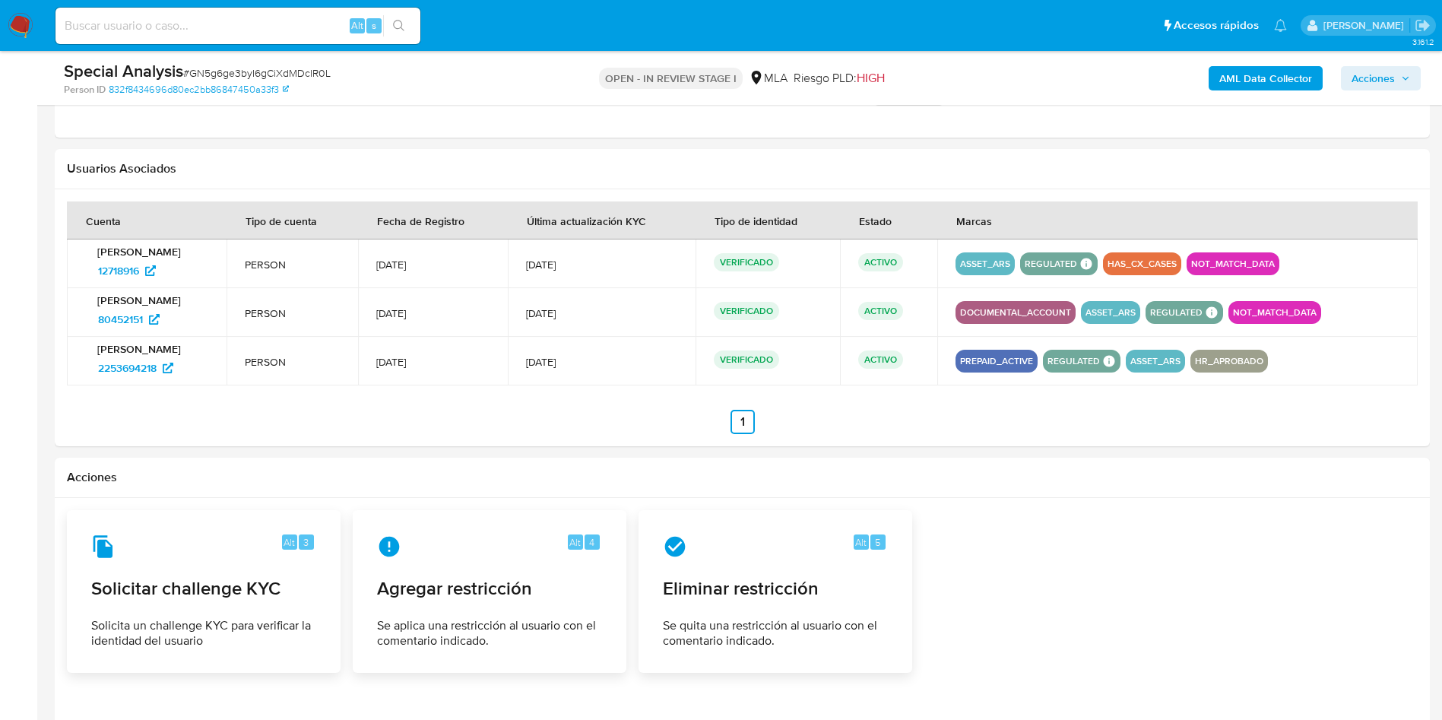
scroll to position [1909, 0]
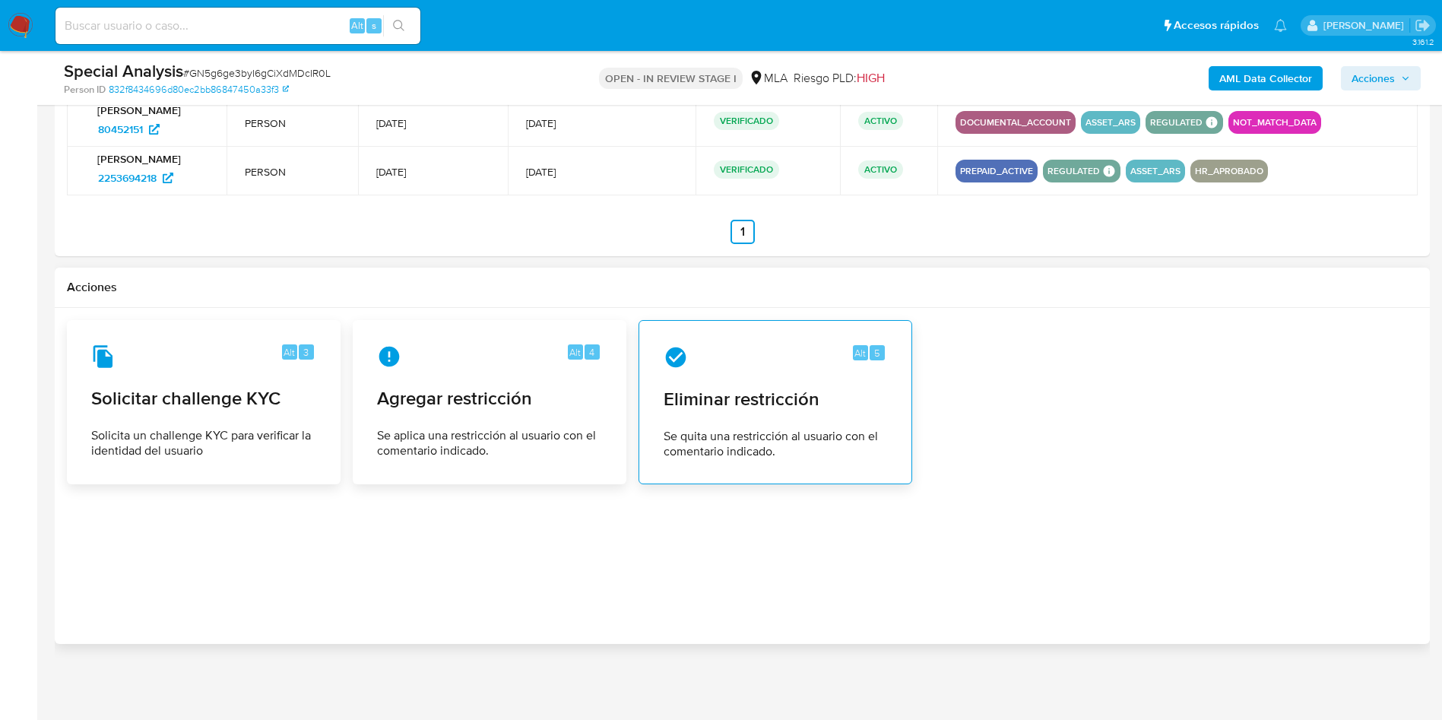
click at [738, 425] on div "Alt 5 Eliminar restricción Se quita una restricción al usuario con el comentari…" at bounding box center [775, 402] width 248 height 138
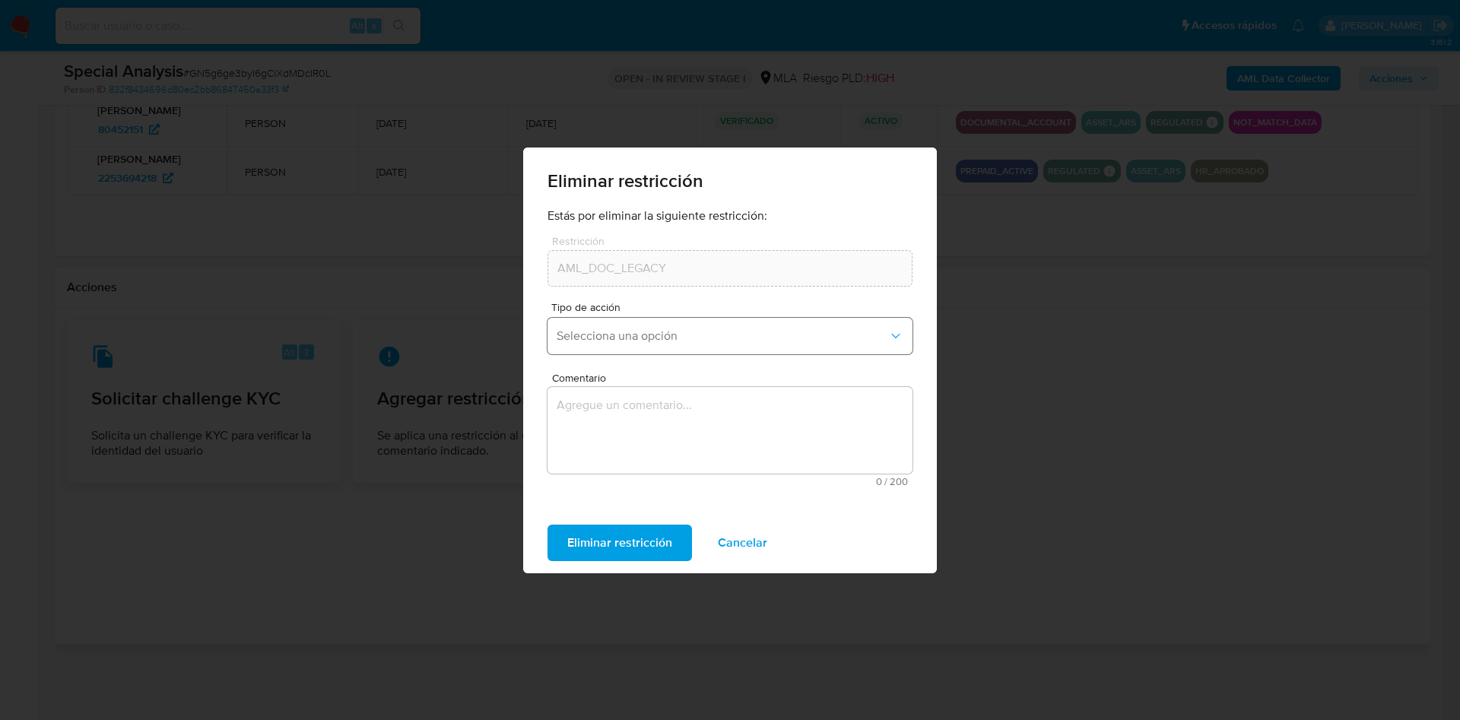
click at [686, 331] on span "Selecciona una opción" at bounding box center [721, 335] width 331 height 15
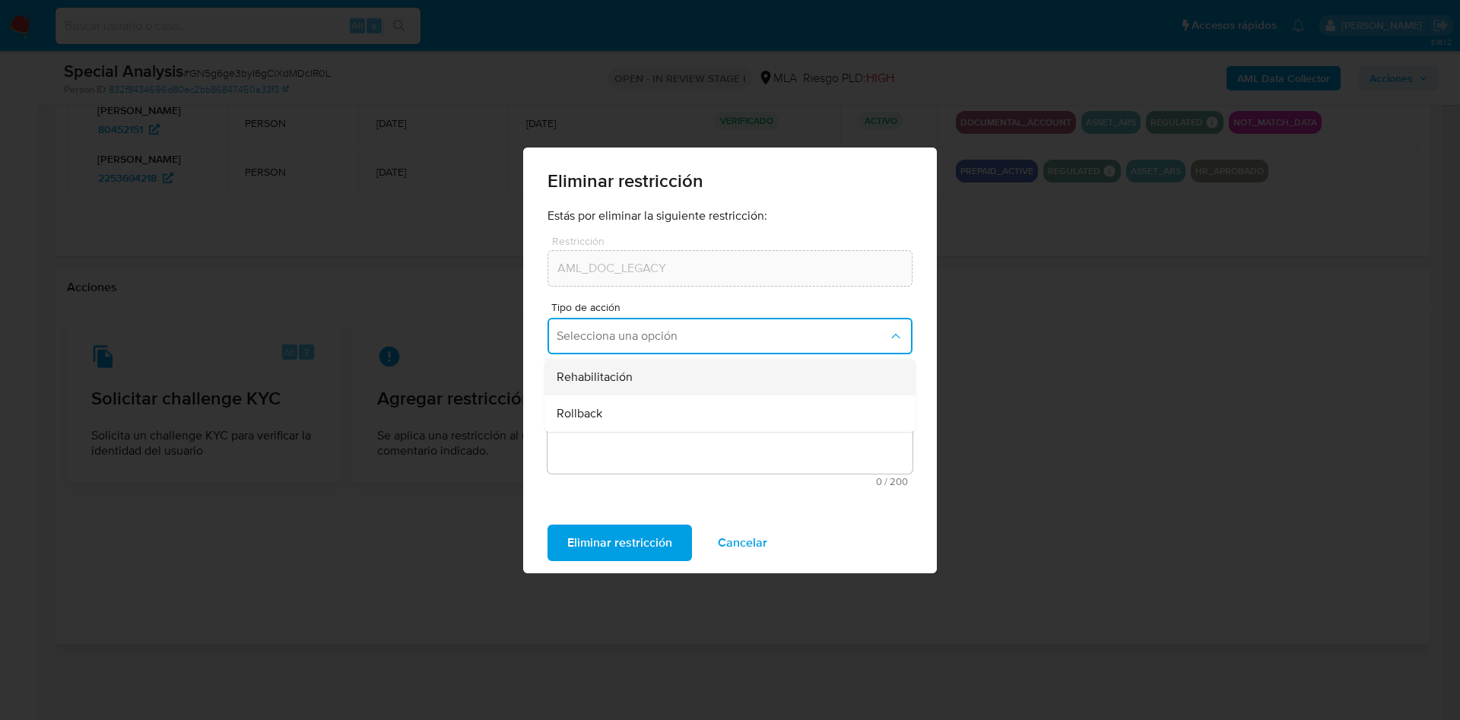
click at [670, 382] on div "Rehabilitación" at bounding box center [725, 377] width 338 height 36
click at [667, 440] on textarea "Comentario" at bounding box center [729, 430] width 365 height 87
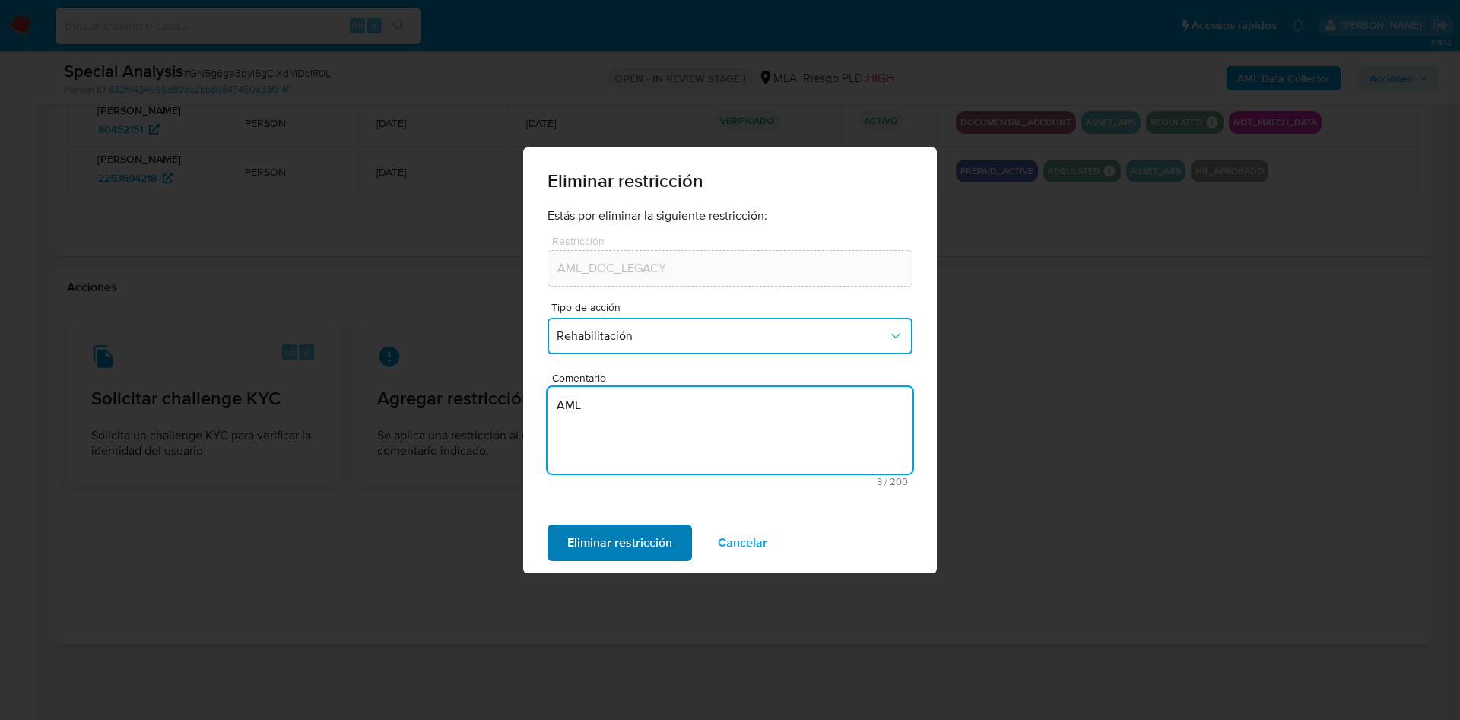
type textarea "AML"
click at [635, 532] on span "Eliminar restricción" at bounding box center [619, 542] width 105 height 33
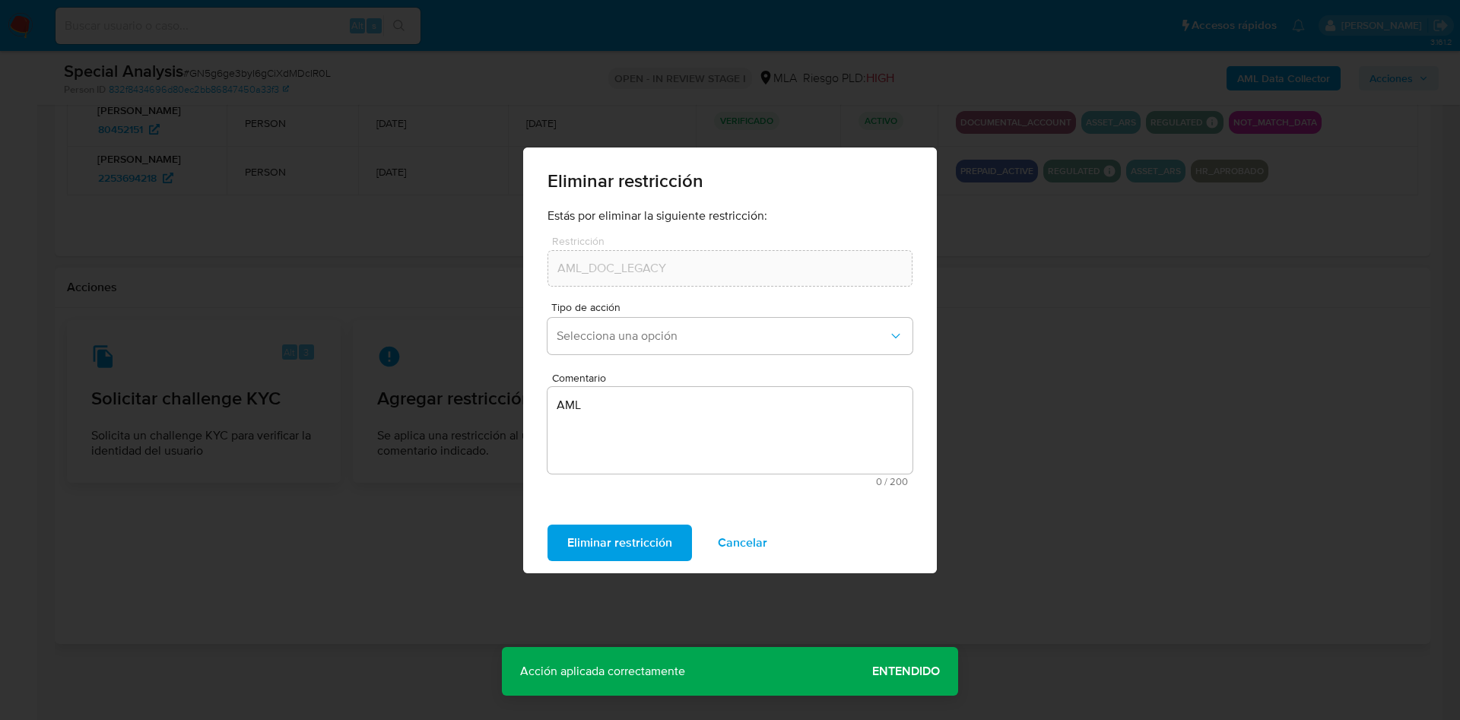
click at [888, 671] on span "Entendido" at bounding box center [906, 671] width 68 height 0
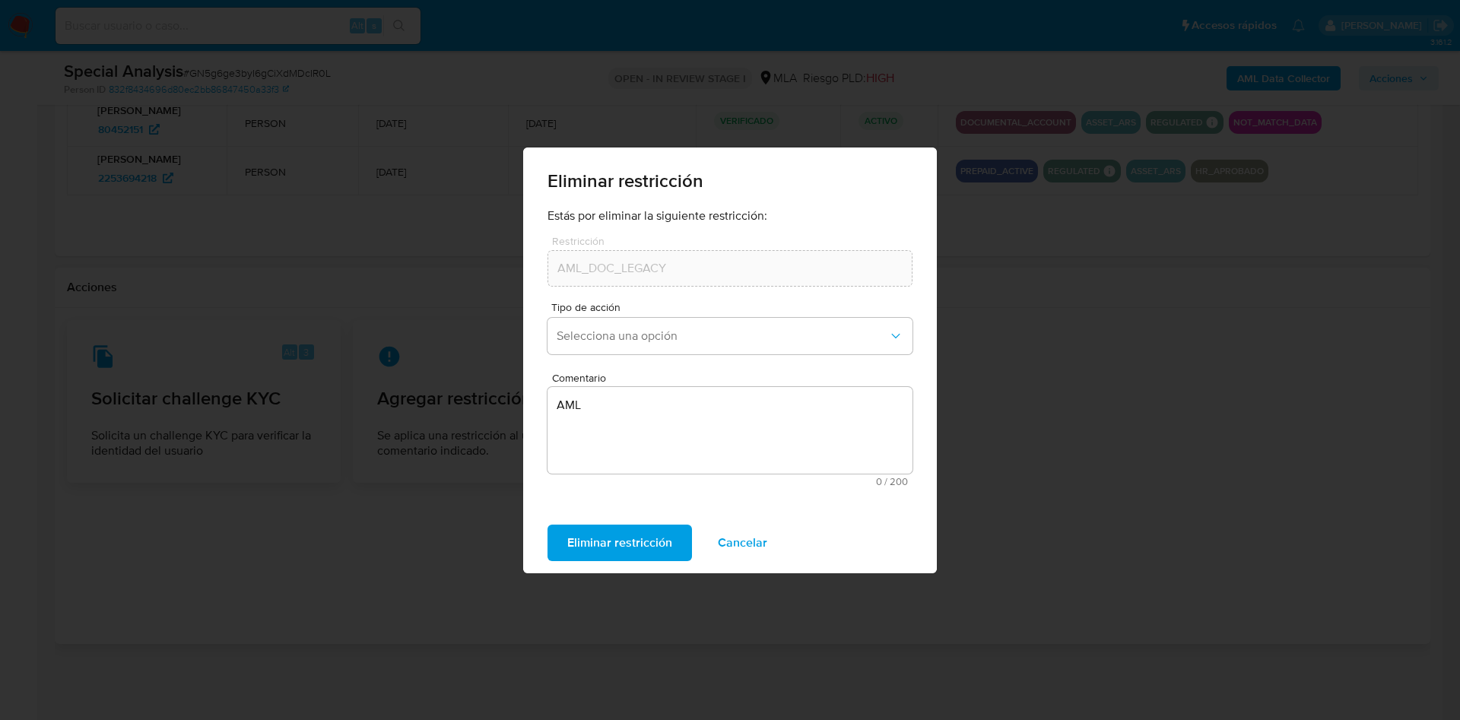
click at [734, 544] on span "Cancelar" at bounding box center [742, 542] width 49 height 33
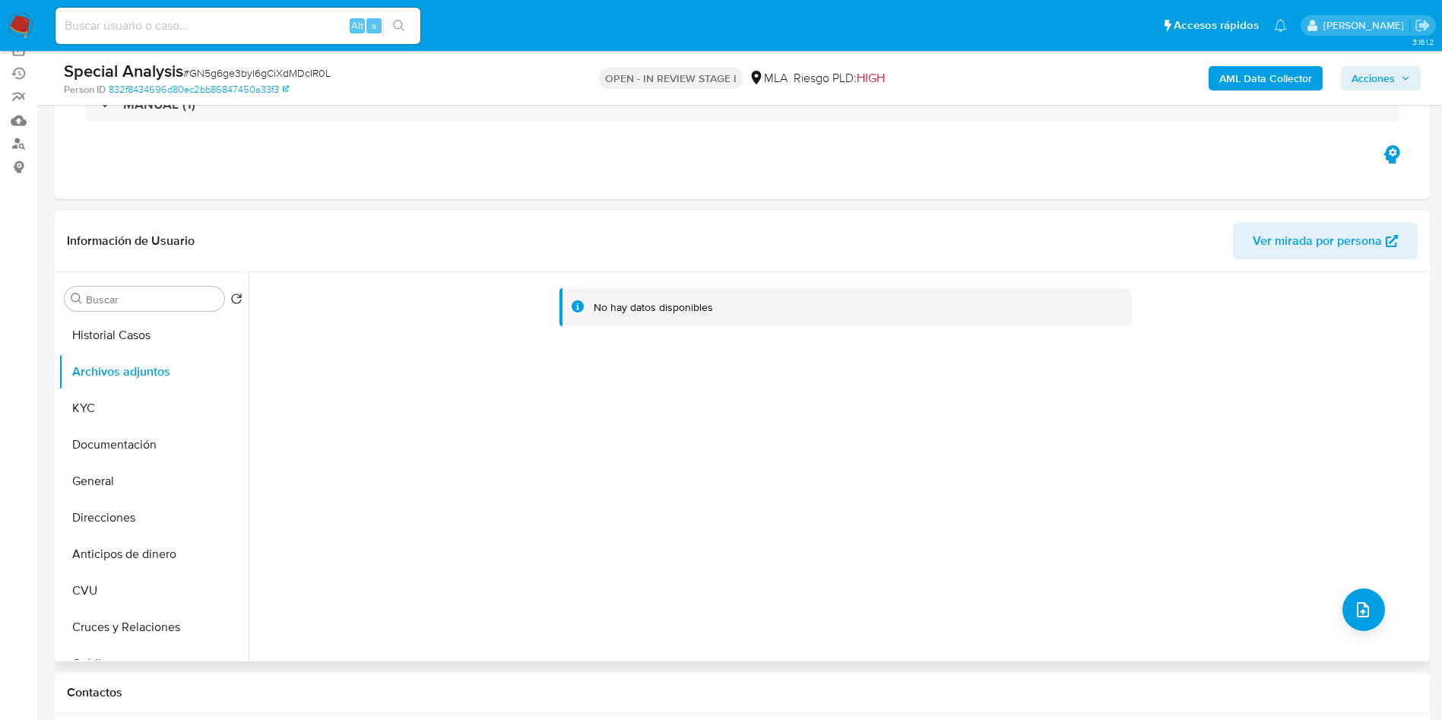
scroll to position [114, 0]
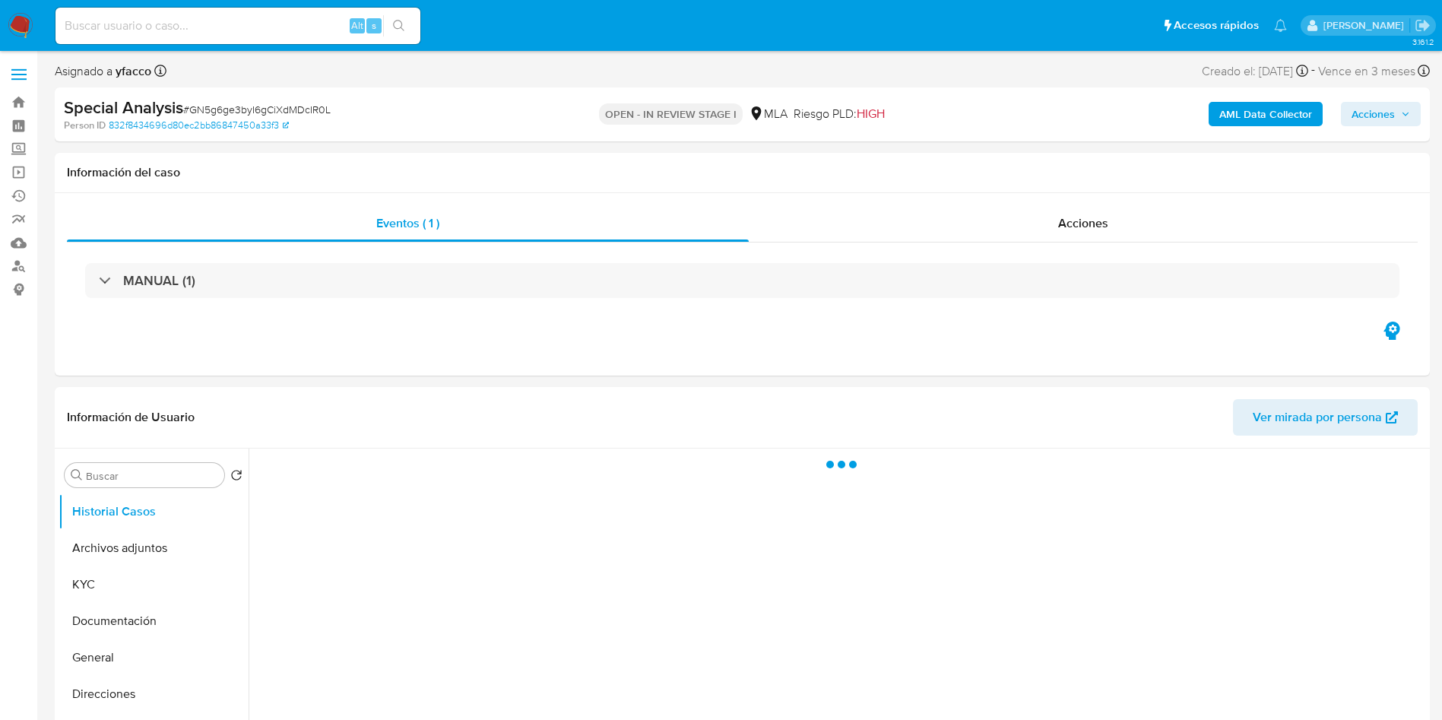
select select "10"
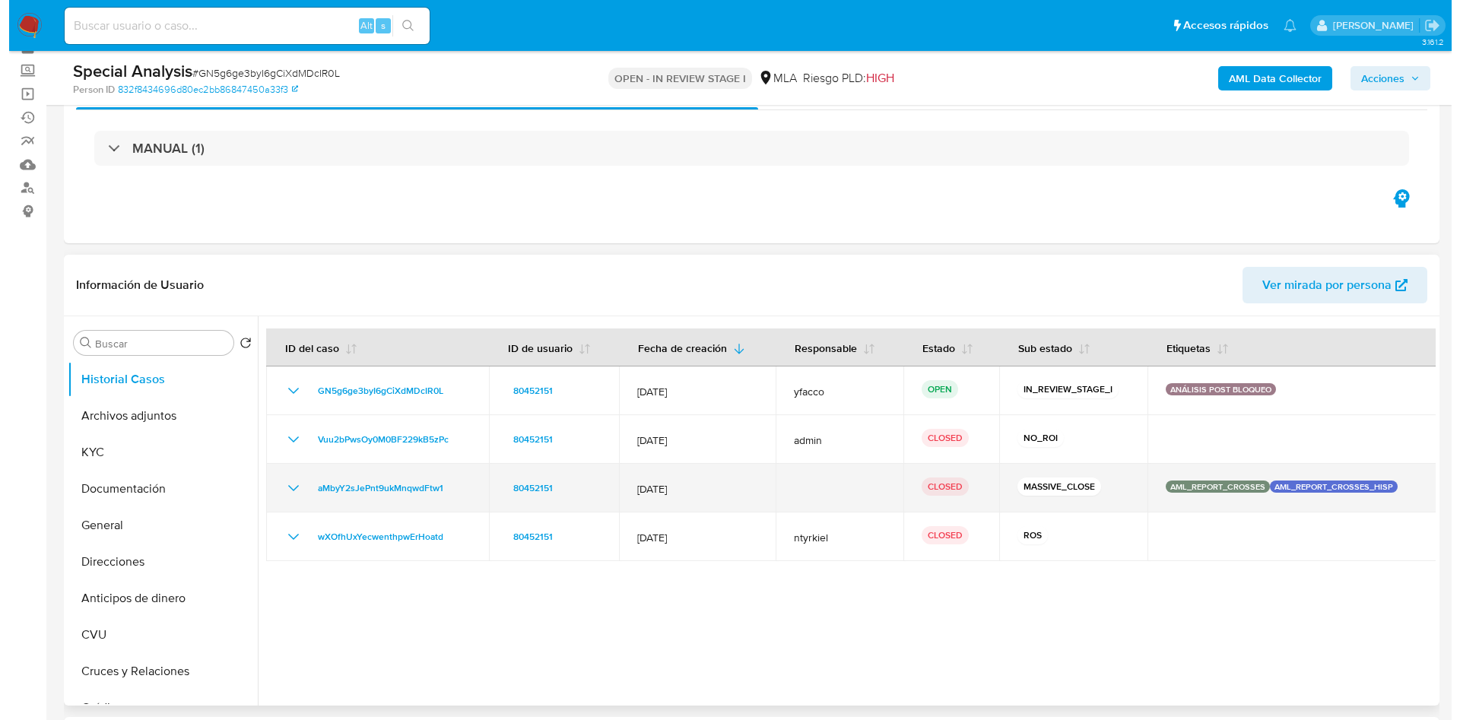
scroll to position [114, 0]
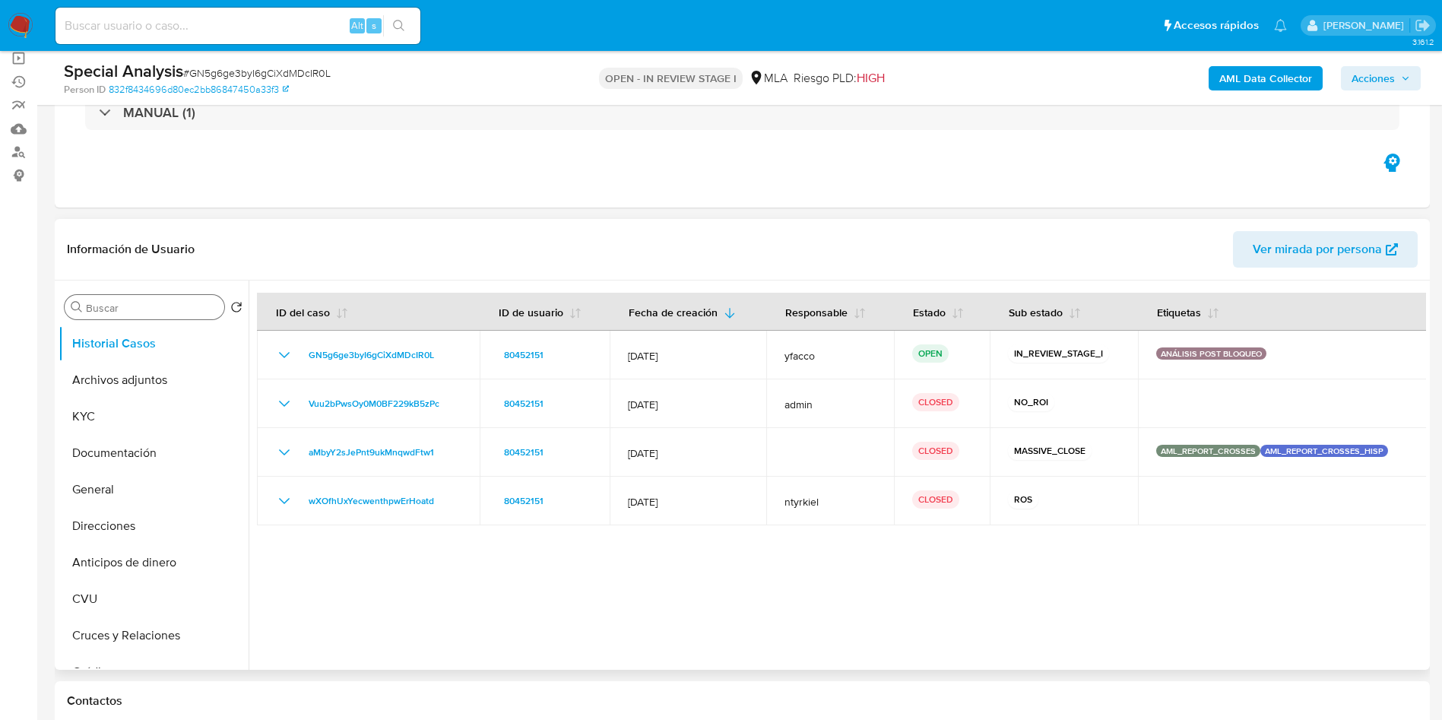
click at [167, 312] on input "Buscar" at bounding box center [152, 308] width 132 height 14
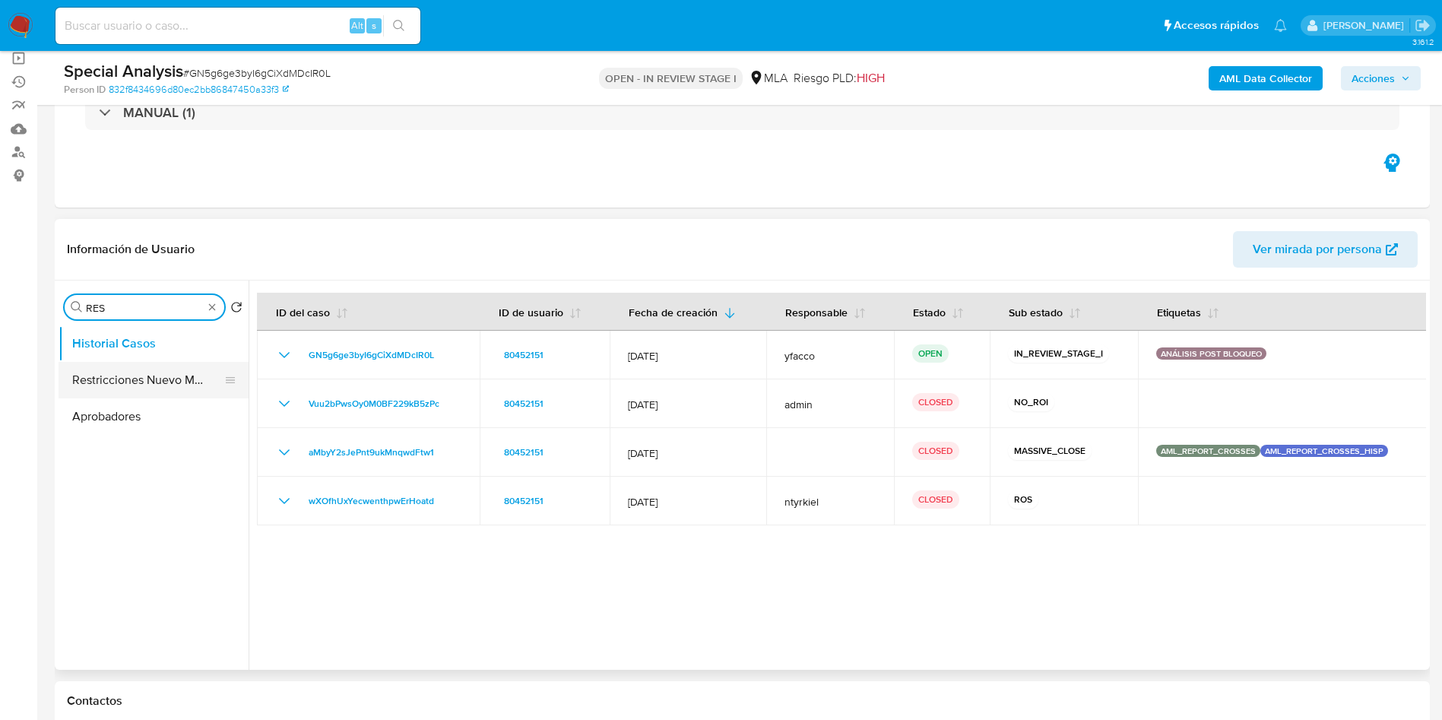
type input "RES"
click at [157, 380] on button "Restricciones Nuevo Mundo" at bounding box center [148, 380] width 178 height 36
click at [151, 371] on button "Restricciones Nuevo Mundo" at bounding box center [154, 380] width 190 height 36
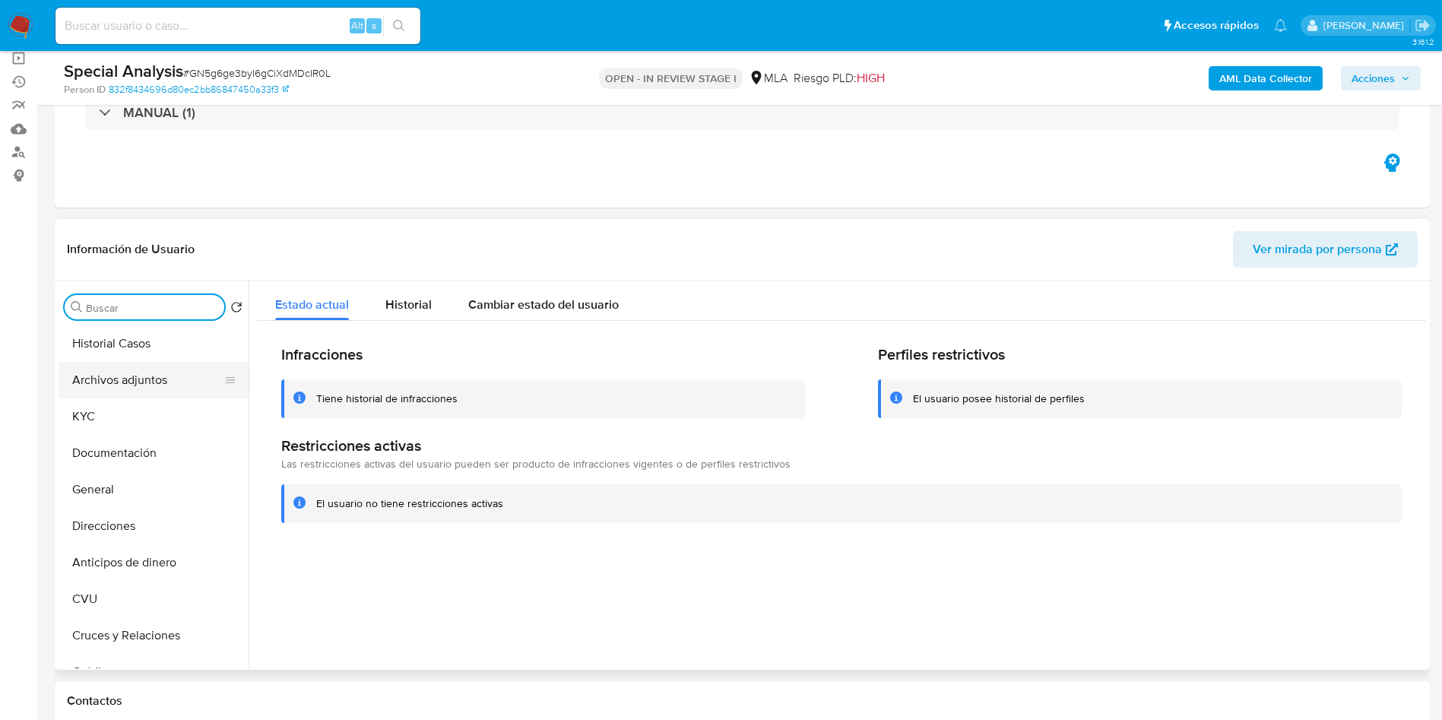
click at [171, 375] on button "Archivos adjuntos" at bounding box center [148, 380] width 178 height 36
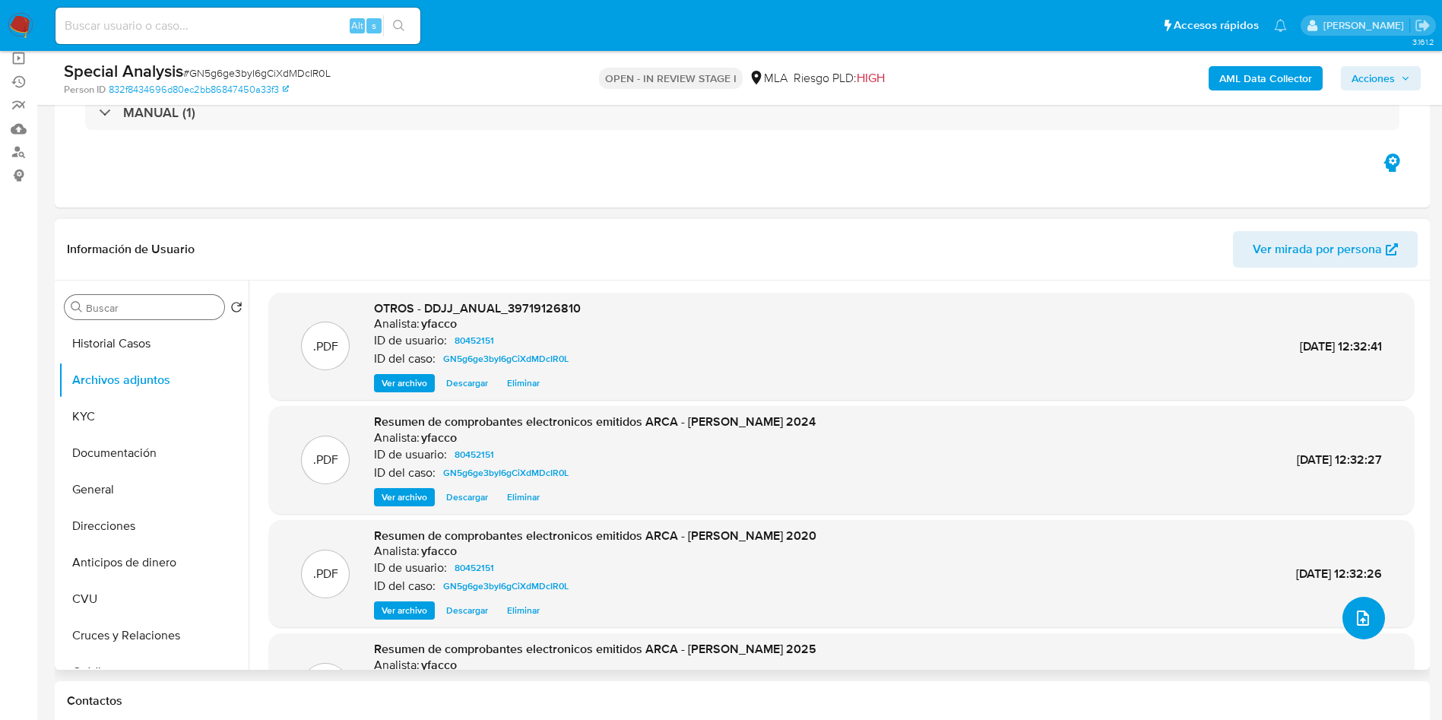
click at [1374, 623] on button "upload-file" at bounding box center [1364, 618] width 43 height 43
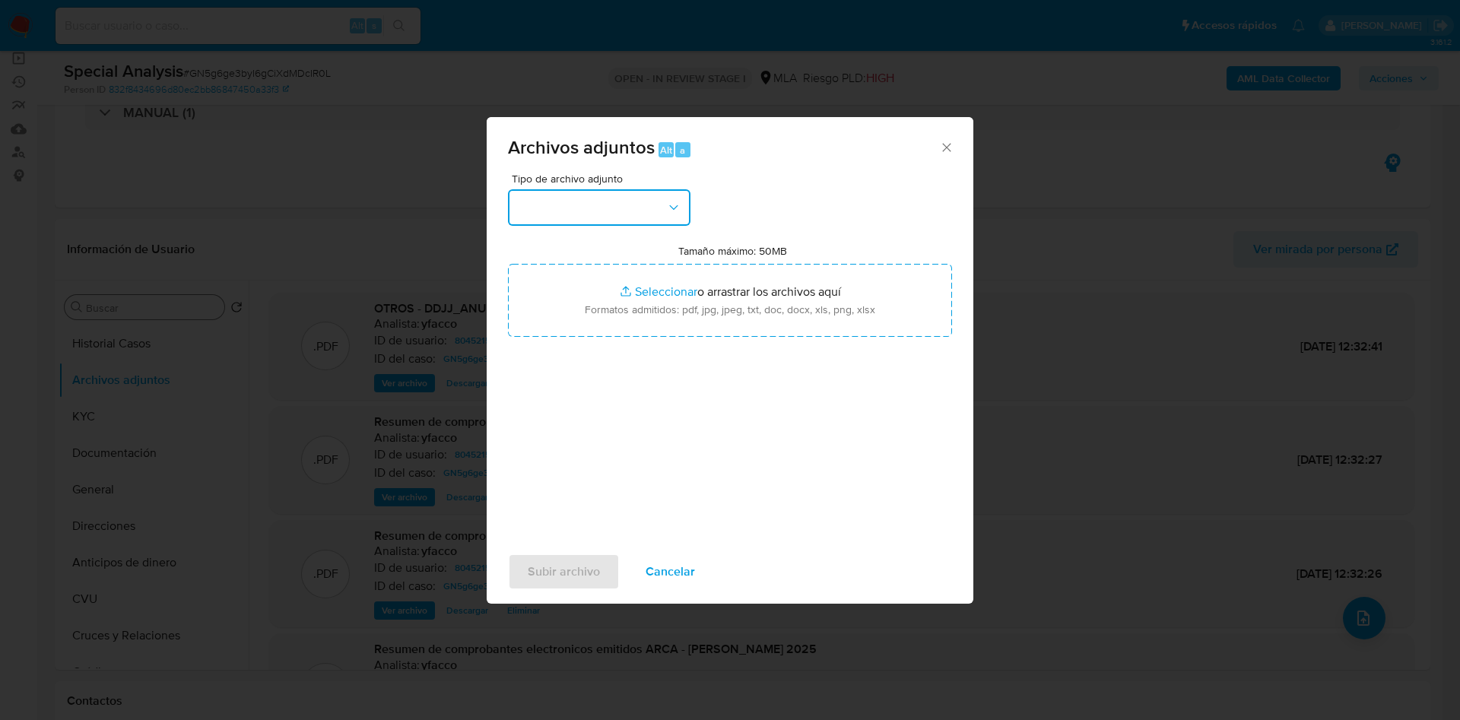
click at [634, 204] on button "button" at bounding box center [599, 207] width 182 height 36
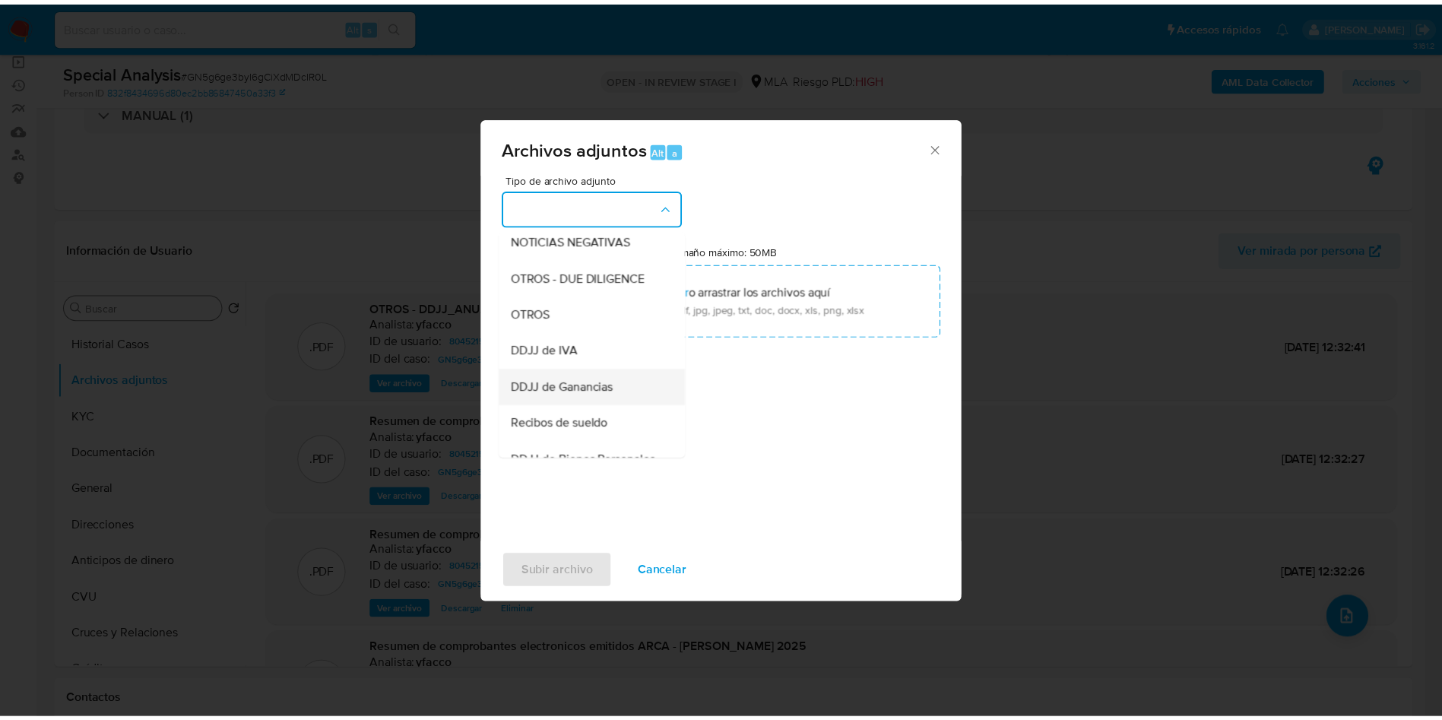
scroll to position [228, 0]
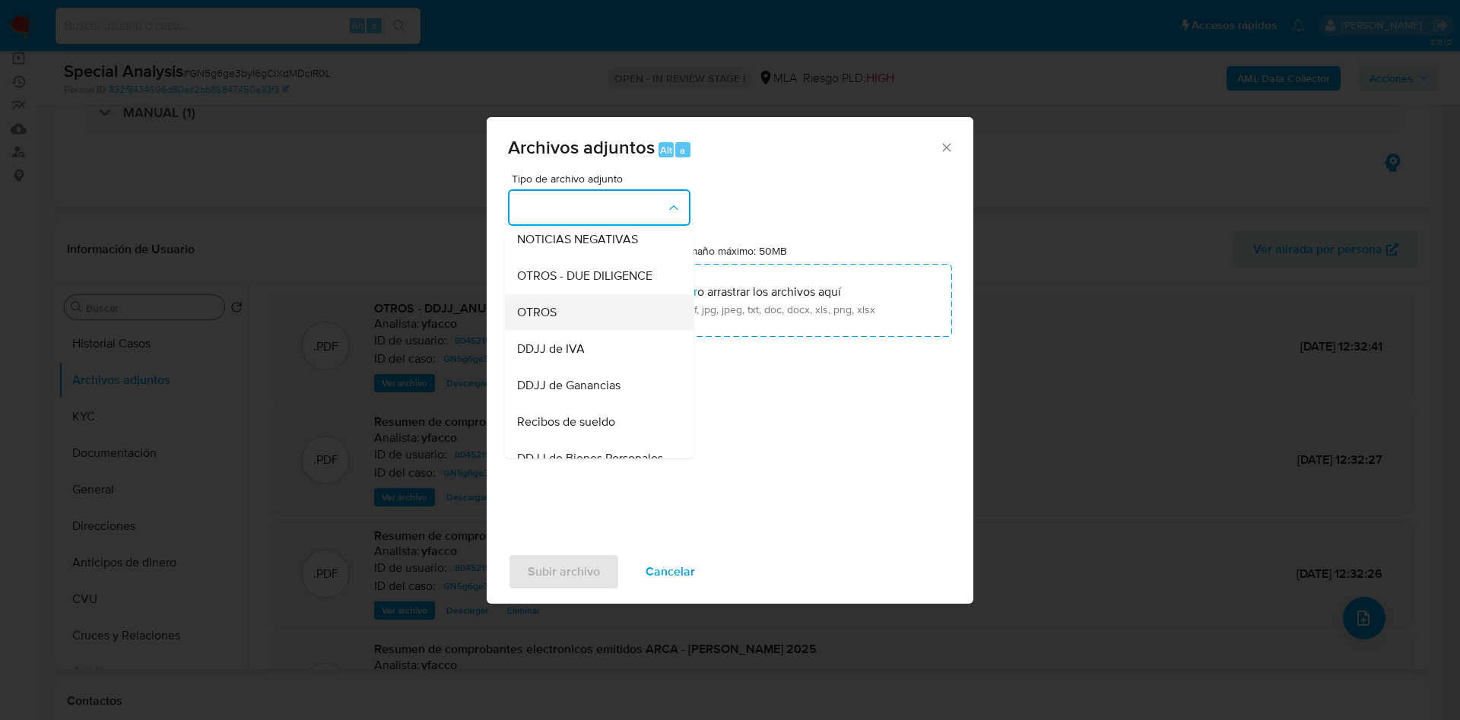
click at [530, 320] on span "OTROS" at bounding box center [537, 312] width 40 height 15
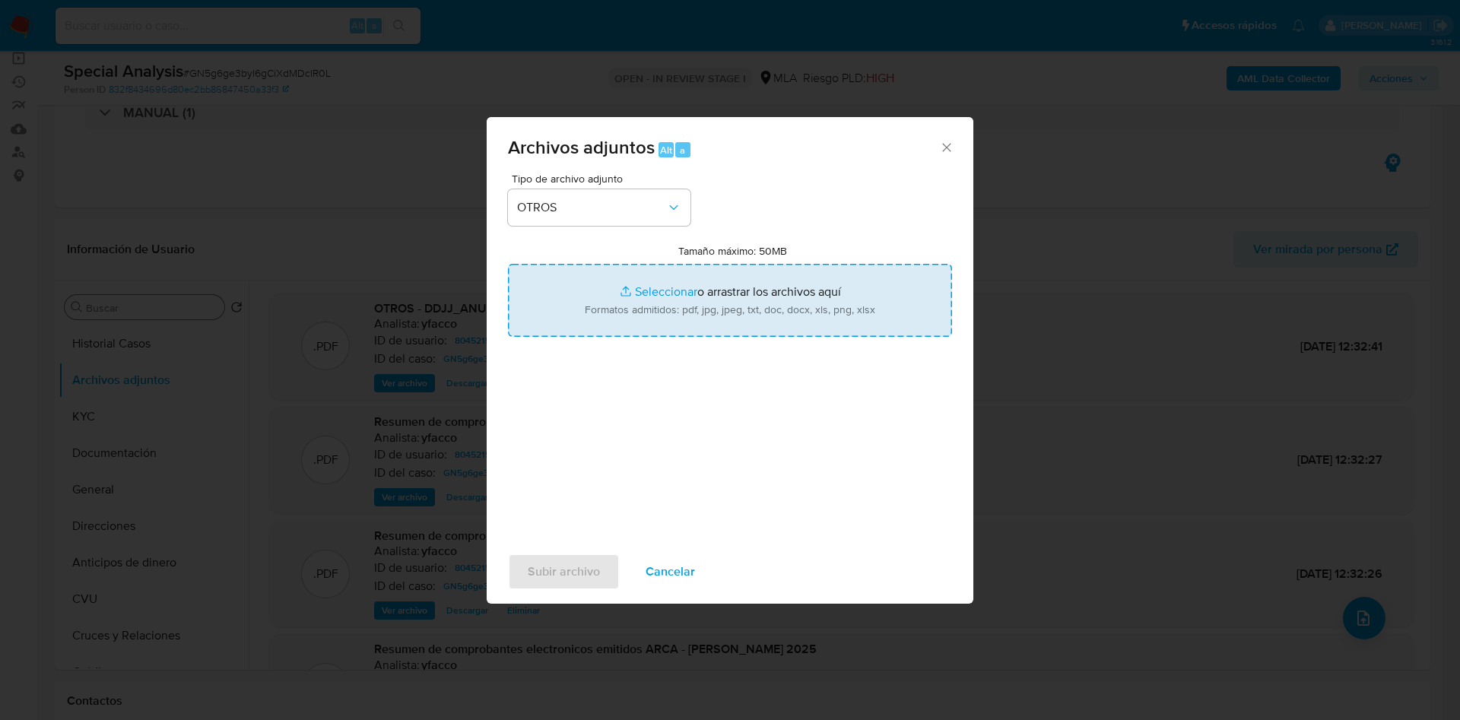
click at [642, 293] on input "Tamaño máximo: 50MB Seleccionar archivos" at bounding box center [730, 300] width 444 height 73
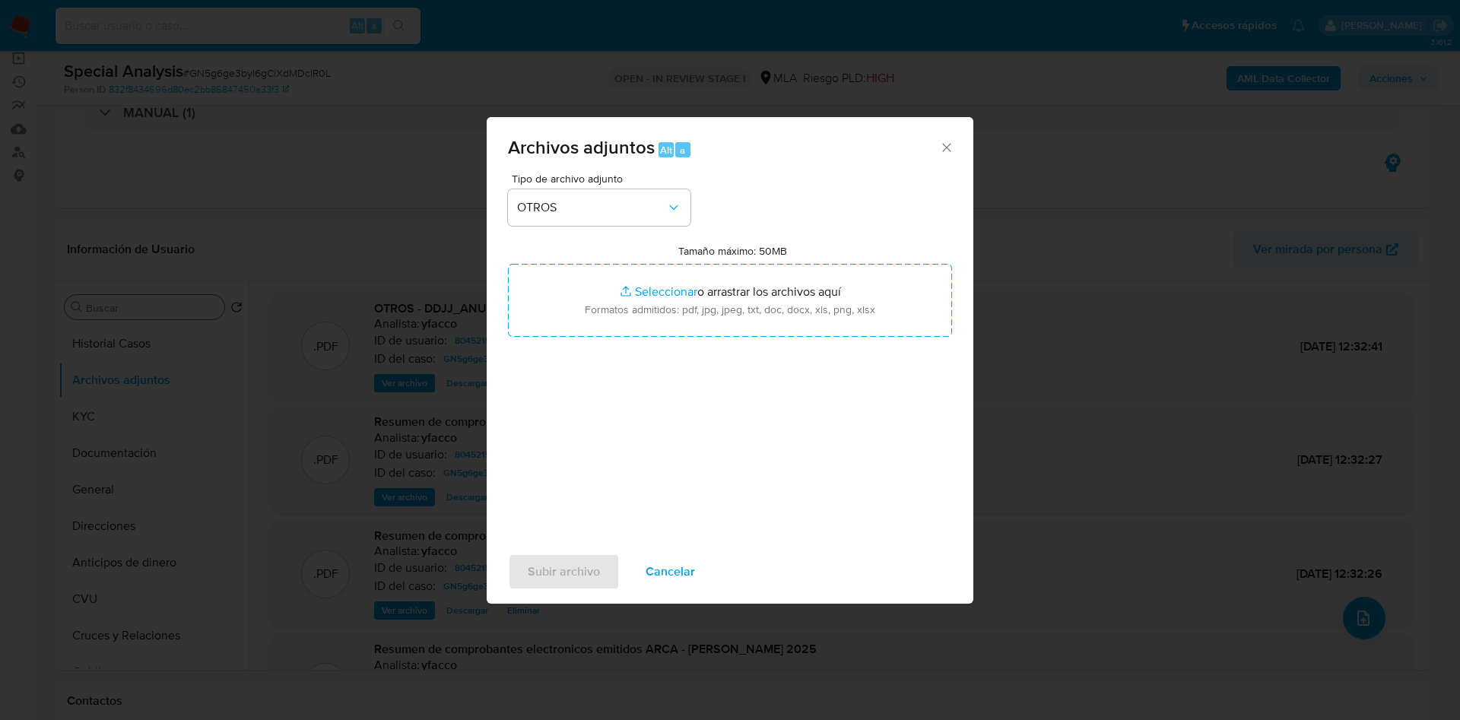
type input "C:\fakepath\Correo de Mercadolibre SRL - [REVISIÓN CUST ID 80452151] _ Caso Cx …"
click at [556, 575] on span "Subir archivo" at bounding box center [564, 571] width 72 height 33
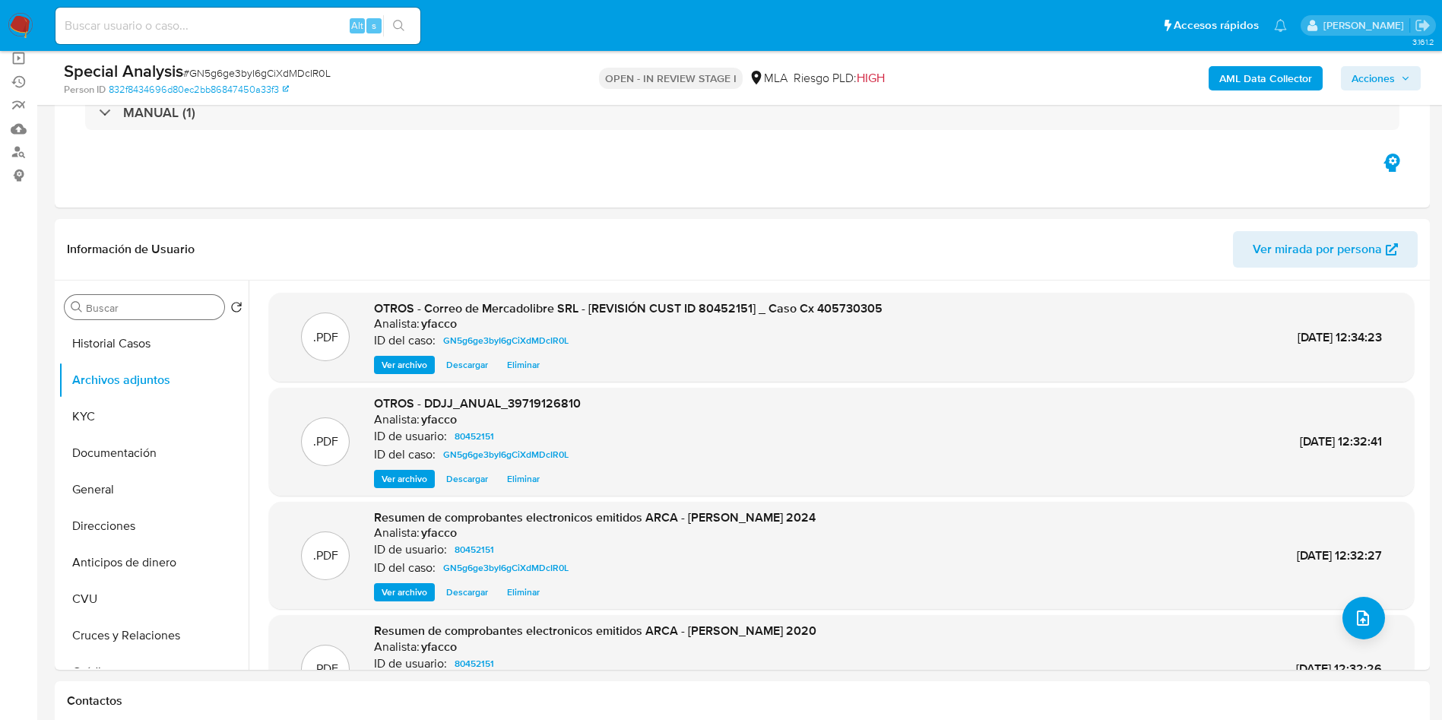
click at [1364, 74] on span "Acciones" at bounding box center [1373, 78] width 43 height 24
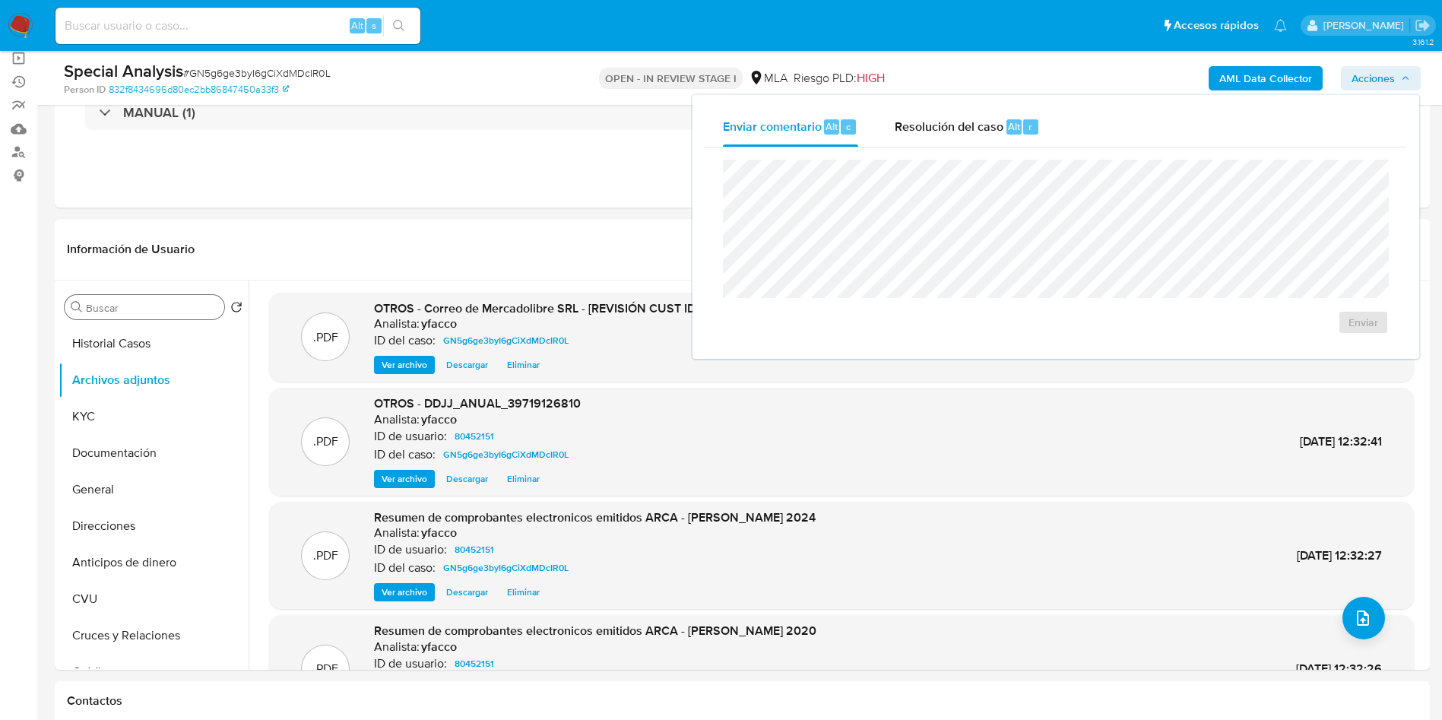
drag, startPoint x: 1006, startPoint y: 113, endPoint x: 1003, endPoint y: 151, distance: 38.1
click at [1006, 121] on div "Resolución del caso Alt r" at bounding box center [967, 127] width 145 height 40
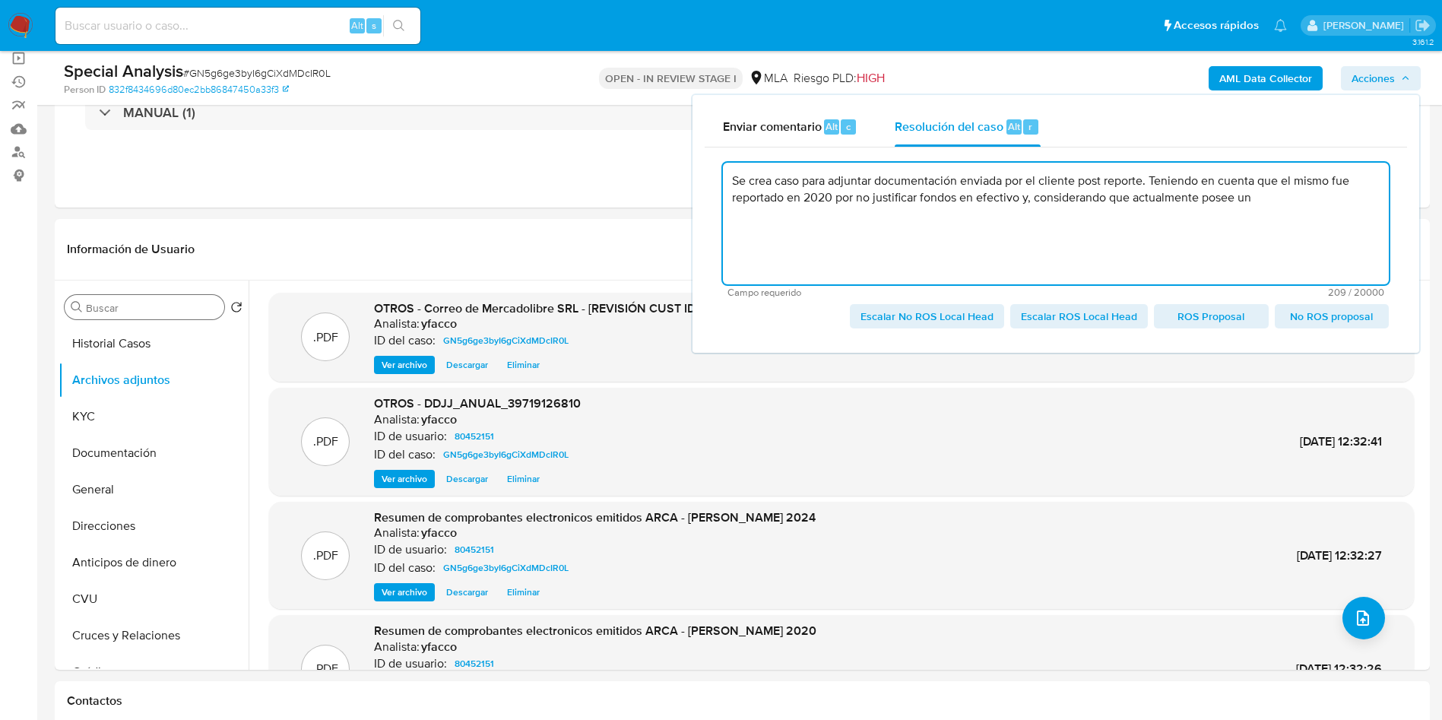
type textarea "Se crea caso para adjuntar documentación enviada por el cliente post reporte. T…"
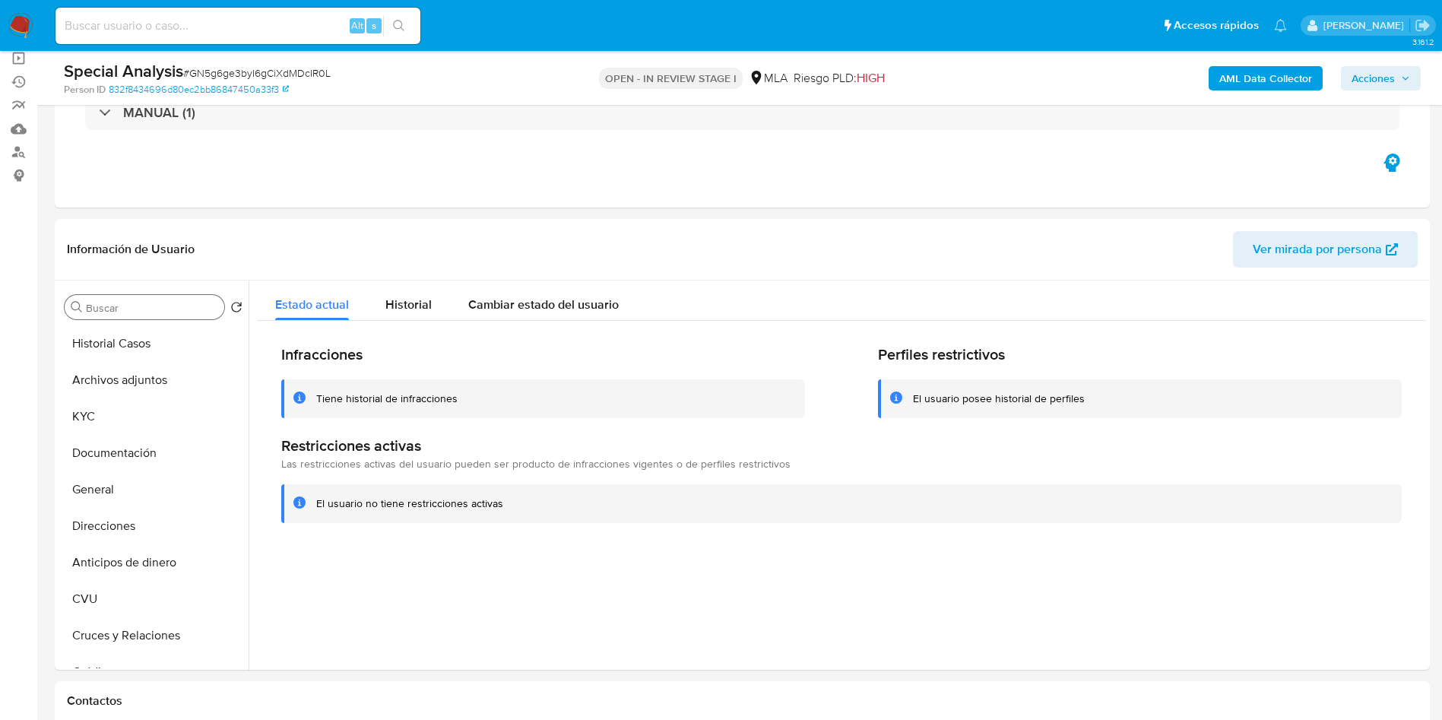
click at [1383, 79] on span "Acciones" at bounding box center [1373, 78] width 43 height 24
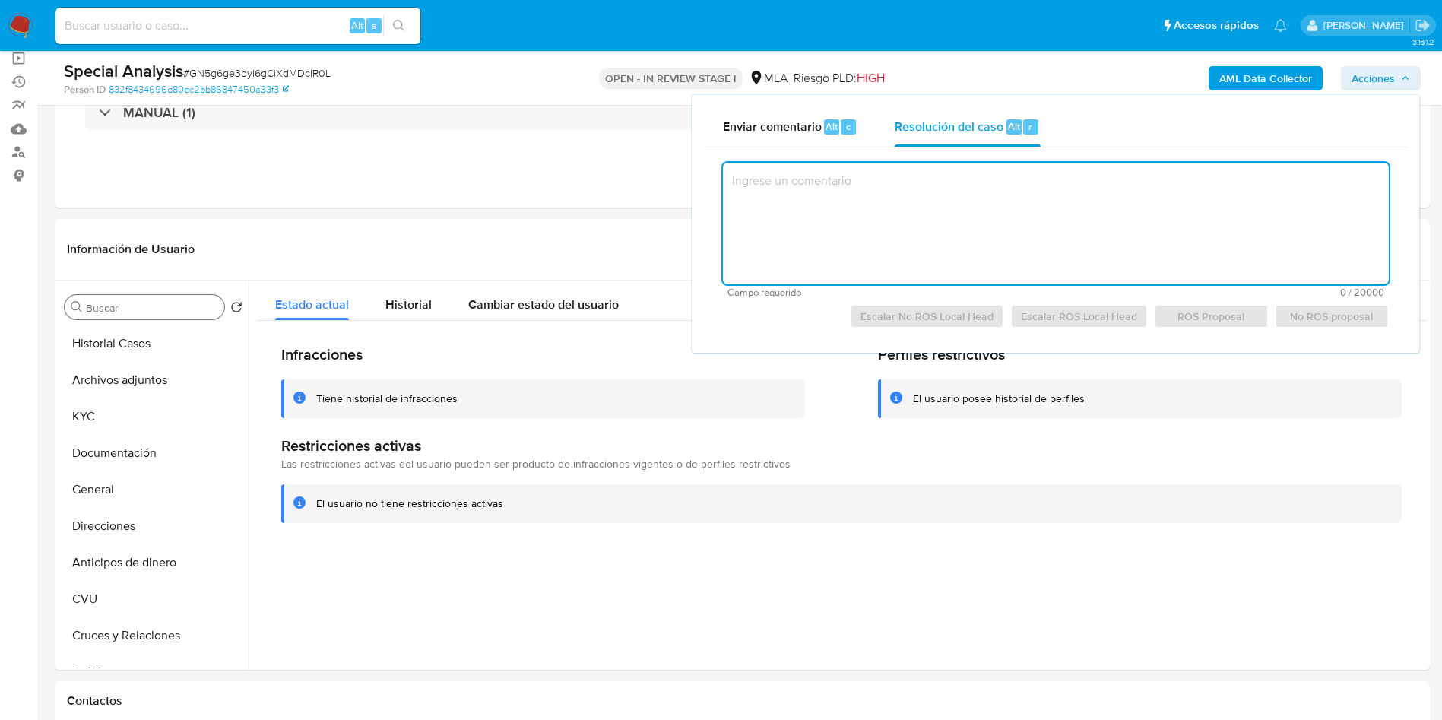
click at [951, 211] on textarea at bounding box center [1056, 224] width 666 height 122
type textarea "E"
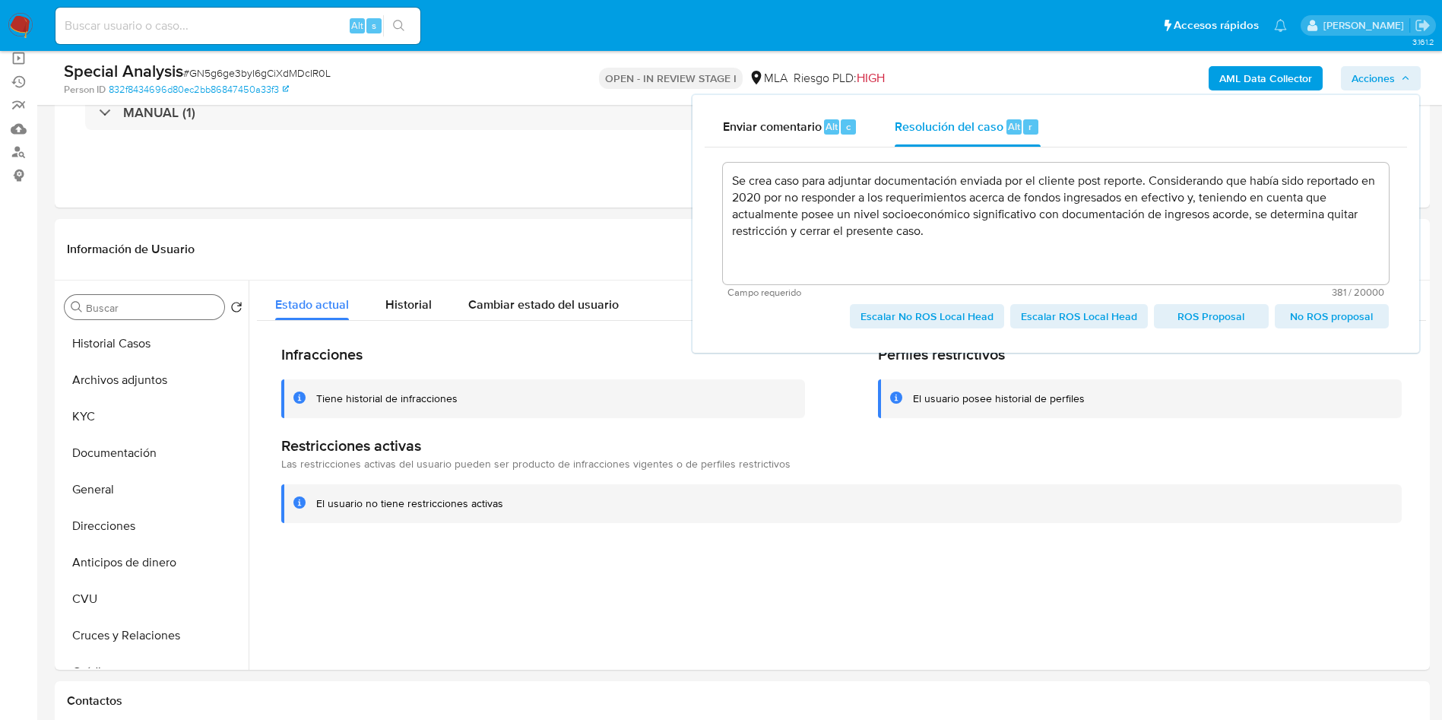
click at [892, 310] on span "Escalar No ROS Local Head" at bounding box center [927, 316] width 133 height 21
type textarea "Se crea caso para adjuntar documentación enviada por el cliente post reporte. C…"
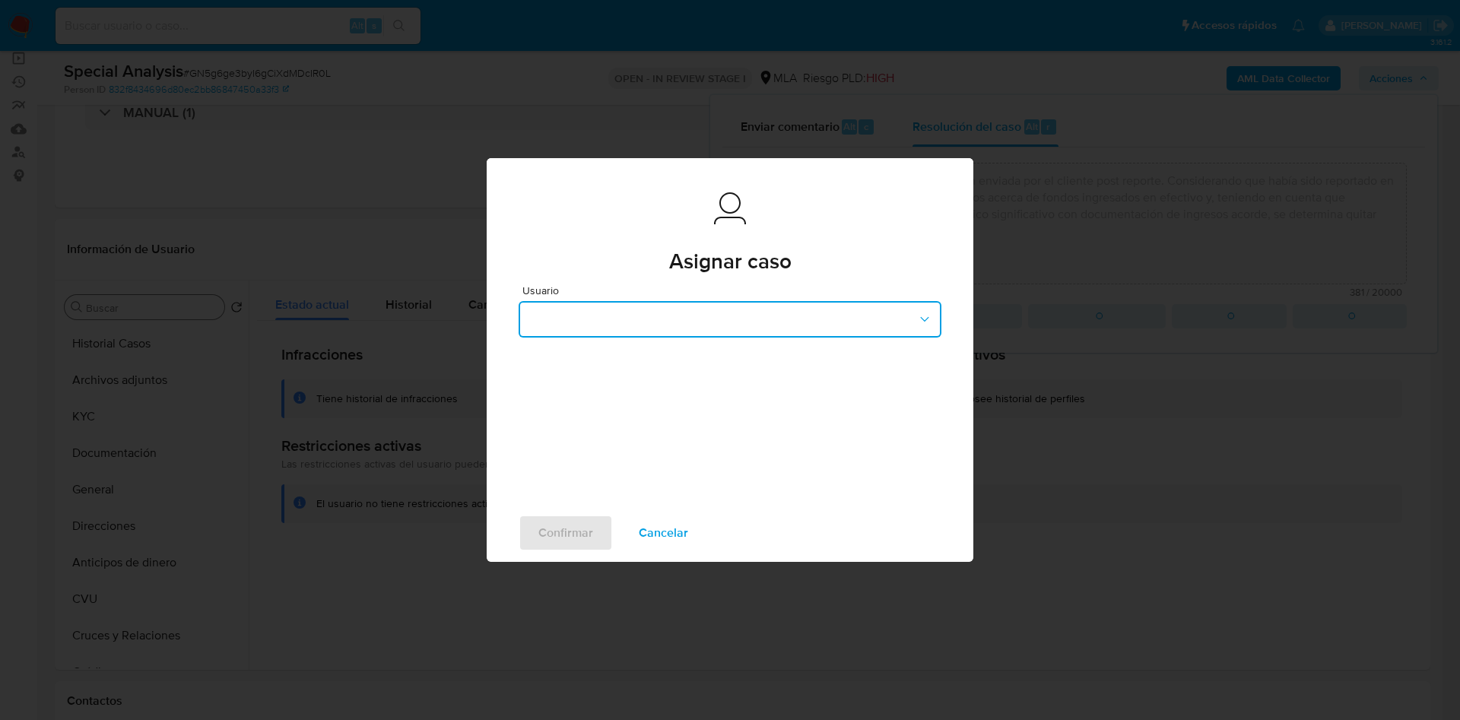
click at [600, 320] on button "button" at bounding box center [729, 319] width 423 height 36
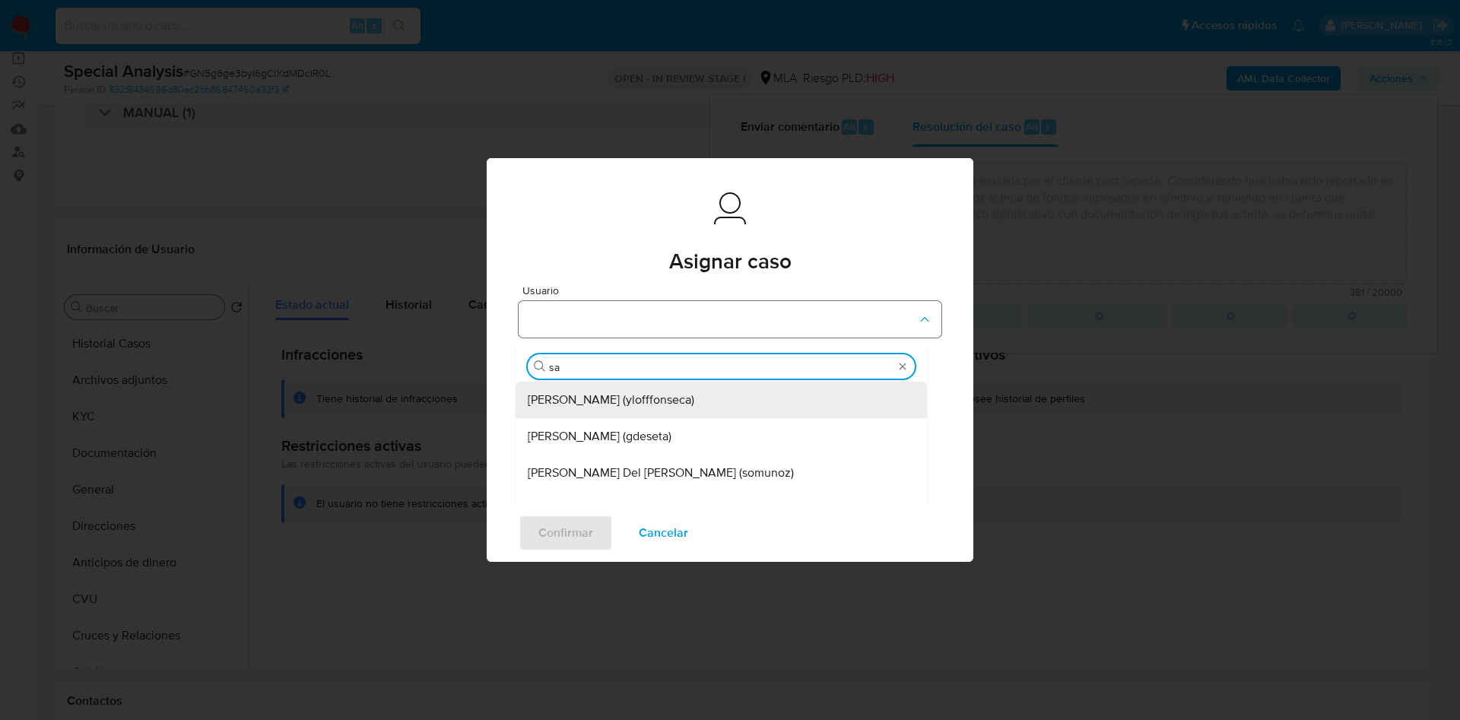
type input "san"
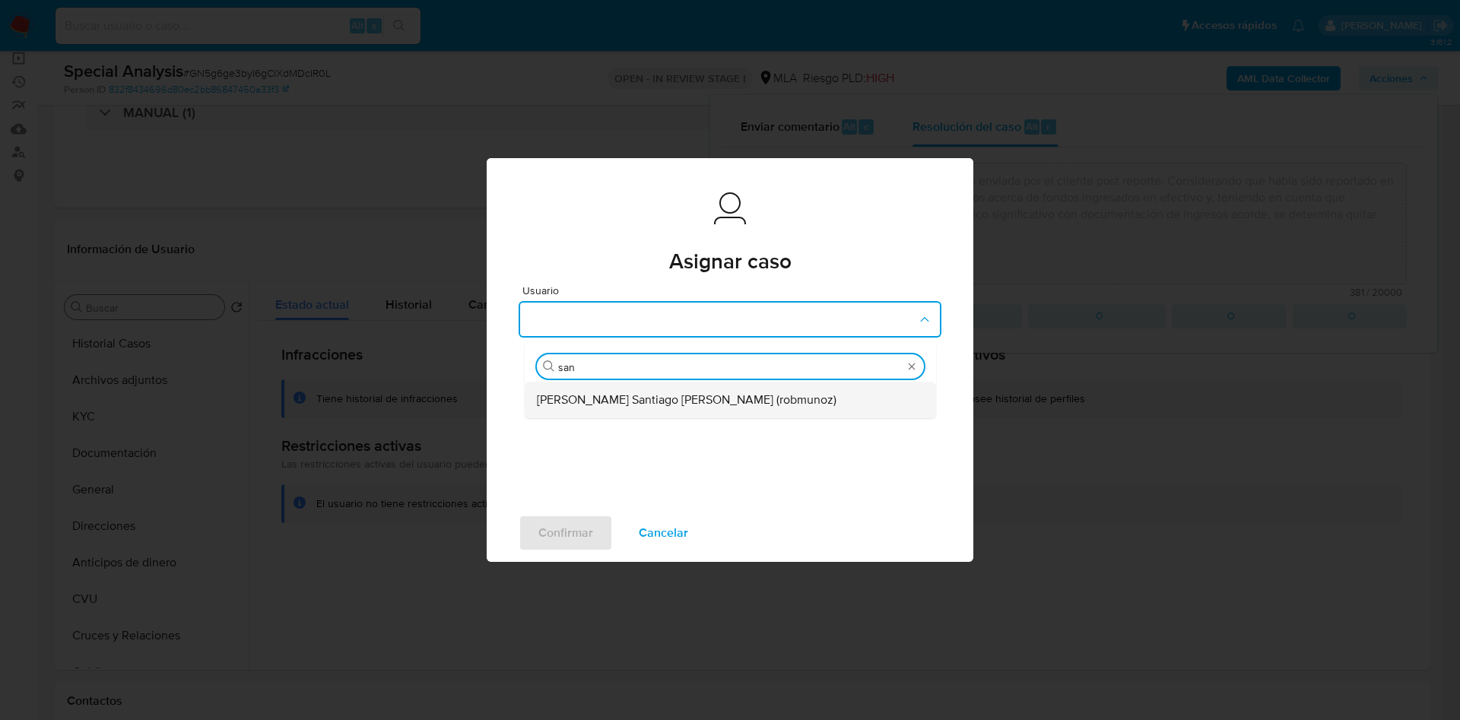
click at [601, 407] on div "Roberto Santiago Munoz (robmunoz)" at bounding box center [726, 400] width 378 height 36
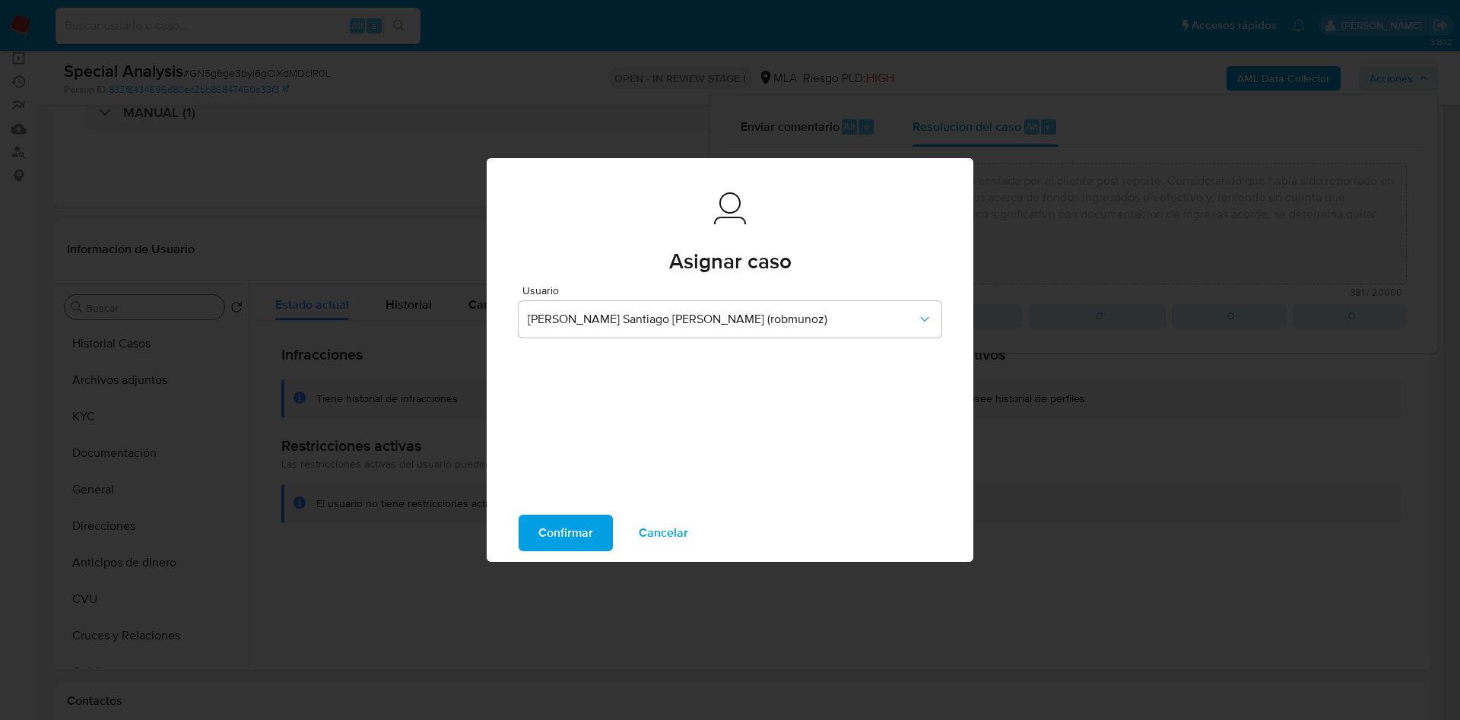
click at [571, 534] on span "Confirmar" at bounding box center [565, 532] width 55 height 33
type textarea "Se crea caso para adjuntar documentación enviada por el cliente post reporte. C…"
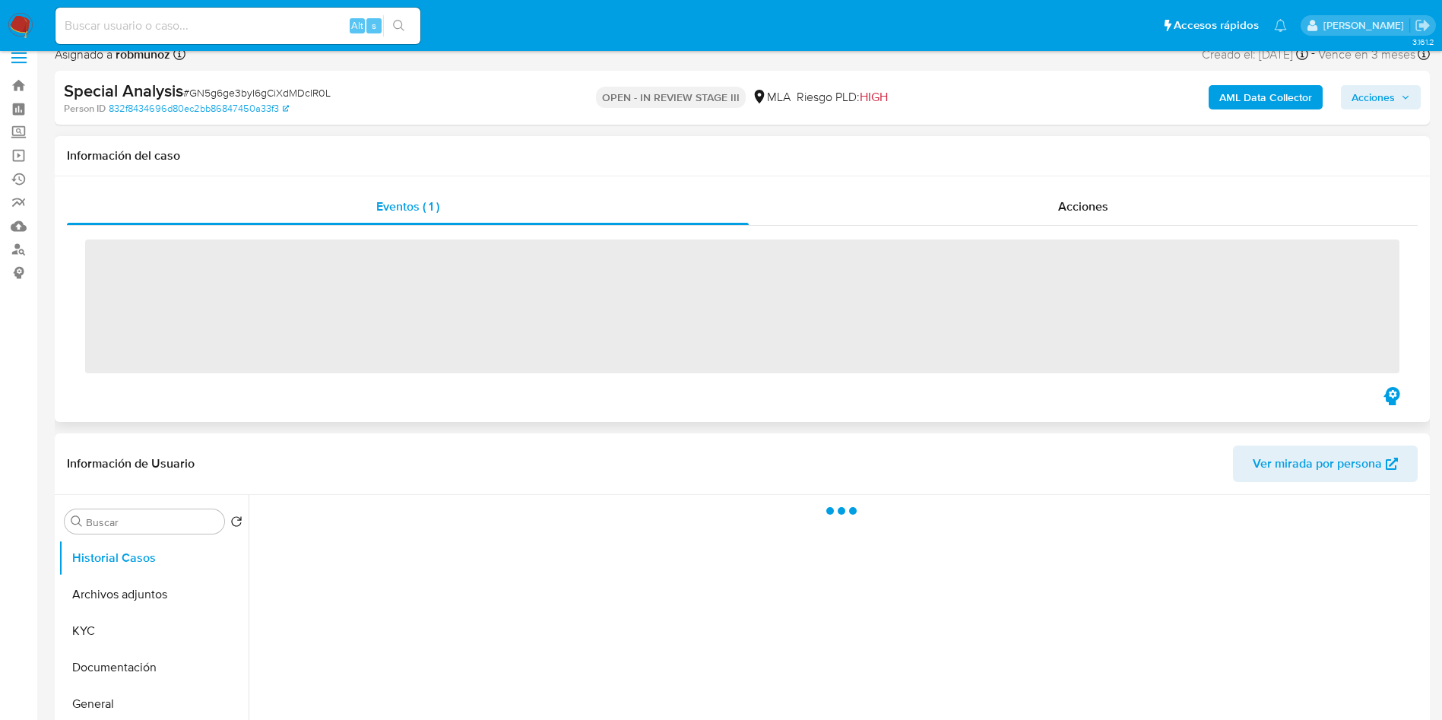
scroll to position [114, 0]
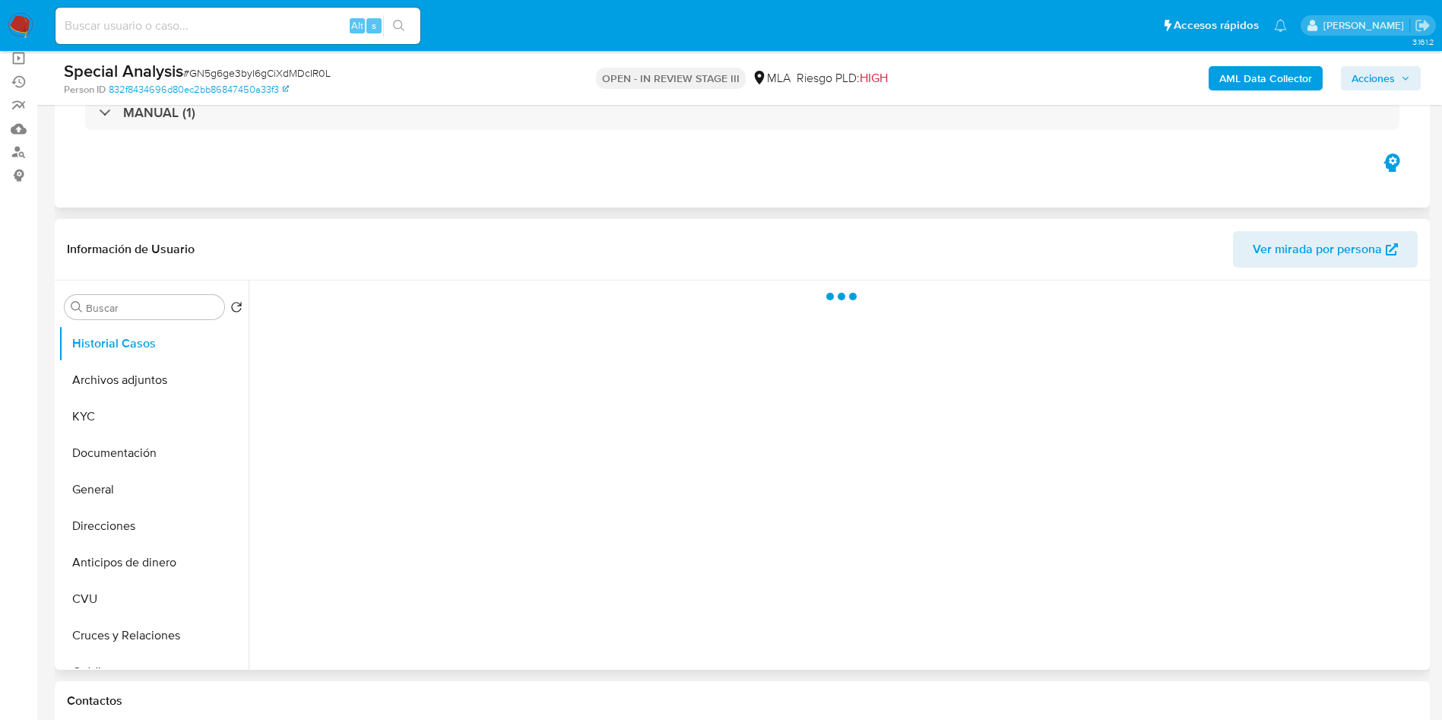
select select "10"
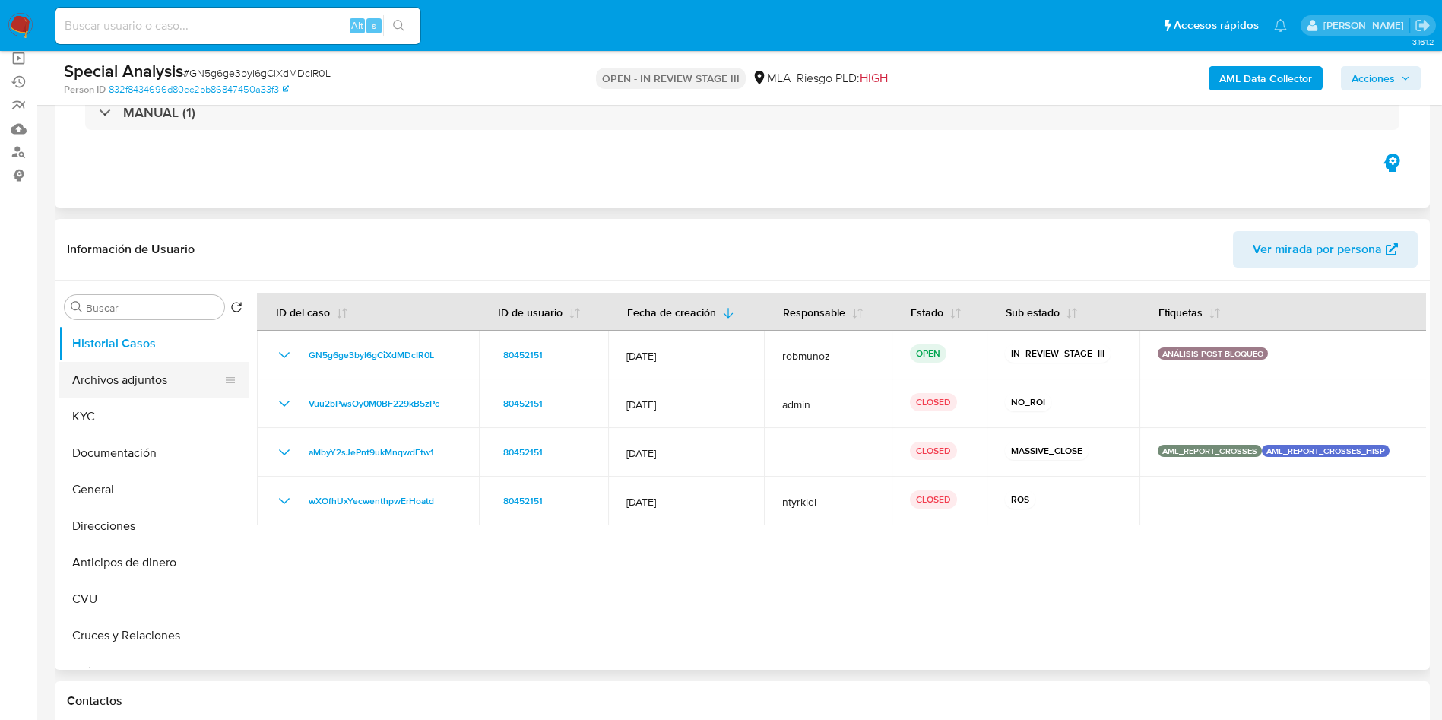
click at [122, 373] on button "Archivos adjuntos" at bounding box center [148, 380] width 178 height 36
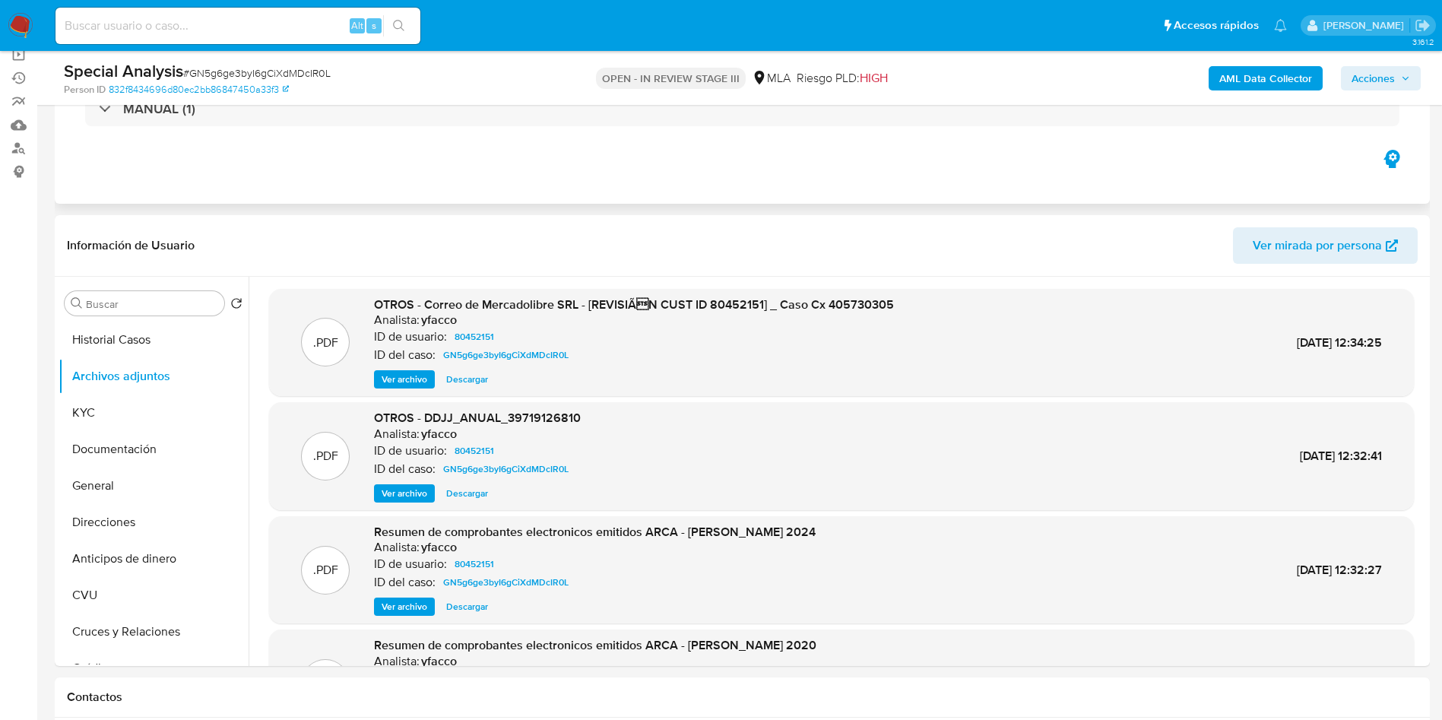
scroll to position [0, 0]
